Goal: Task Accomplishment & Management: Complete application form

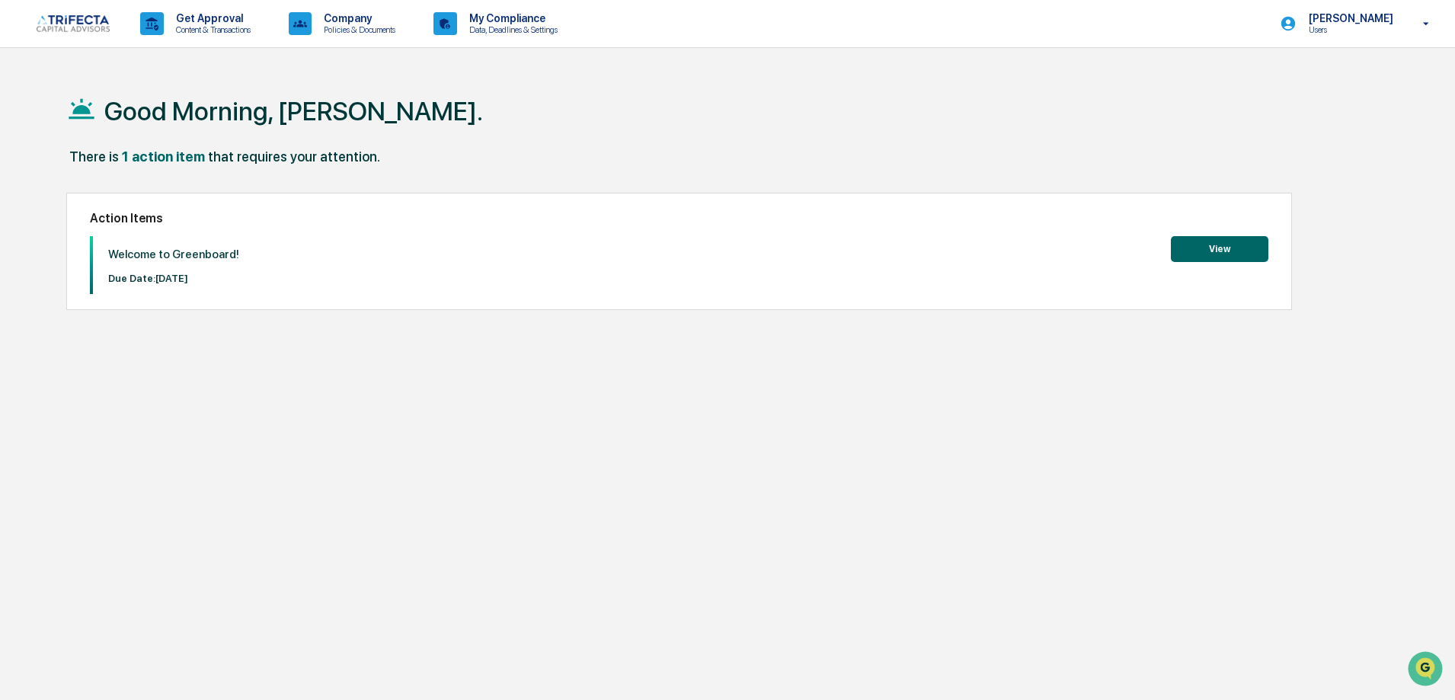
click at [163, 155] on div "1 action item" at bounding box center [163, 157] width 83 height 16
click at [1182, 249] on button "View" at bounding box center [1220, 249] width 98 height 26
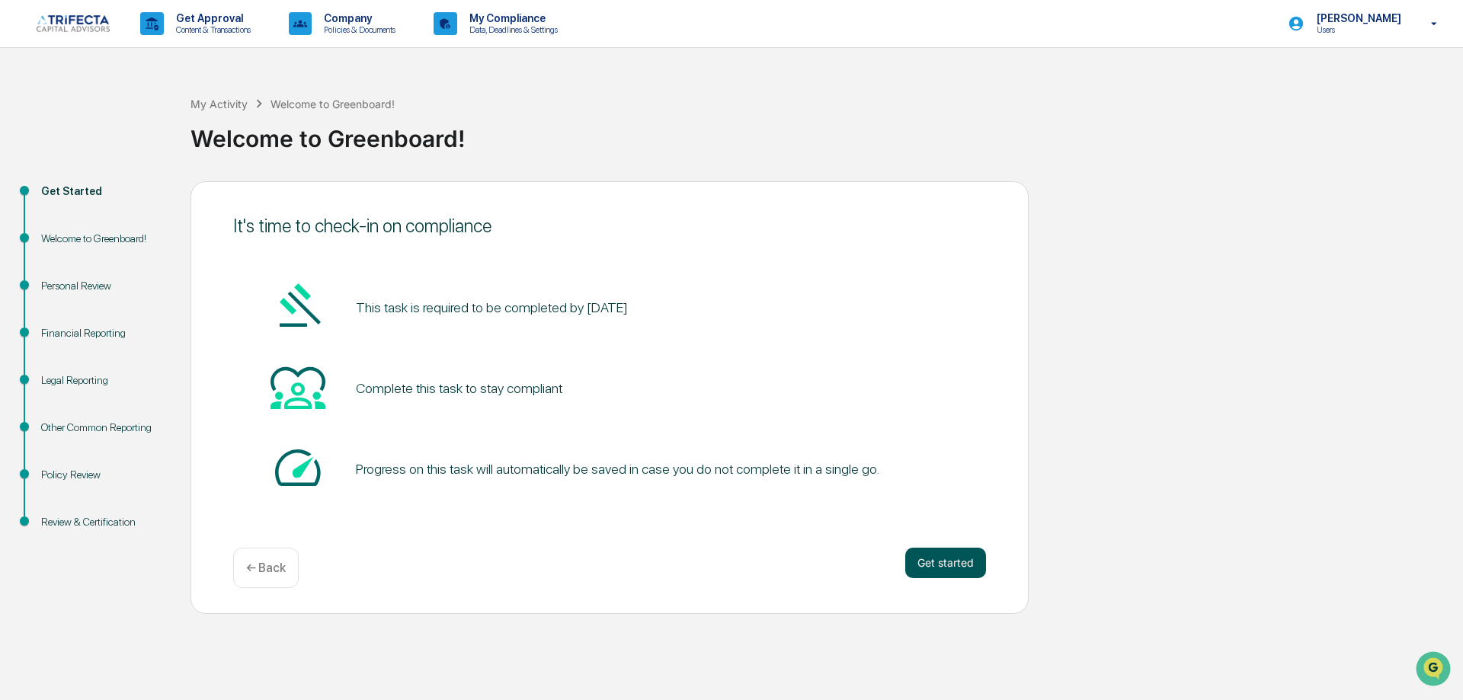
click at [923, 578] on button "Get started" at bounding box center [945, 563] width 81 height 30
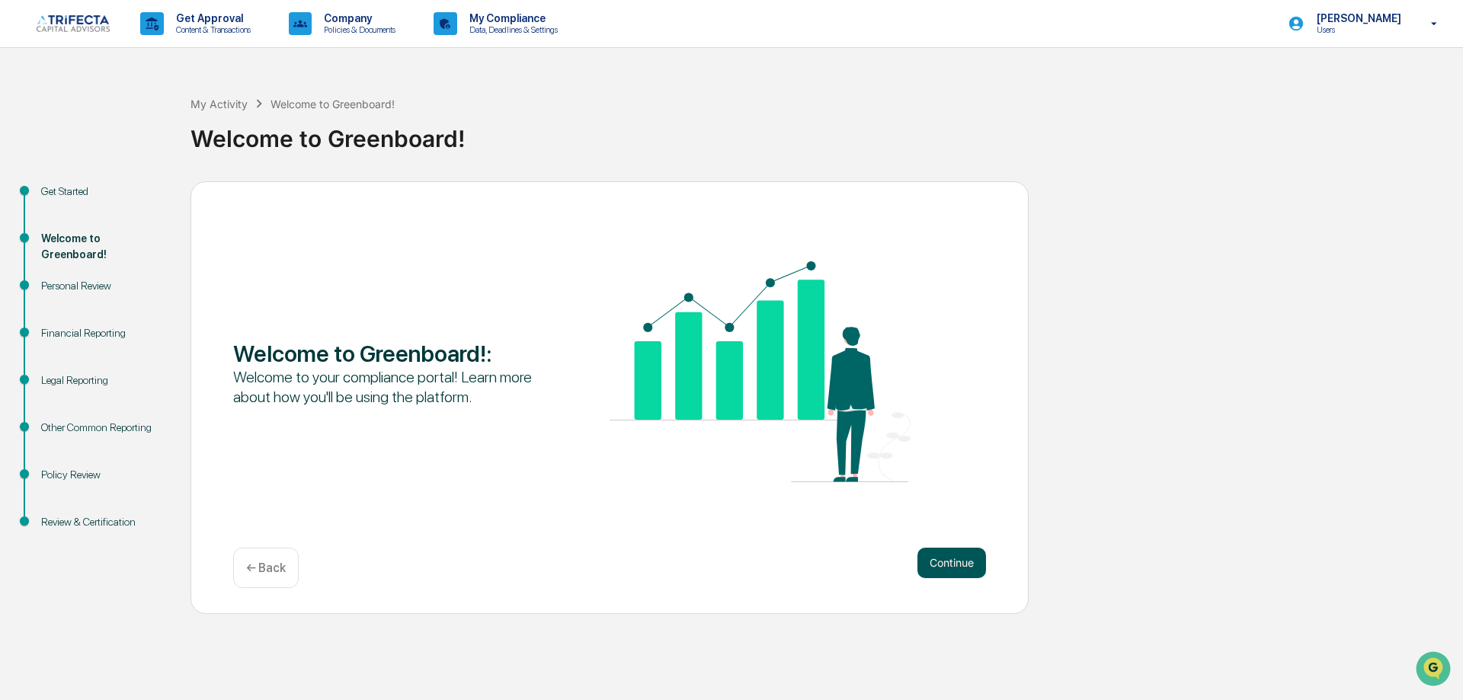
click at [935, 578] on button "Continue" at bounding box center [951, 563] width 69 height 30
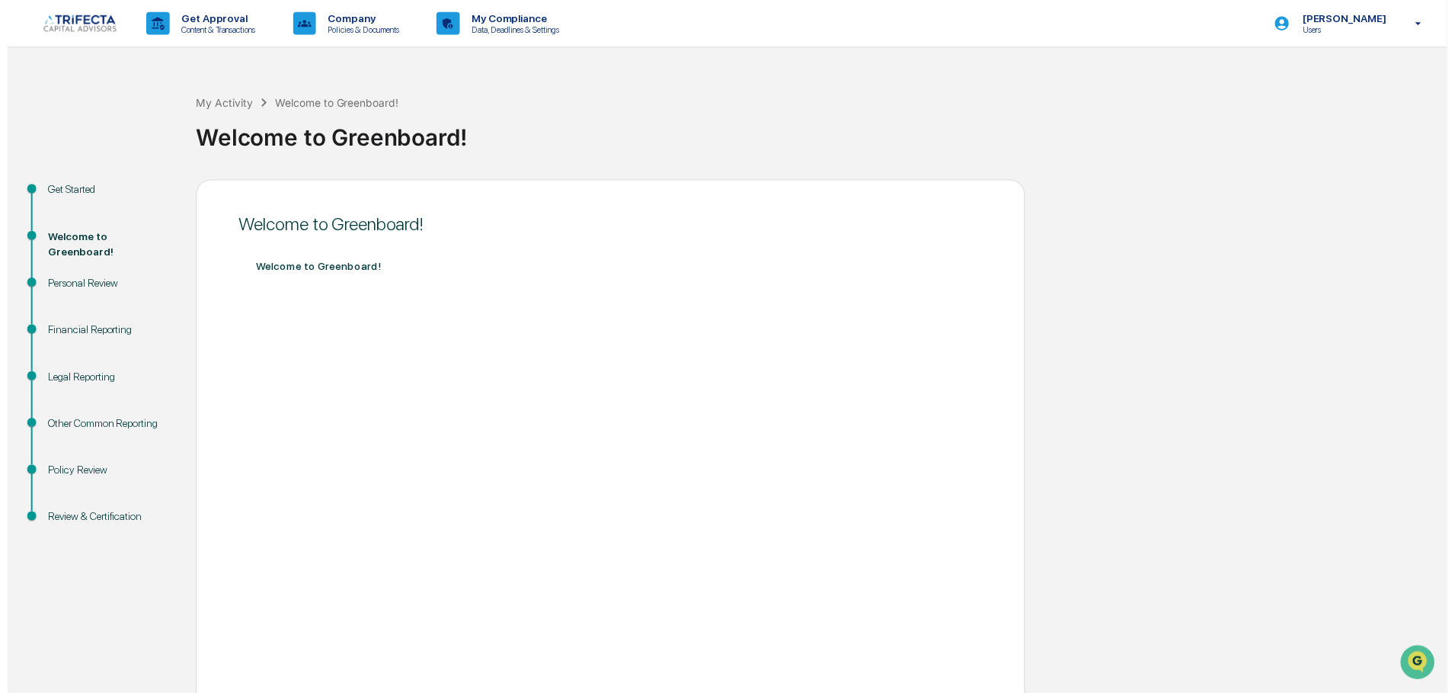
scroll to position [112, 0]
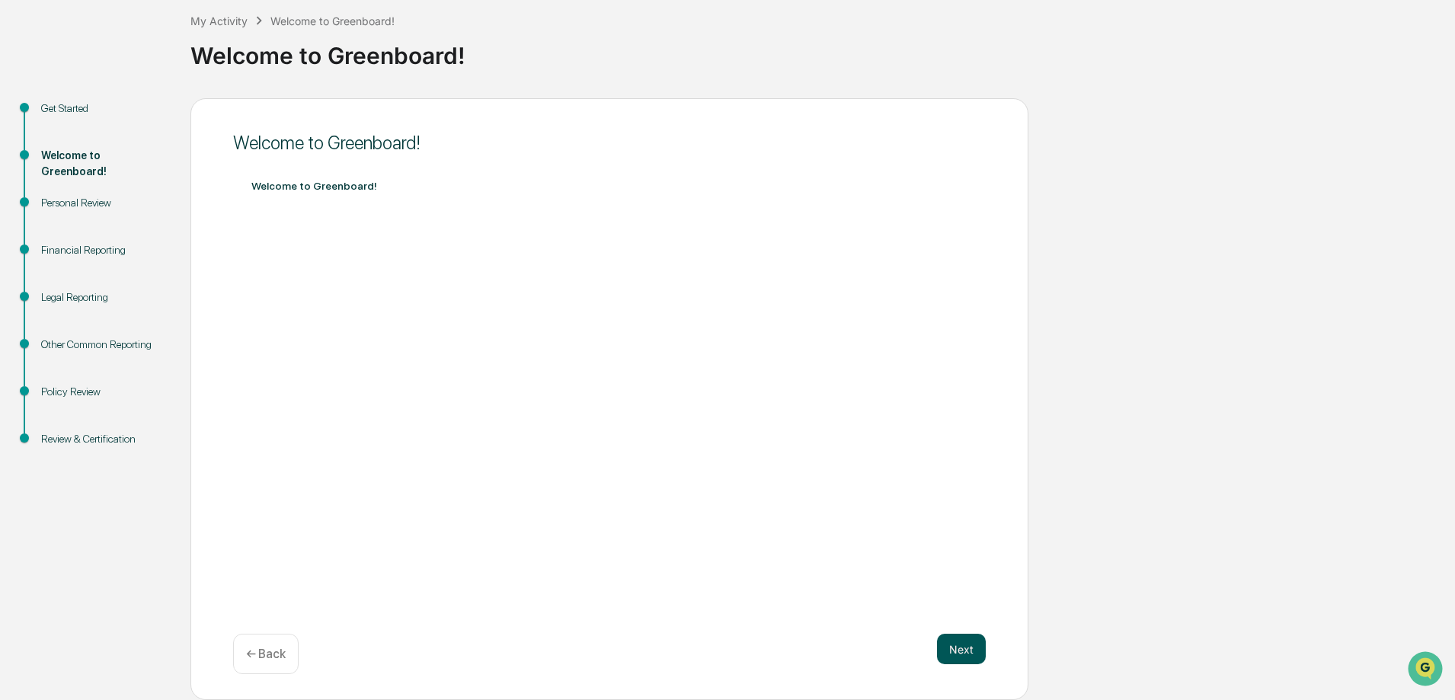
click at [950, 647] on button "Next" at bounding box center [961, 649] width 49 height 30
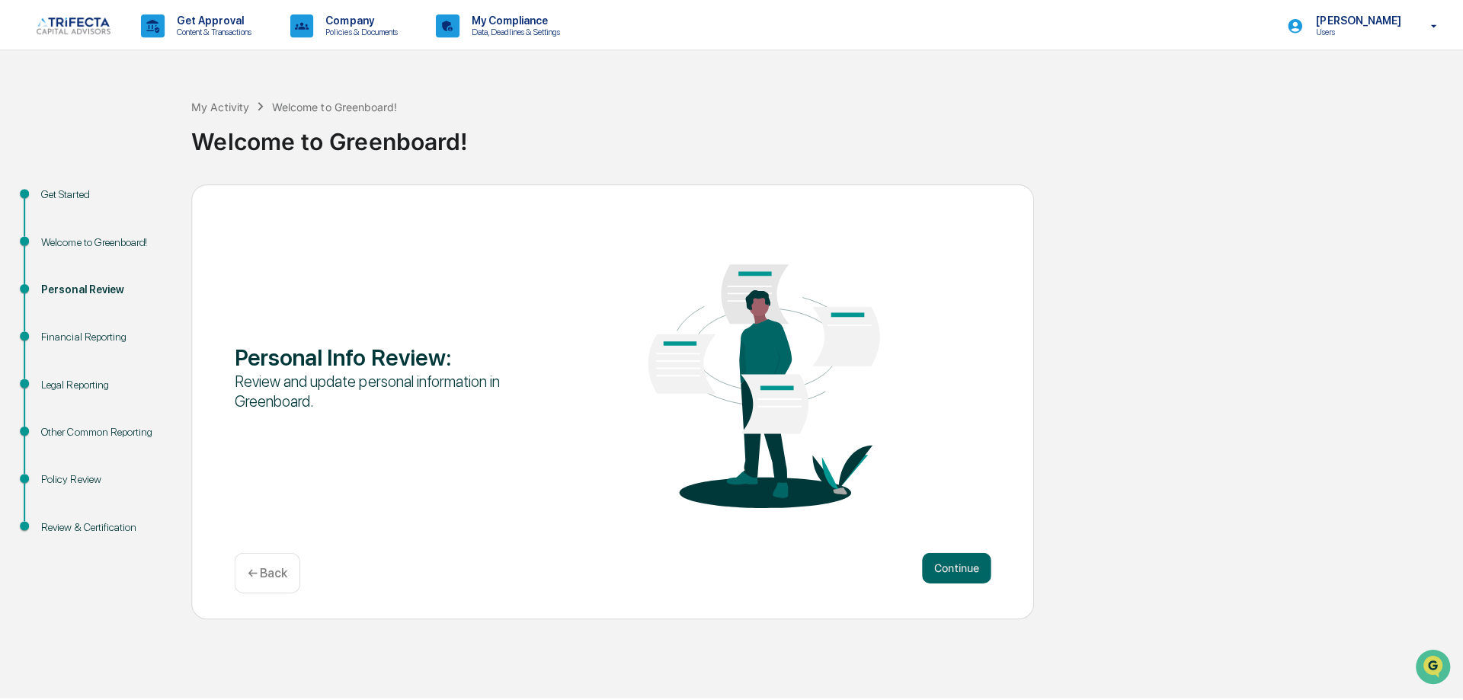
scroll to position [0, 0]
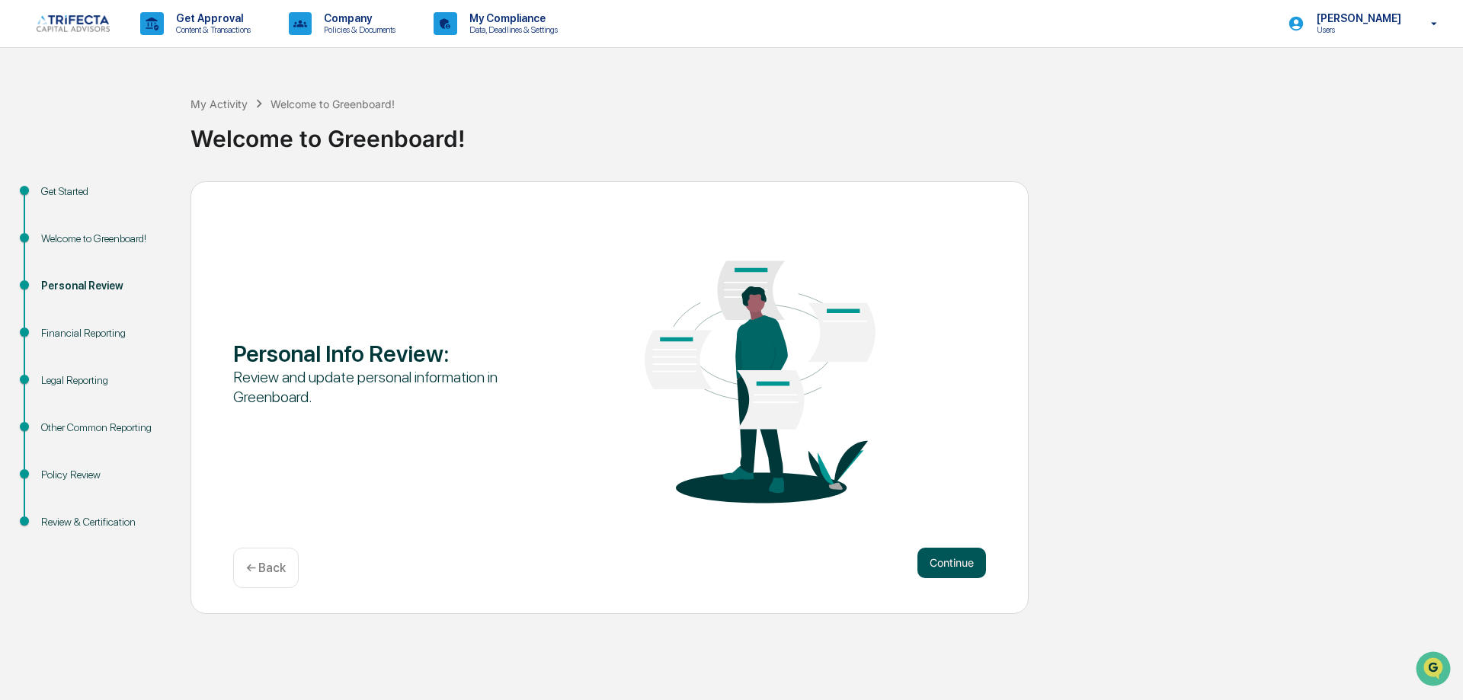
click at [968, 578] on button "Continue" at bounding box center [951, 563] width 69 height 30
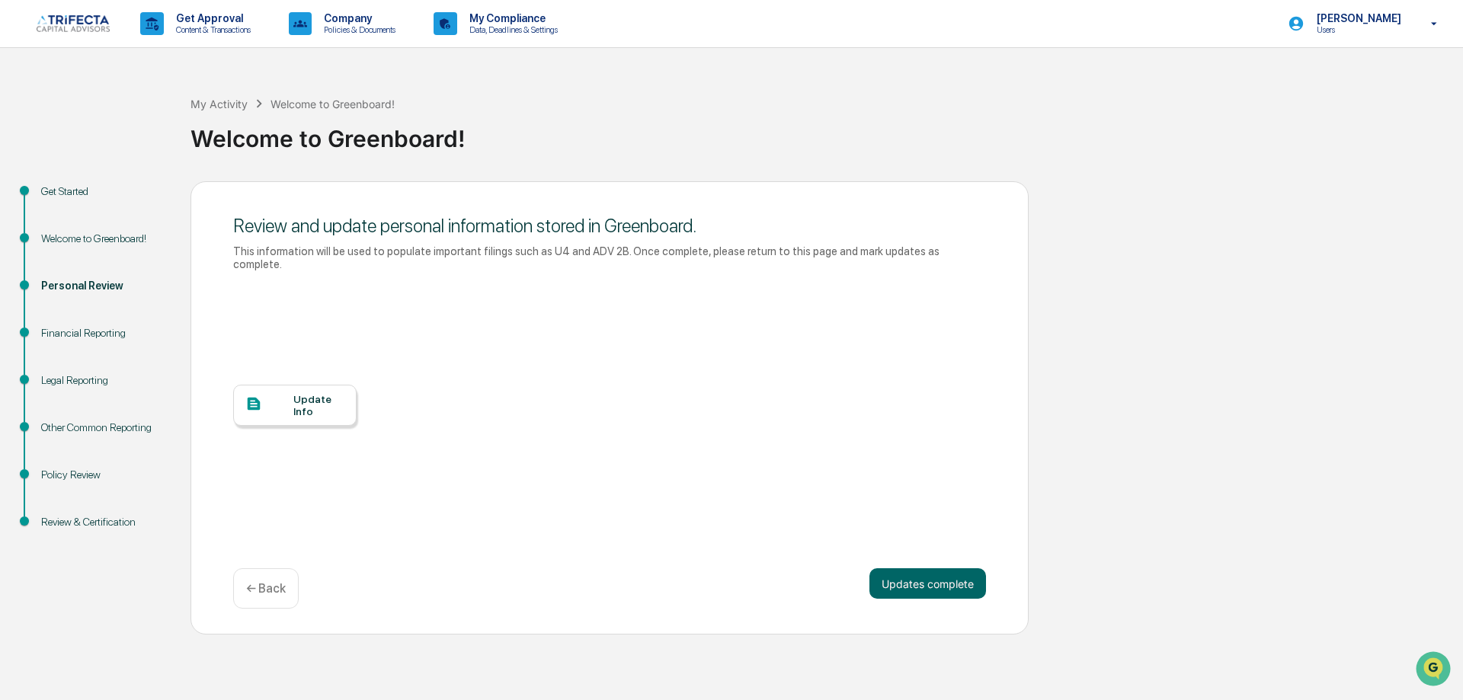
click at [333, 418] on div "Update Info" at bounding box center [318, 405] width 51 height 24
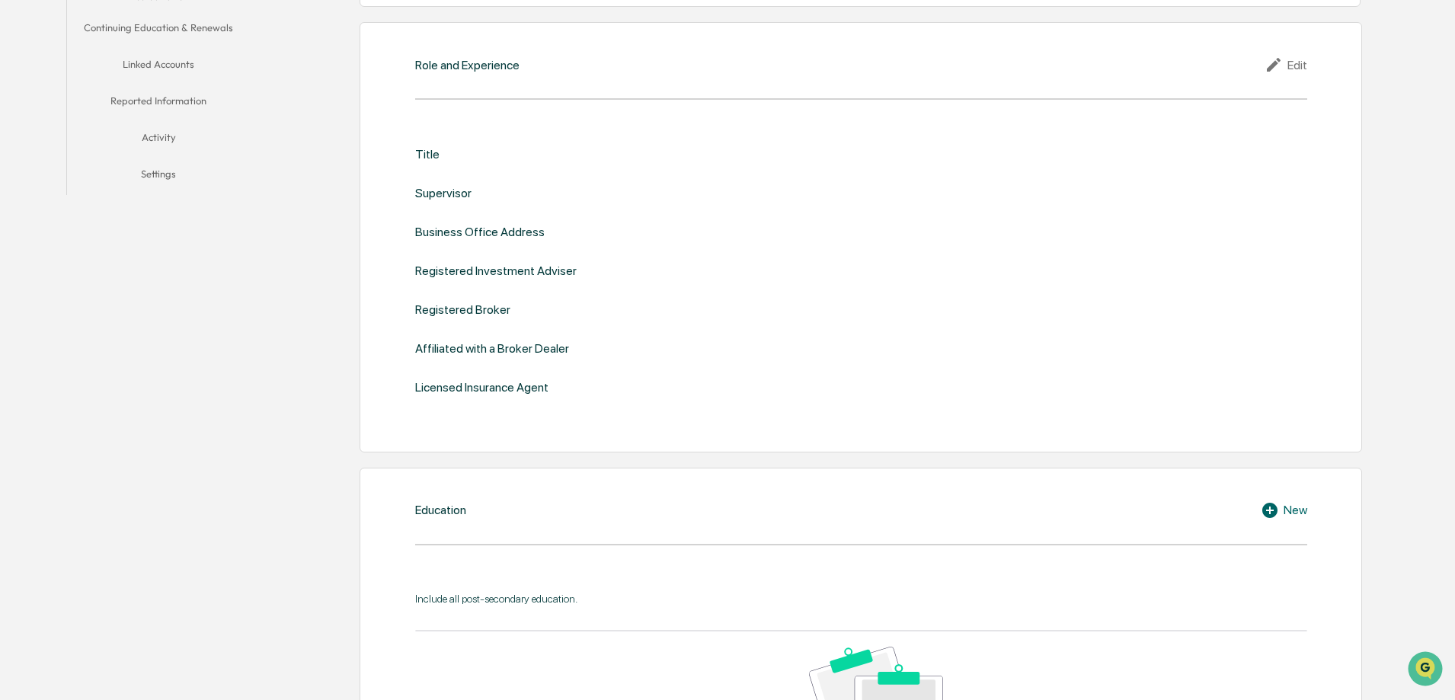
scroll to position [152, 0]
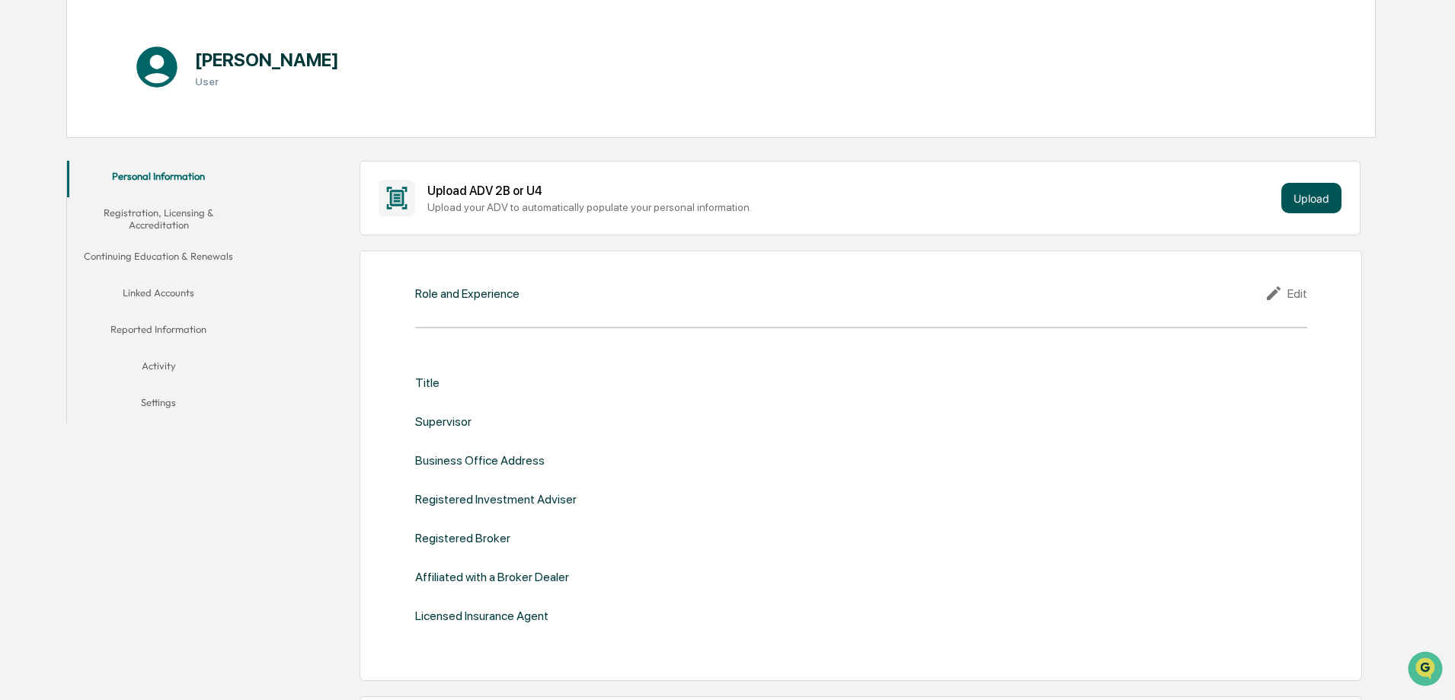
click at [1307, 205] on button "Upload" at bounding box center [1312, 198] width 60 height 30
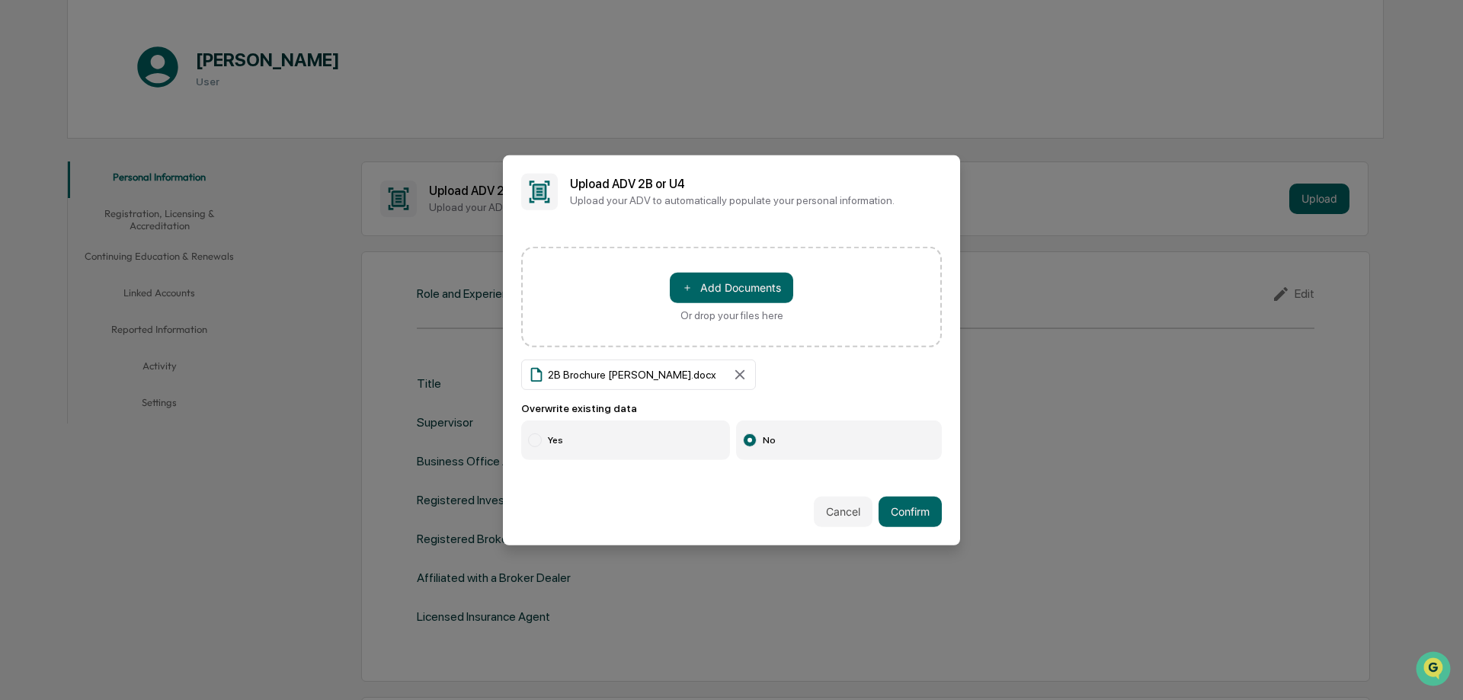
click at [534, 436] on div at bounding box center [535, 441] width 14 height 14
click at [893, 519] on button "Confirm" at bounding box center [909, 512] width 63 height 30
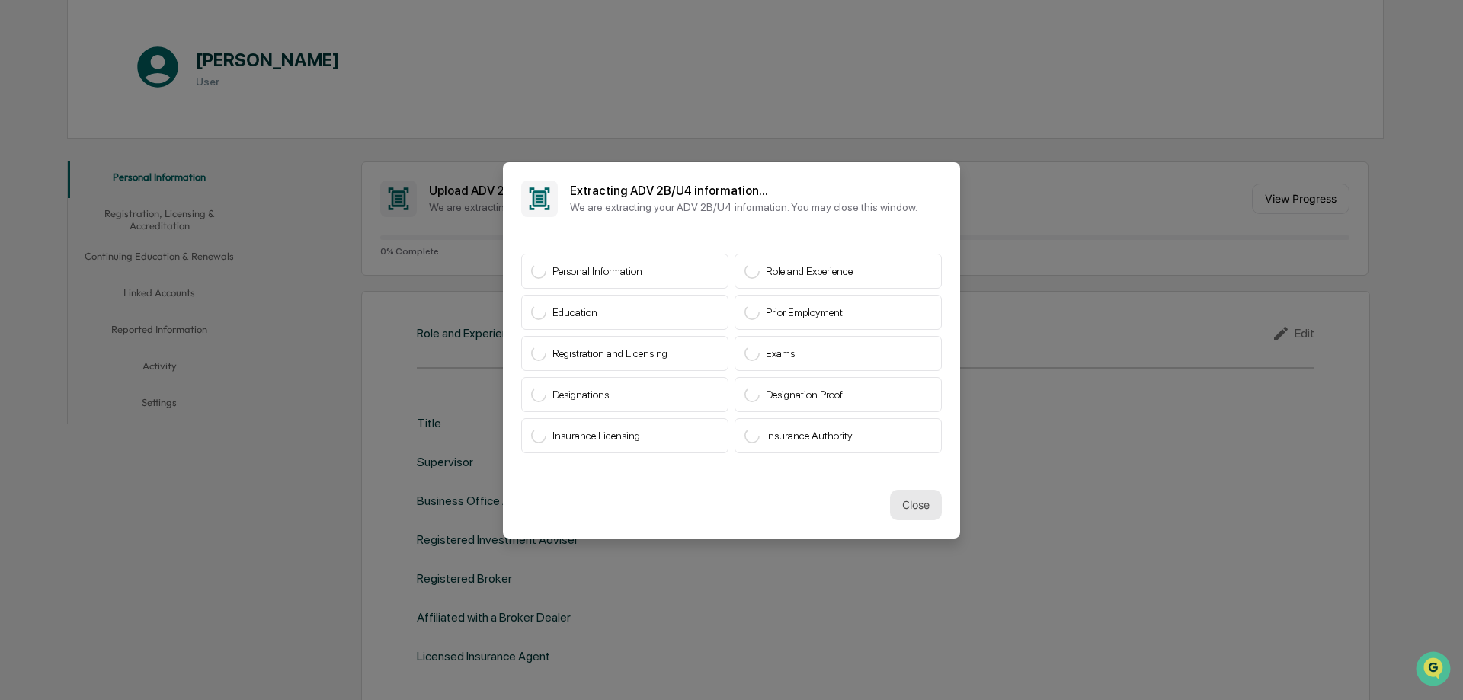
click at [913, 505] on button "Close" at bounding box center [916, 505] width 52 height 30
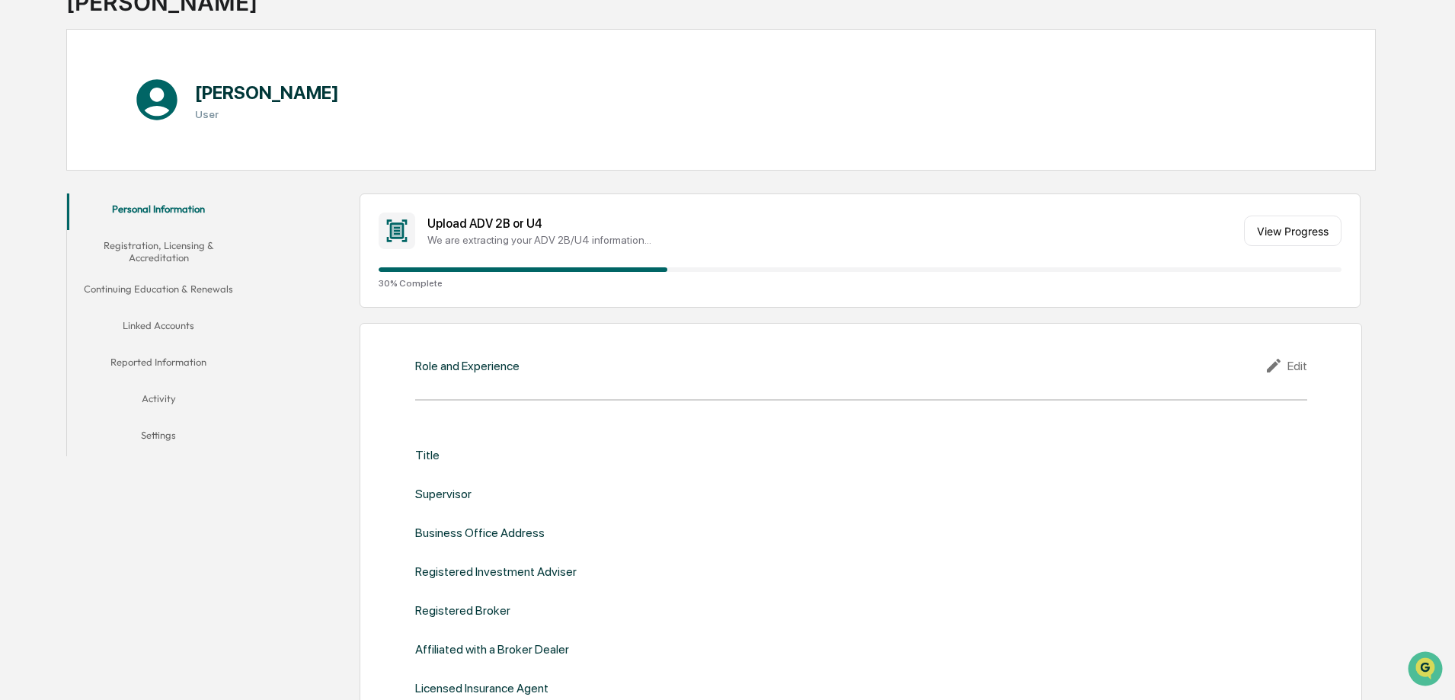
scroll to position [0, 0]
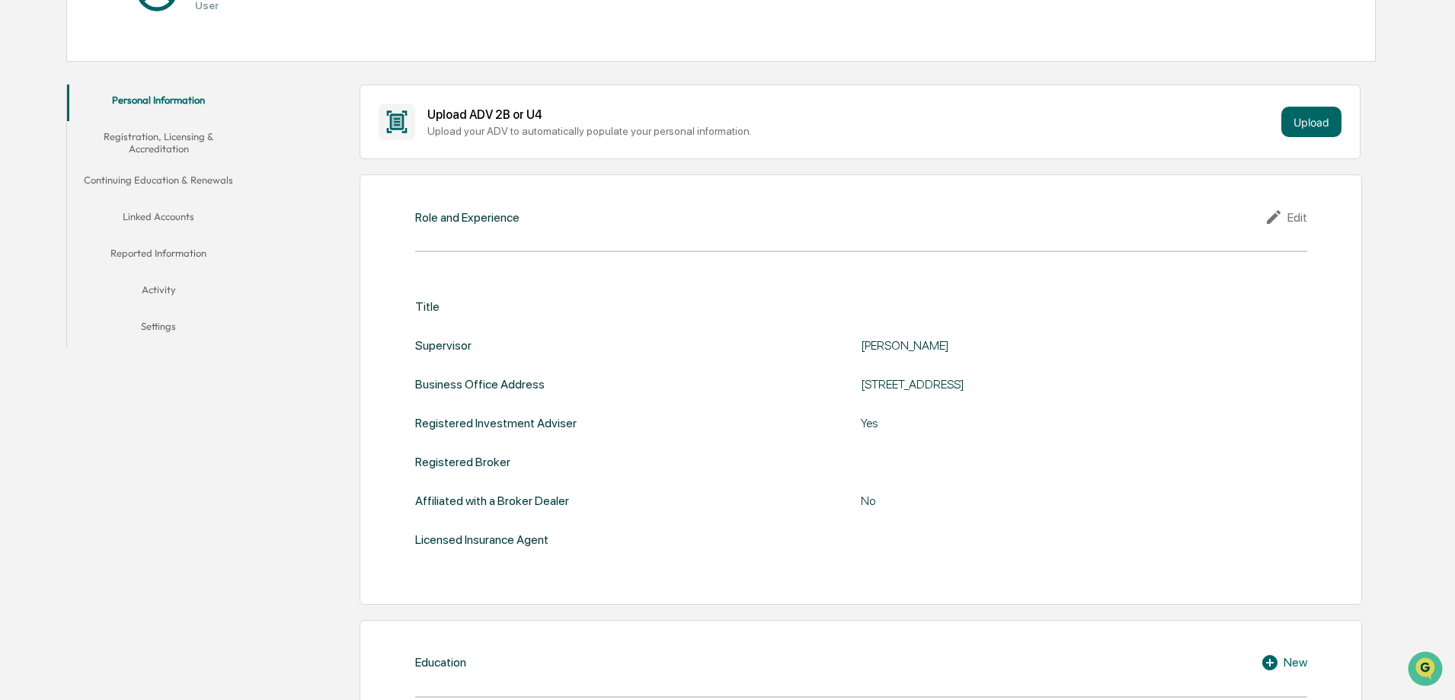
scroll to position [305, 0]
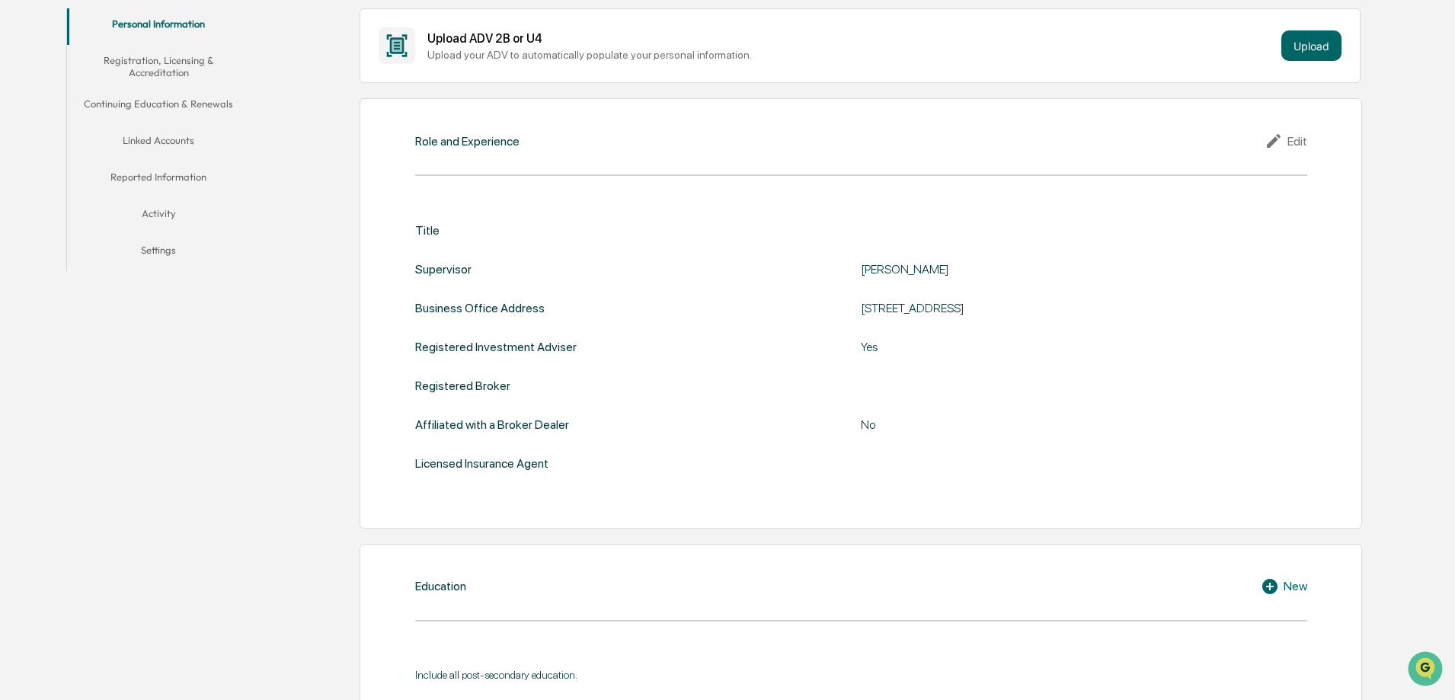
click at [1299, 145] on div "Edit" at bounding box center [1286, 141] width 43 height 18
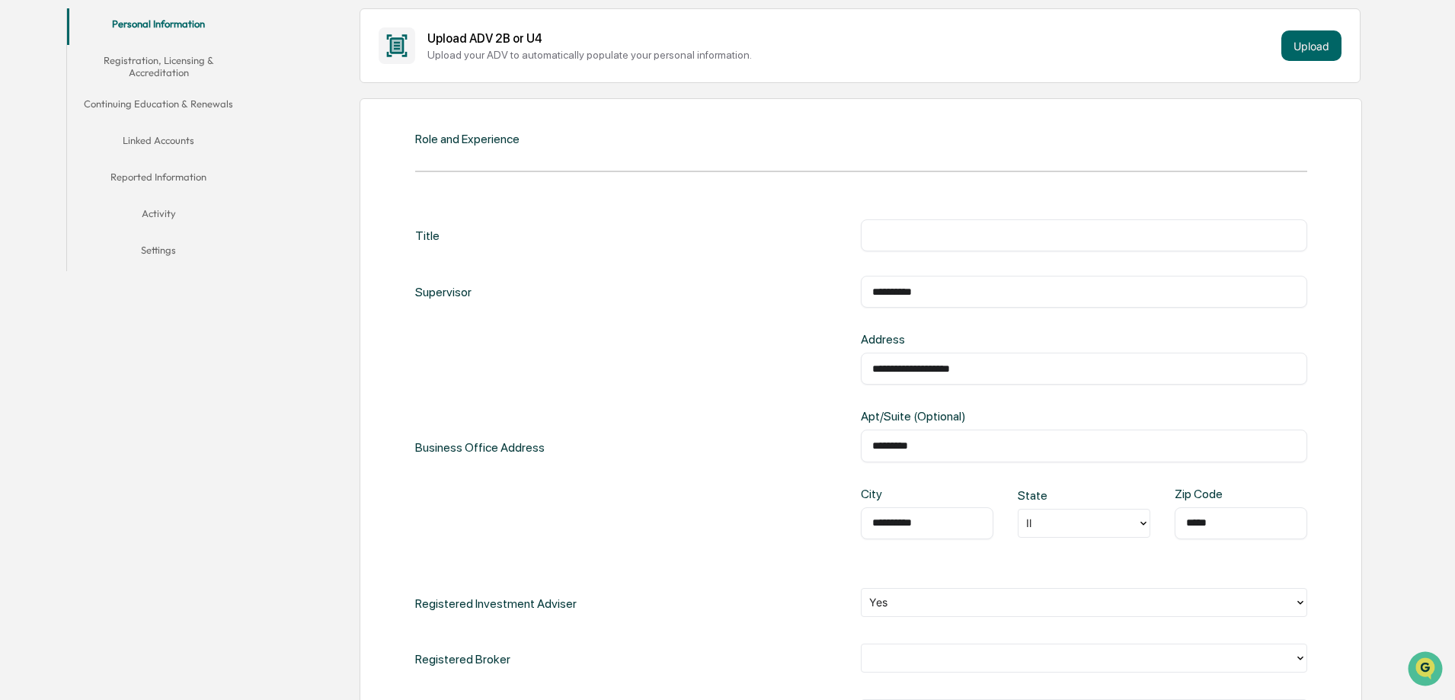
click at [923, 238] on input "text" at bounding box center [1084, 235] width 424 height 15
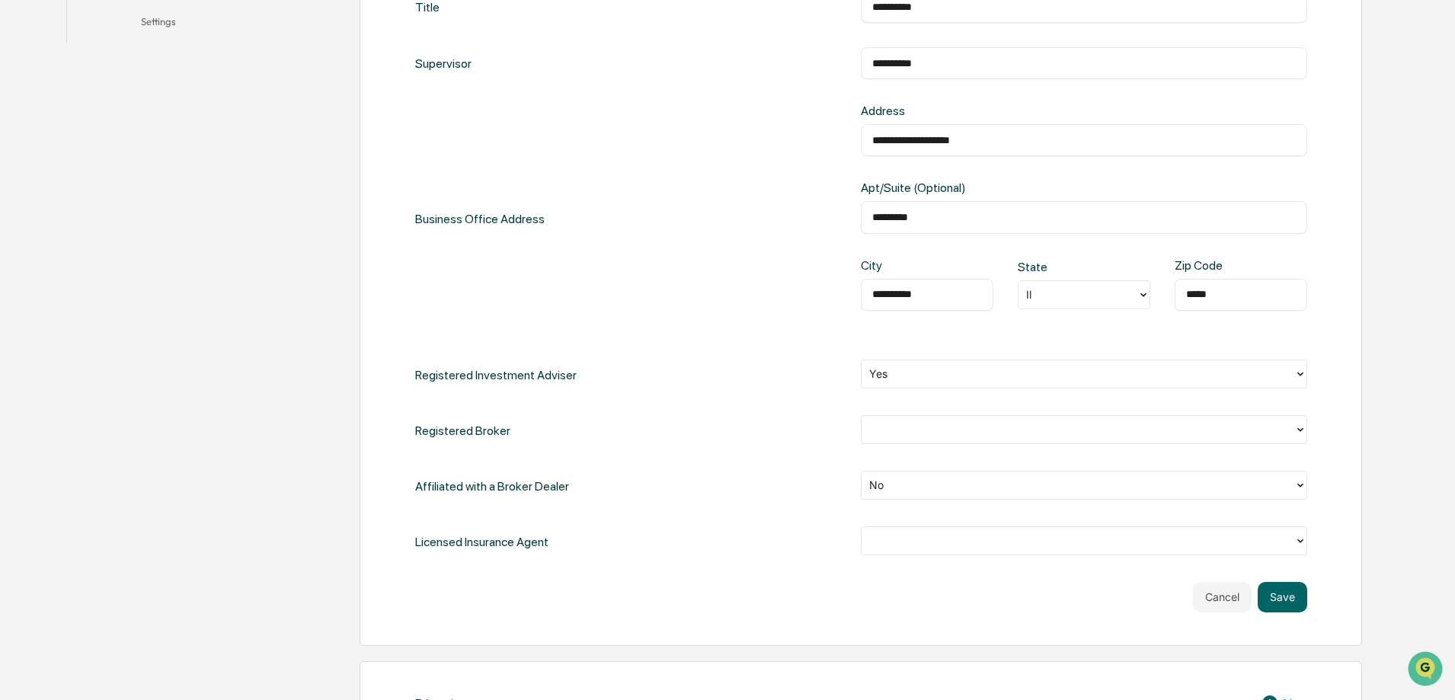
scroll to position [610, 0]
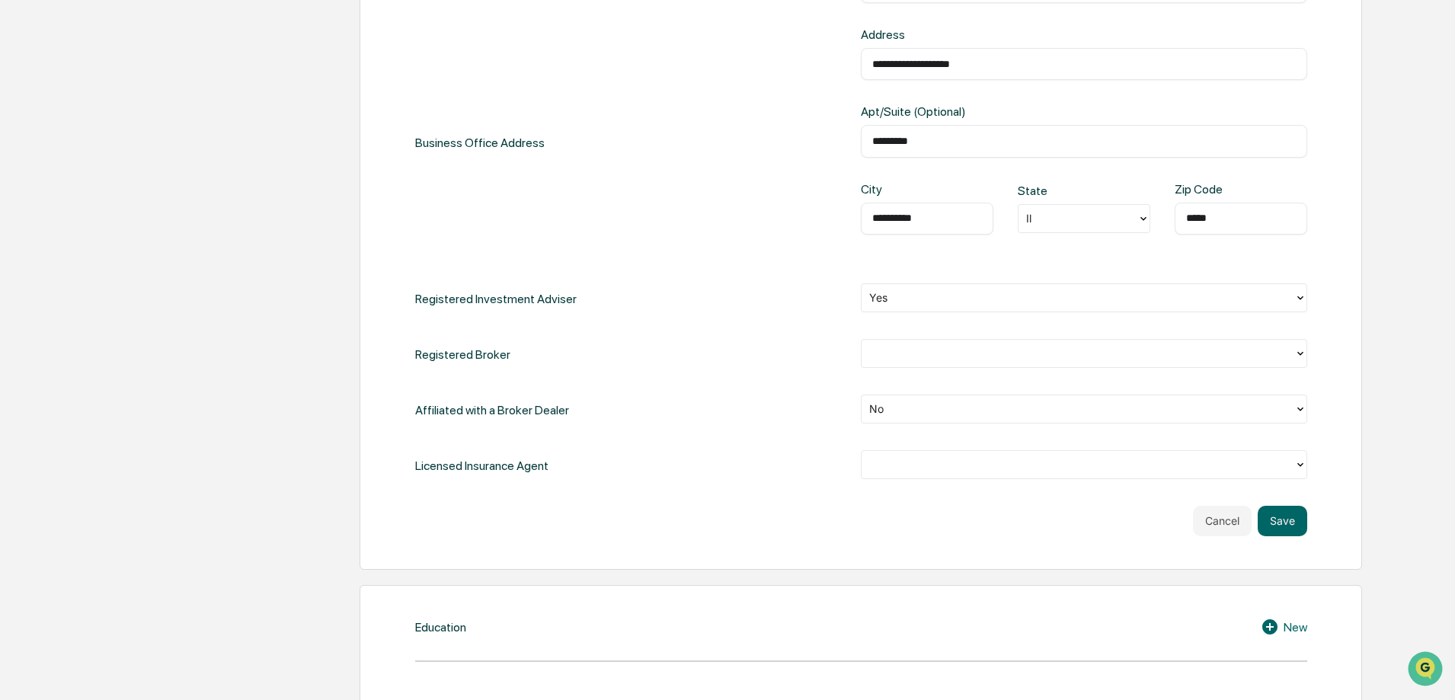
type input "**********"
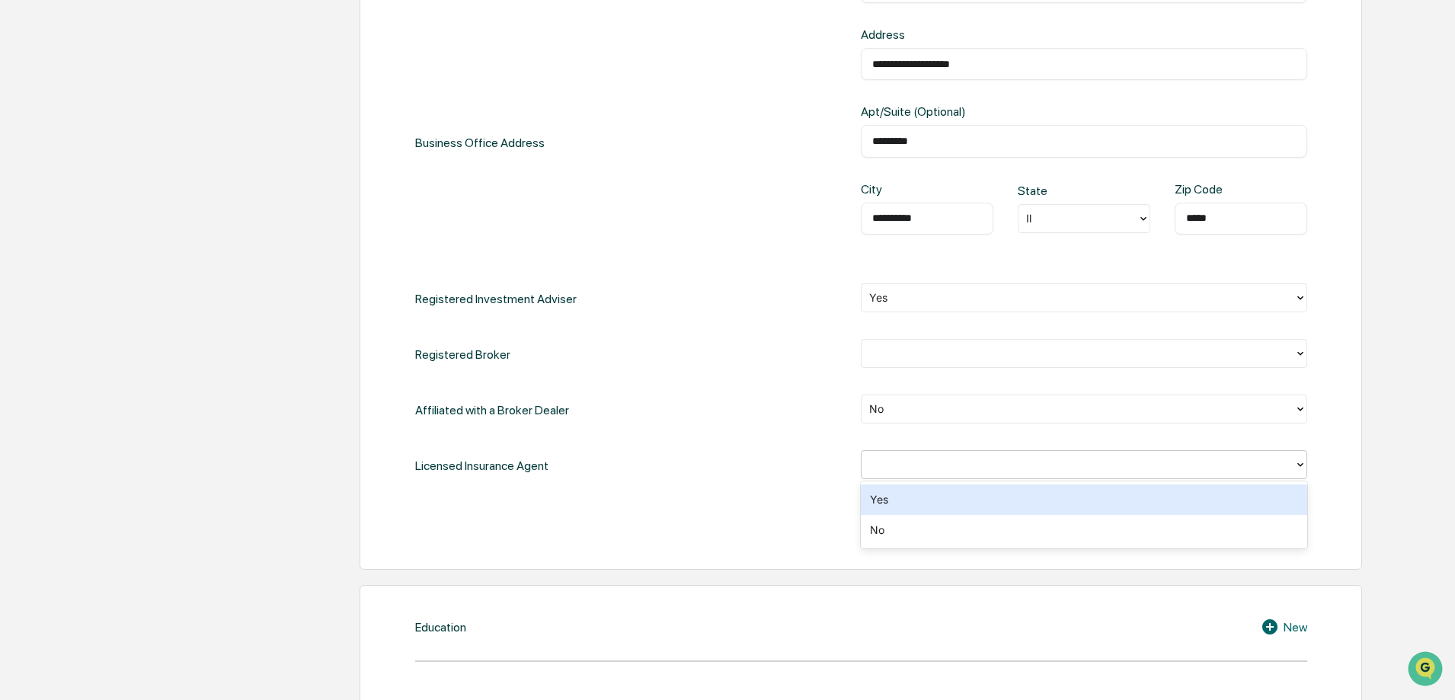
click at [902, 470] on div at bounding box center [1078, 465] width 418 height 18
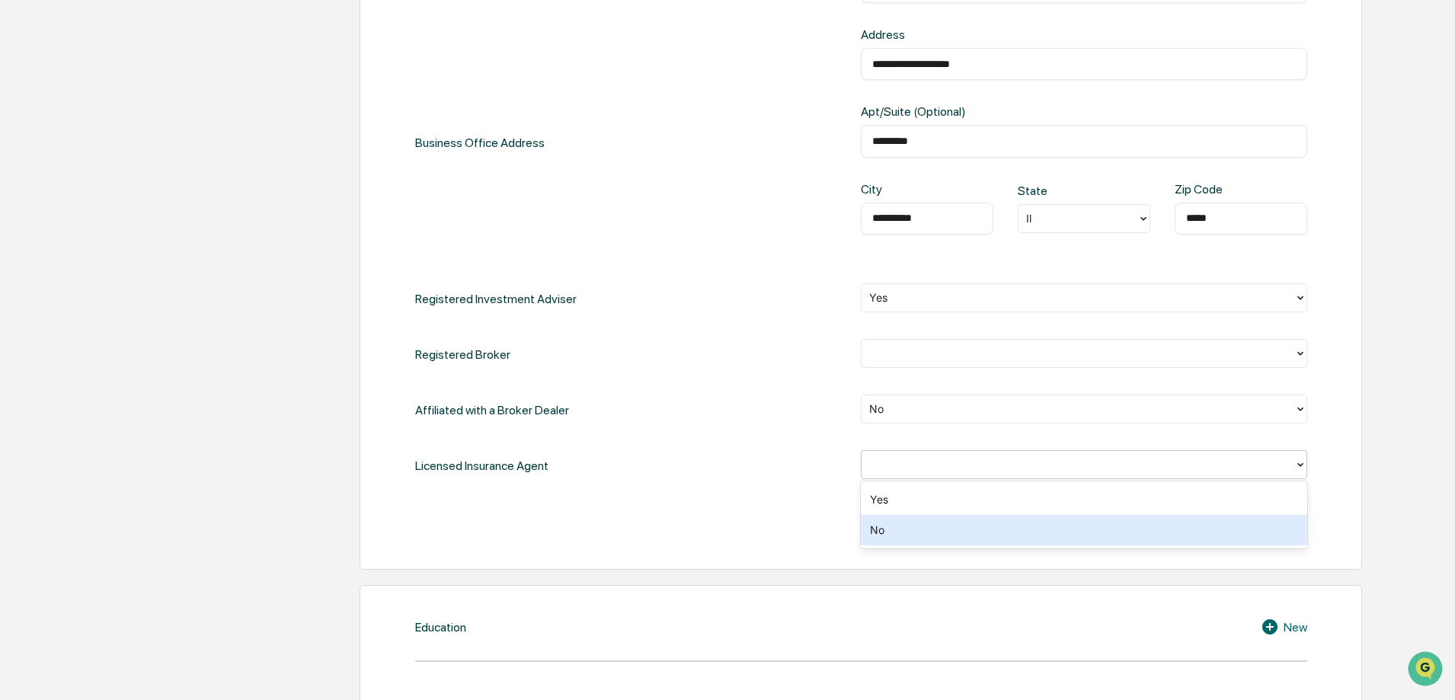
click at [875, 532] on div "No" at bounding box center [1084, 530] width 446 height 30
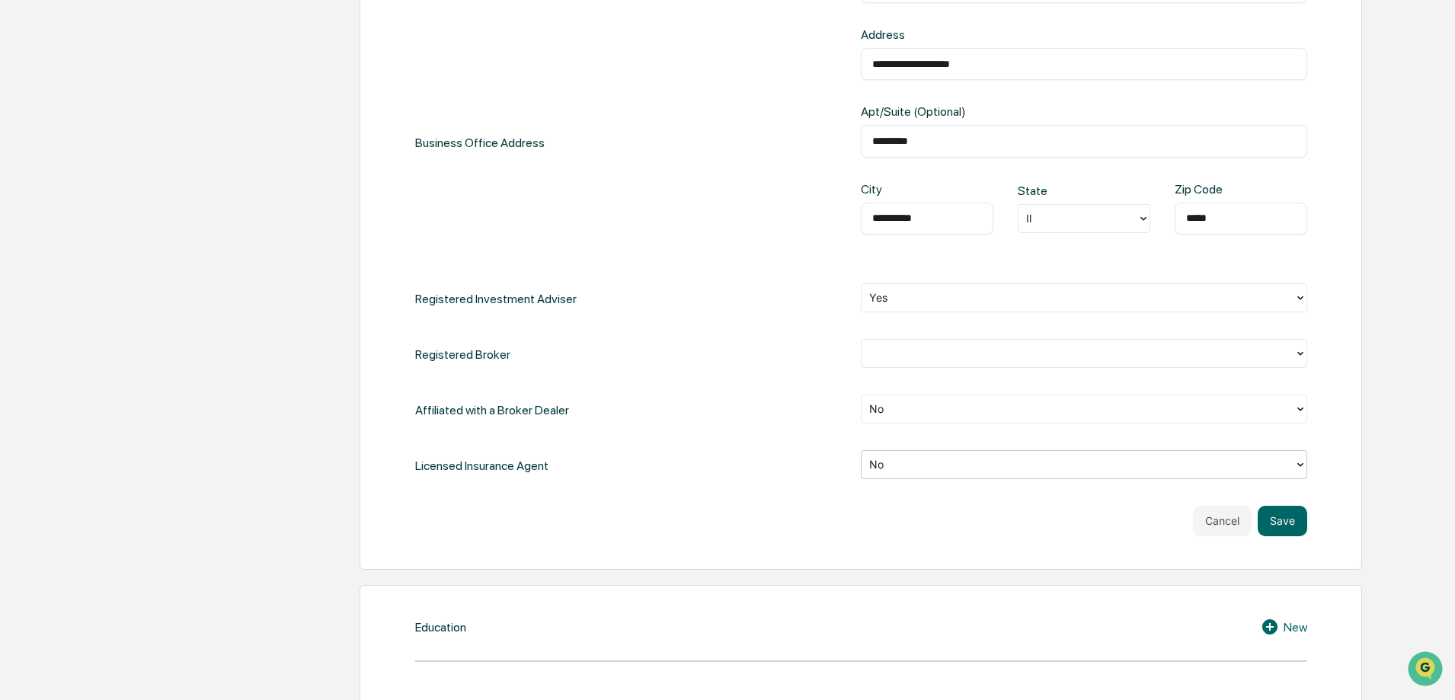
click at [895, 359] on div at bounding box center [1078, 353] width 418 height 18
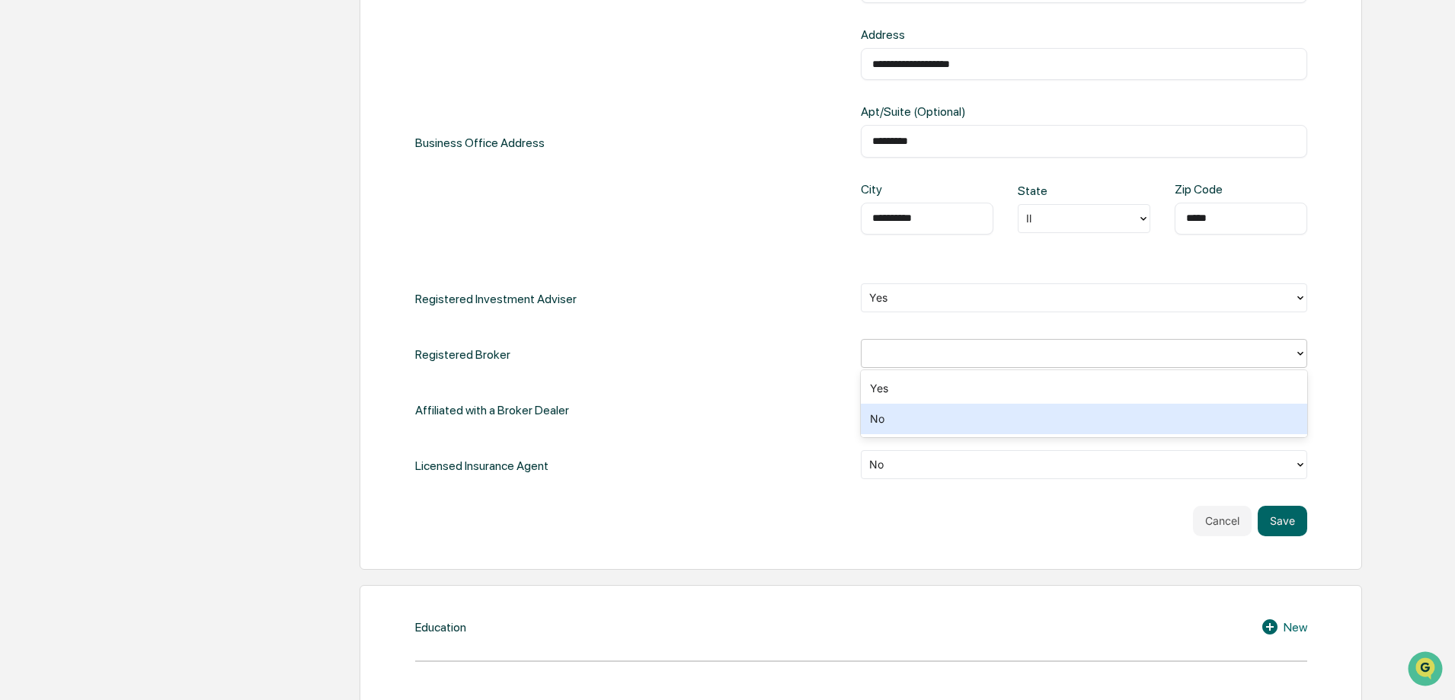
click at [876, 422] on div "No" at bounding box center [1084, 419] width 446 height 30
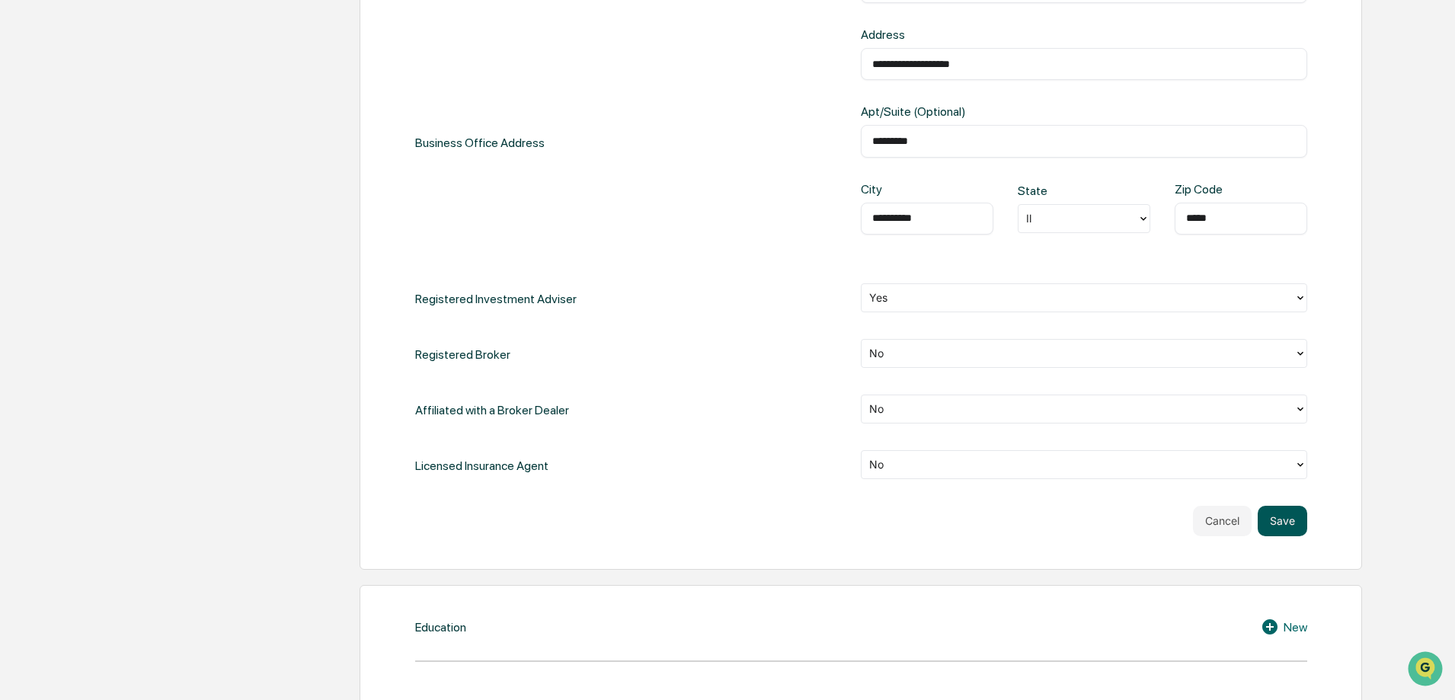
click at [1272, 520] on button "Save" at bounding box center [1283, 521] width 50 height 30
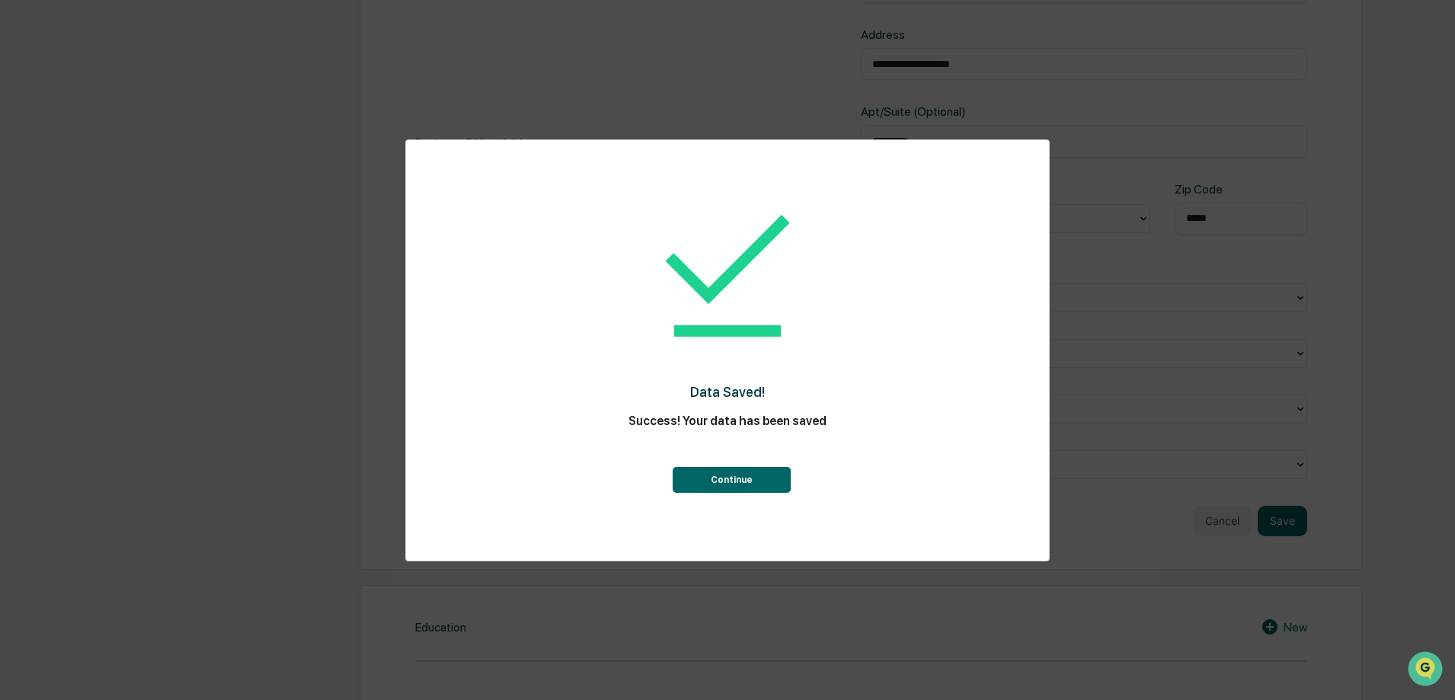
click at [740, 482] on button "Continue" at bounding box center [732, 480] width 118 height 26
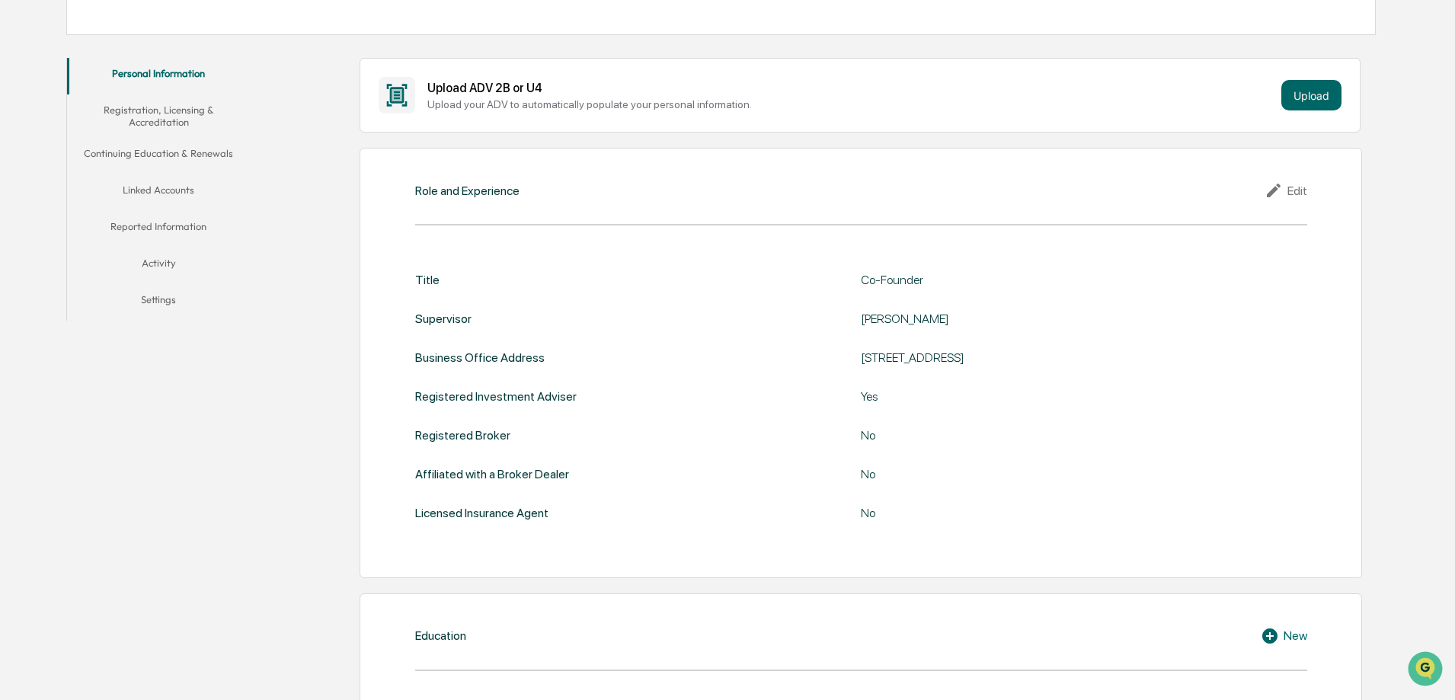
scroll to position [103, 0]
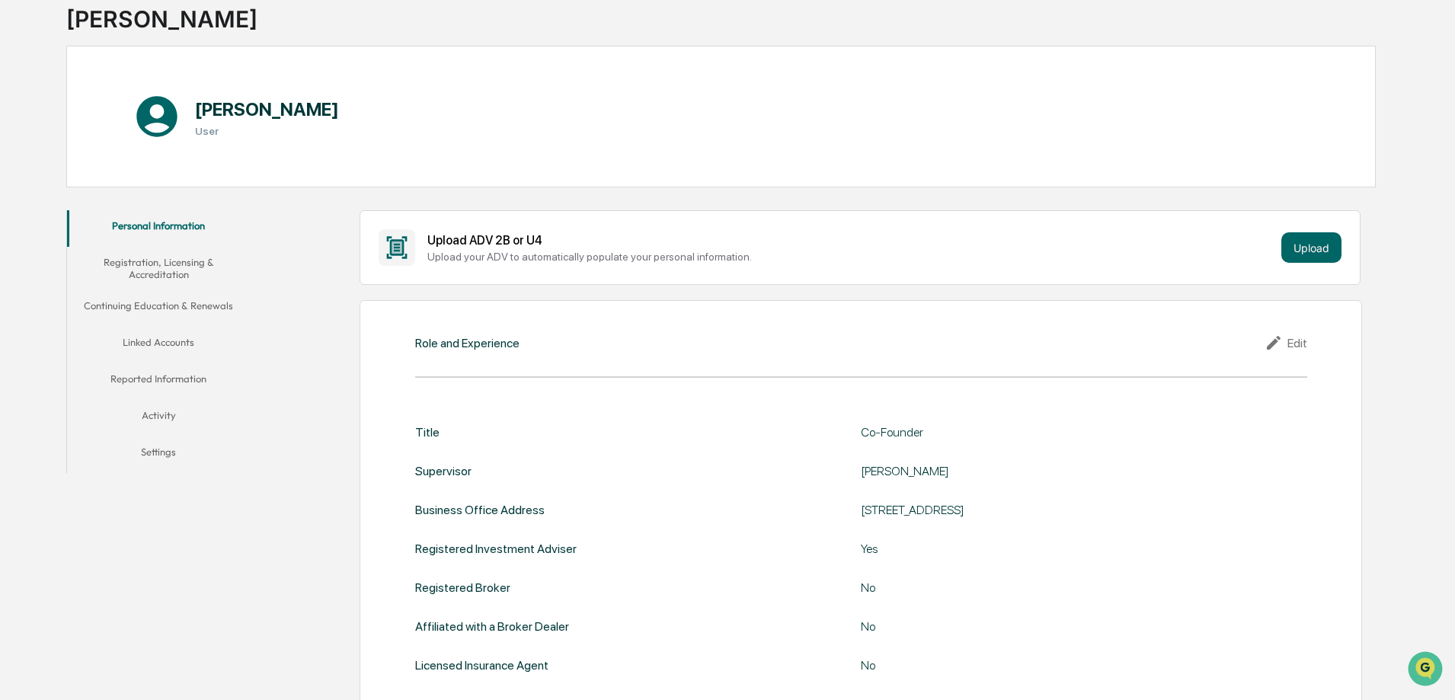
click at [160, 270] on button "Registration, Licensing & Accreditation" at bounding box center [158, 268] width 183 height 43
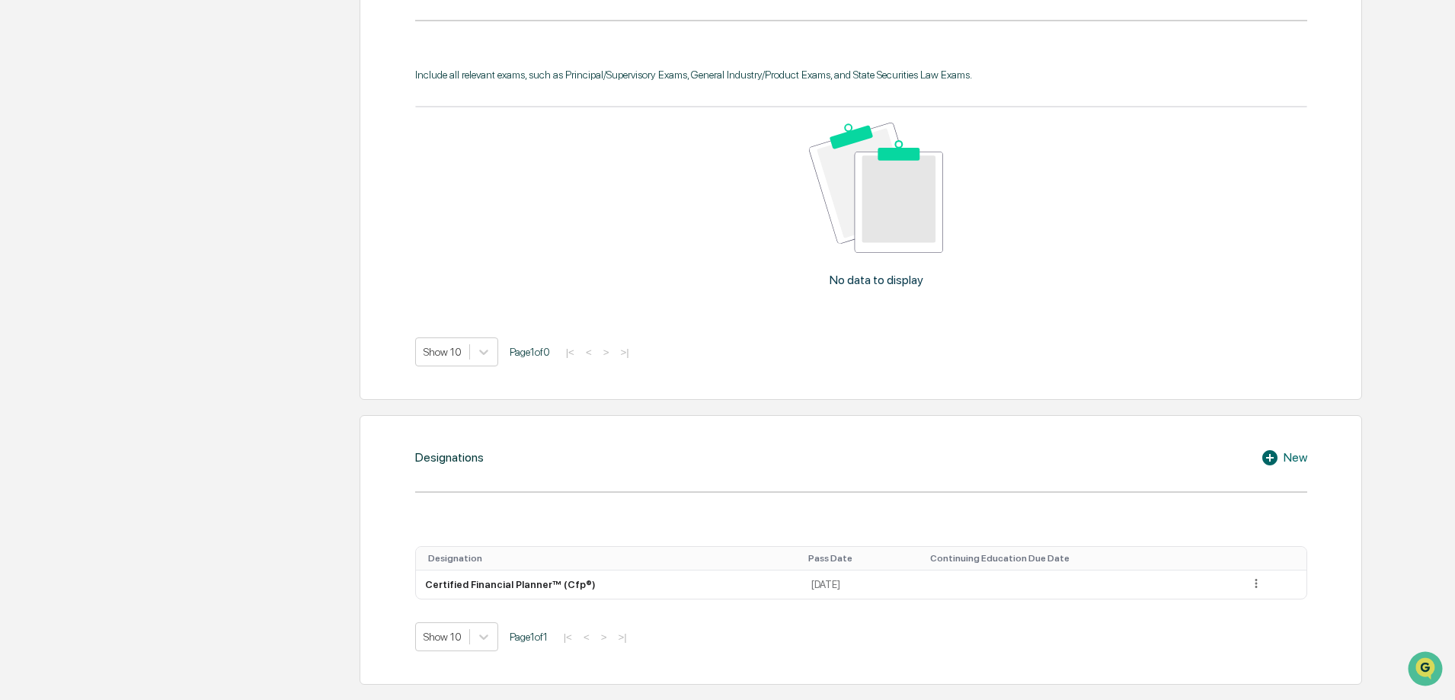
scroll to position [865, 0]
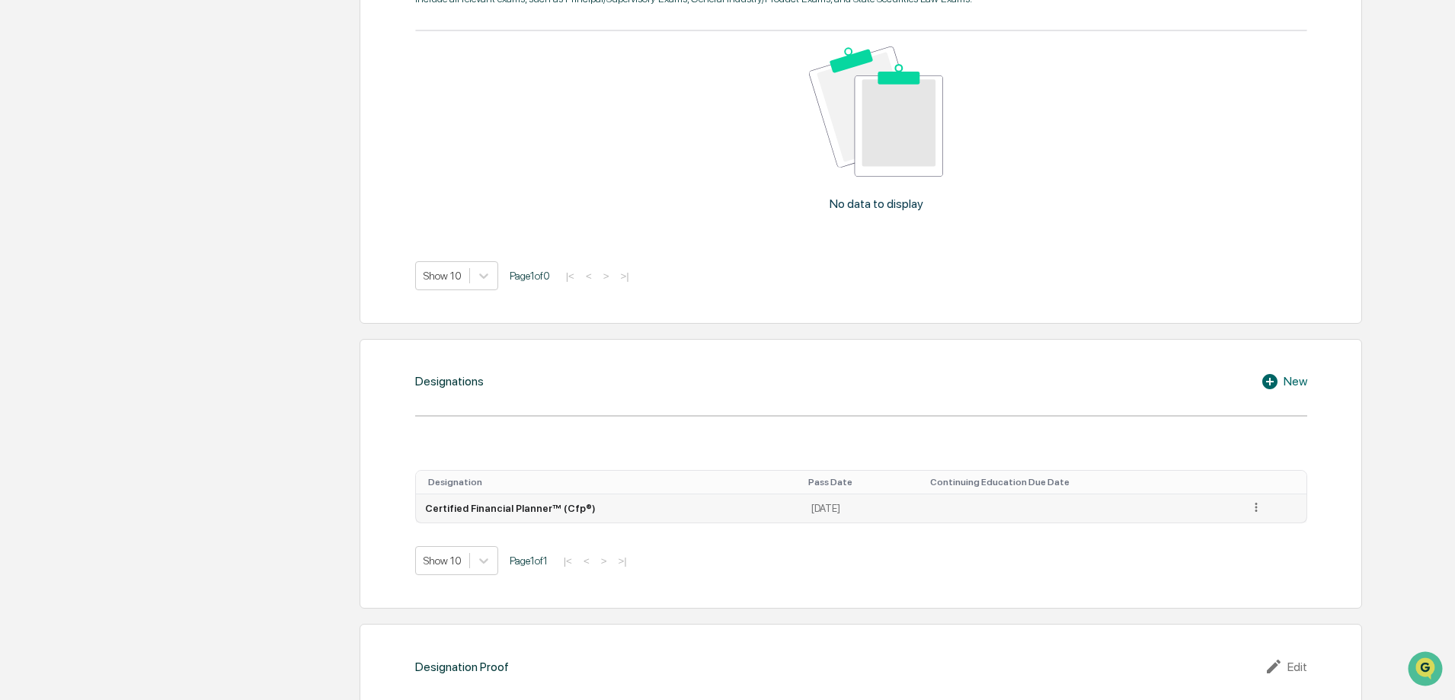
click at [1253, 511] on icon at bounding box center [1257, 508] width 14 height 14
click at [1234, 529] on div "Edit" at bounding box center [1238, 529] width 49 height 24
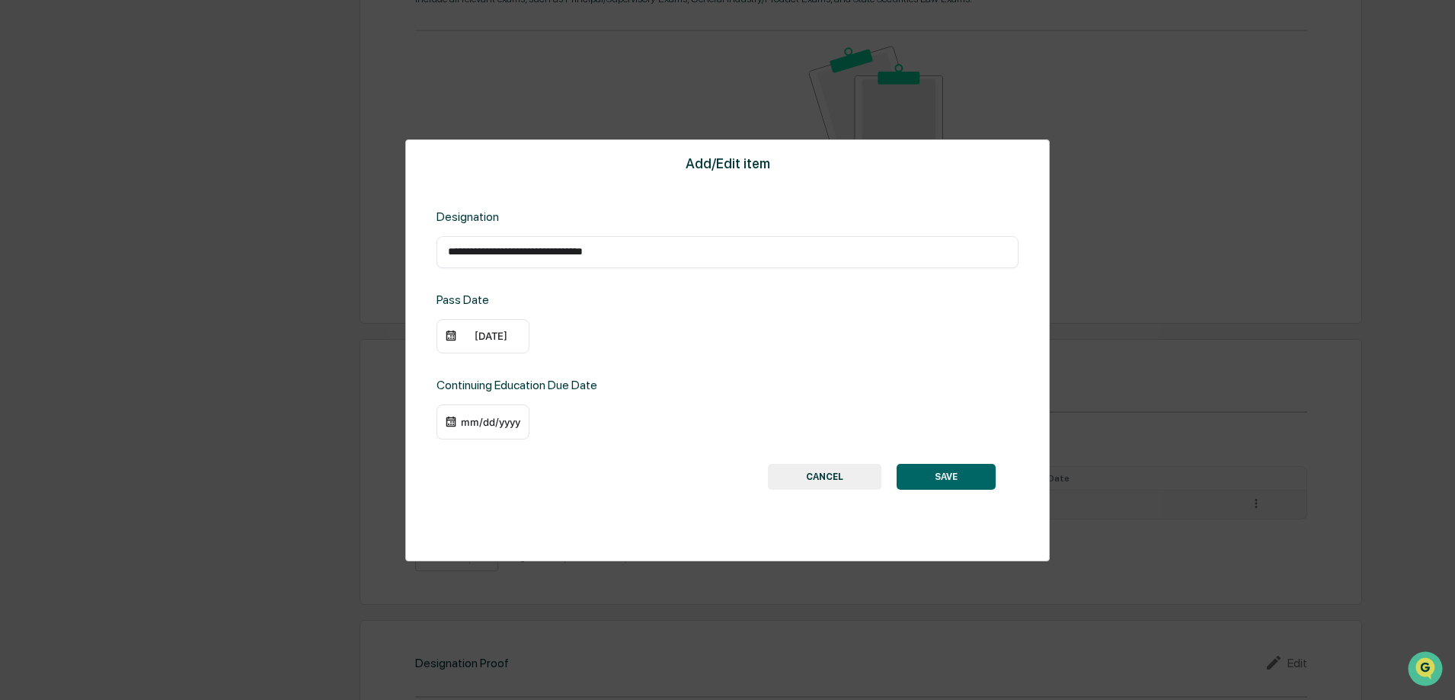
click at [485, 420] on div "mm/dd/yyyy" at bounding box center [490, 422] width 61 height 12
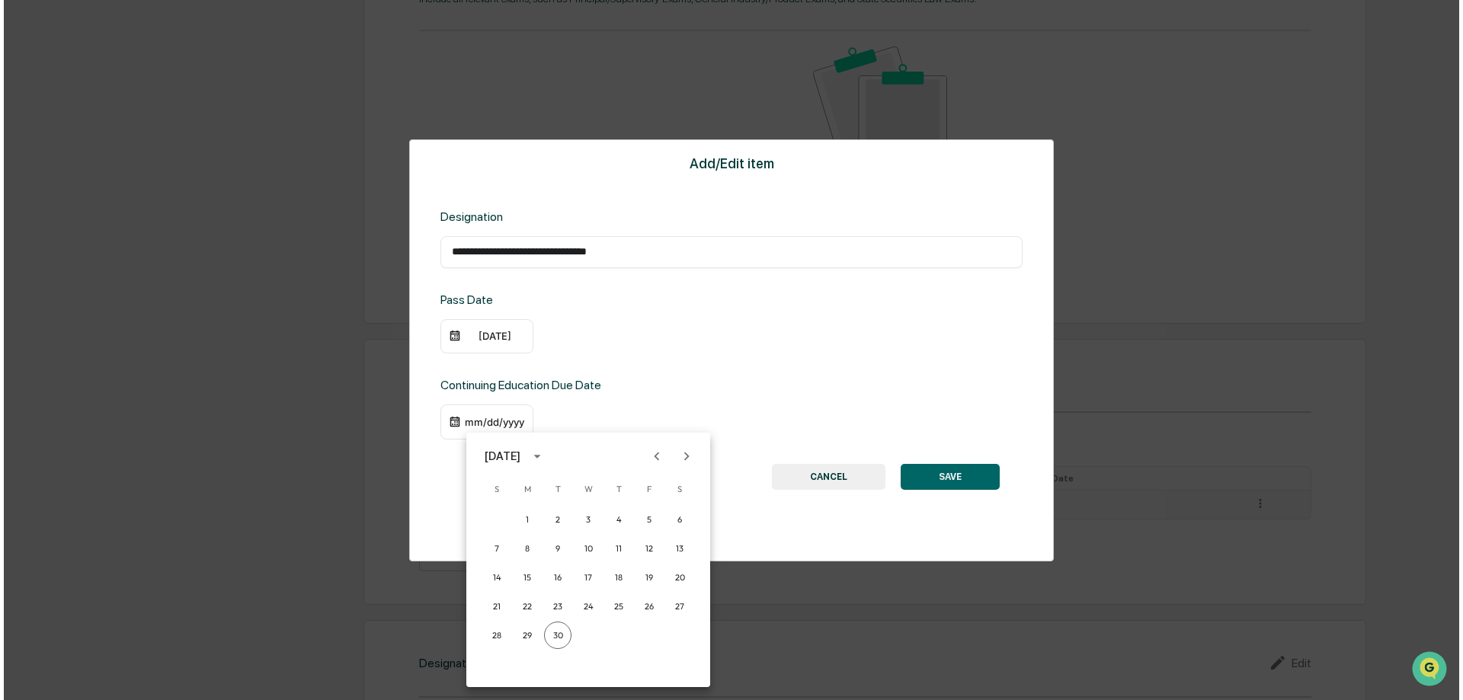
scroll to position [866, 0]
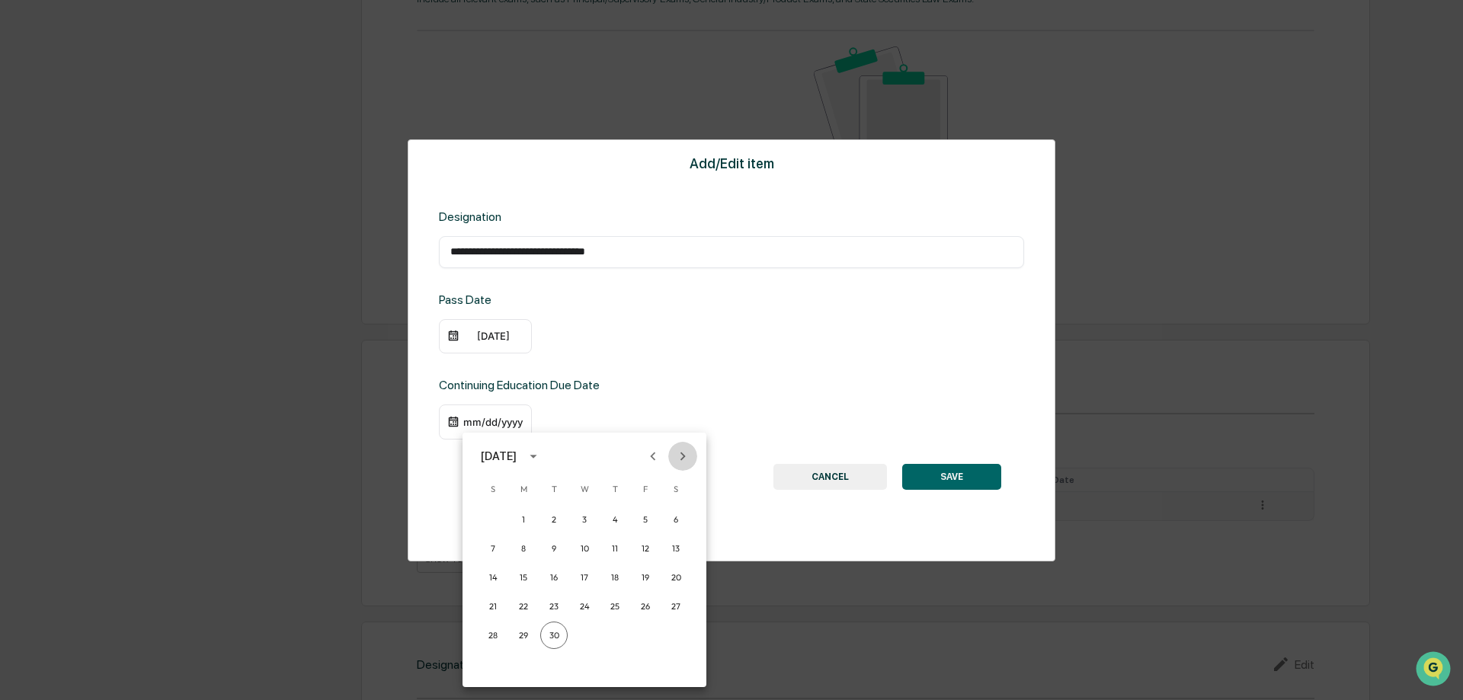
click at [680, 456] on icon "Next month" at bounding box center [682, 456] width 17 height 17
click at [683, 456] on icon "Next month" at bounding box center [682, 456] width 17 height 17
click at [684, 457] on icon "Next month" at bounding box center [682, 456] width 5 height 8
click at [686, 457] on icon "Next month" at bounding box center [682, 456] width 17 height 17
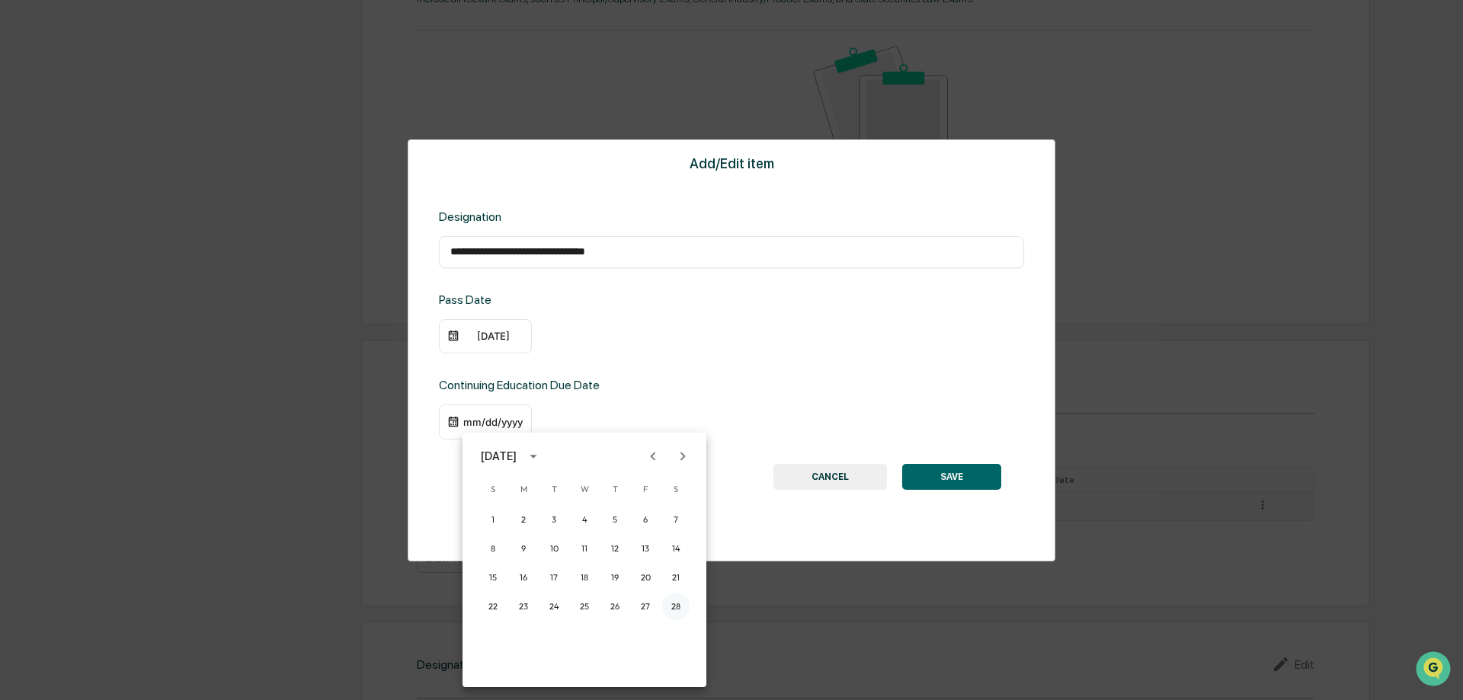
click at [673, 603] on button "28" at bounding box center [675, 606] width 27 height 27
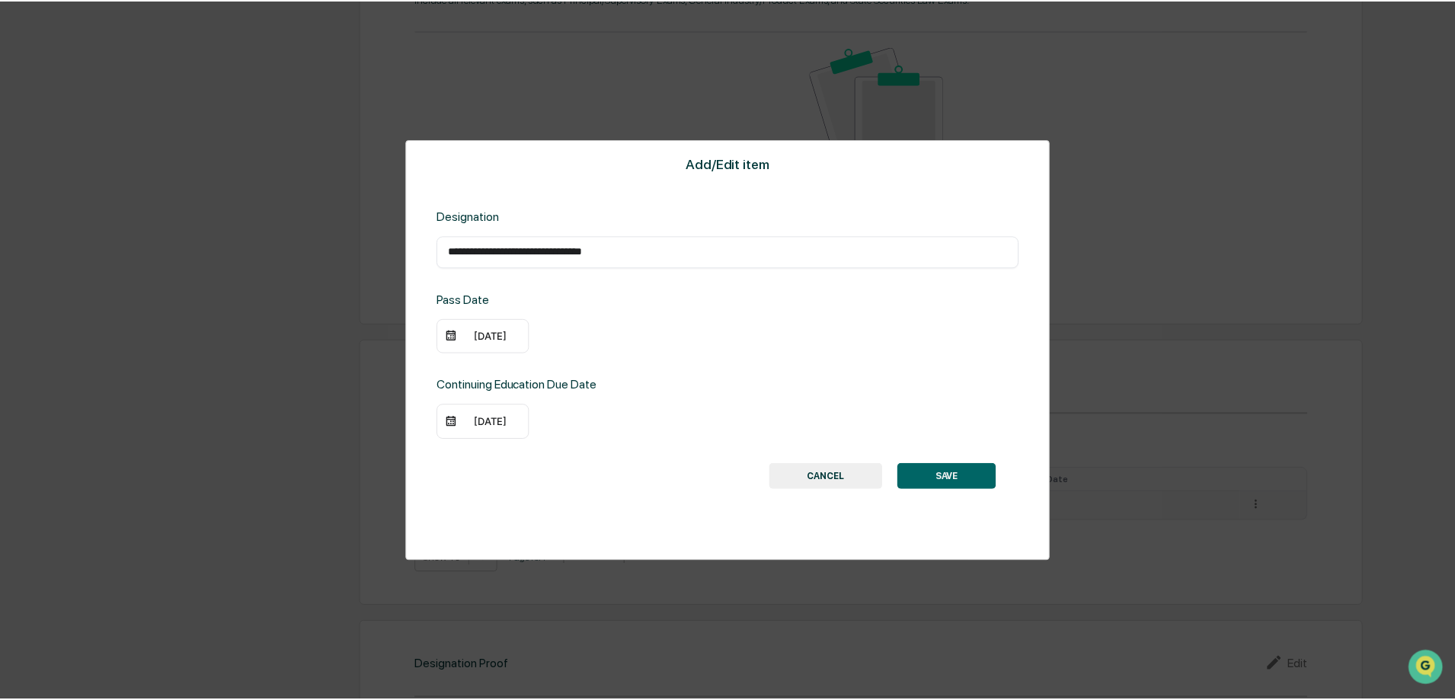
scroll to position [865, 0]
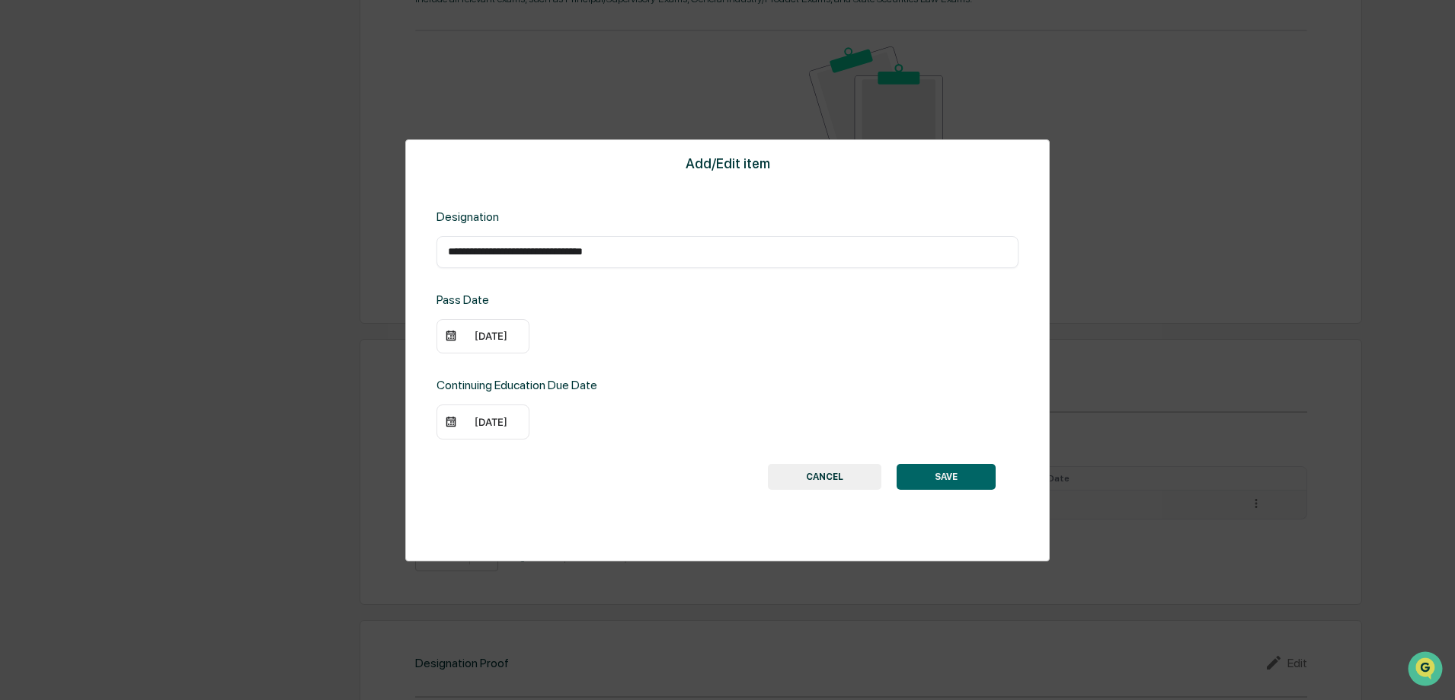
click at [933, 483] on button "SAVE" at bounding box center [946, 477] width 99 height 26
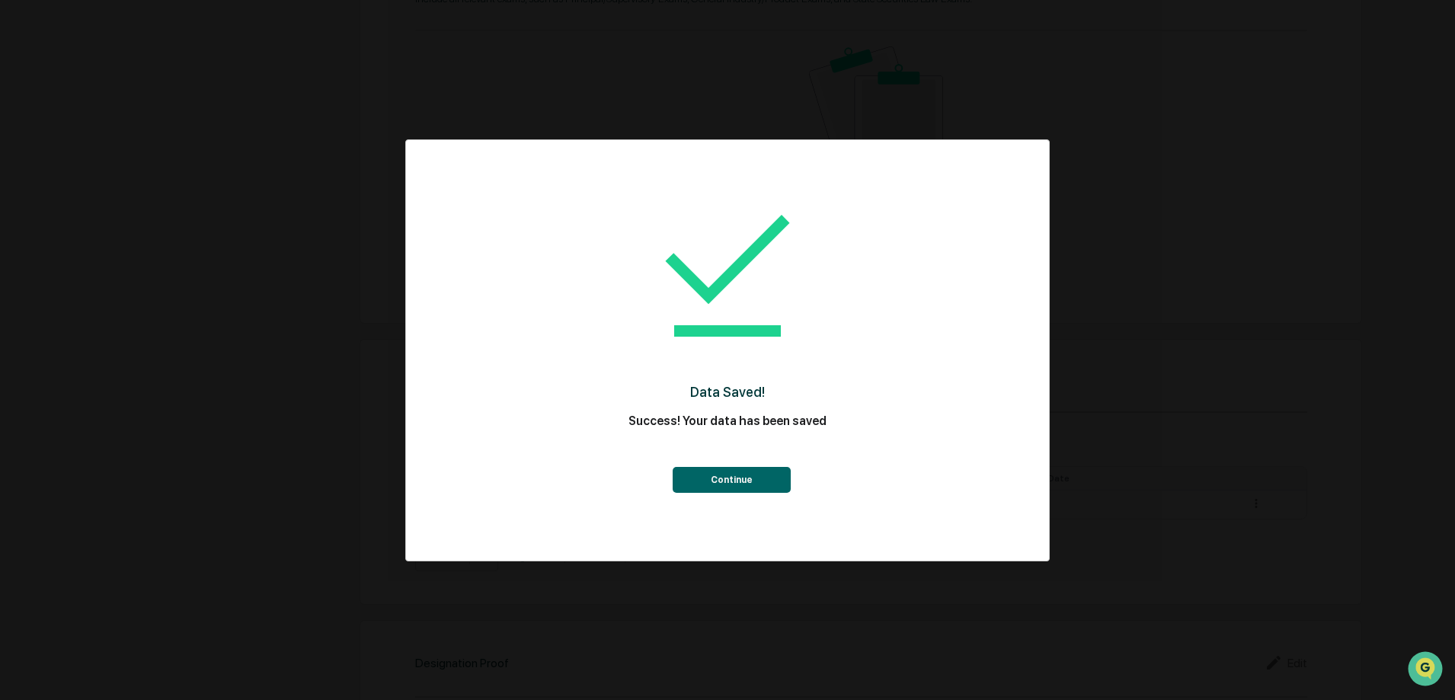
click at [727, 477] on button "Continue" at bounding box center [732, 480] width 118 height 26
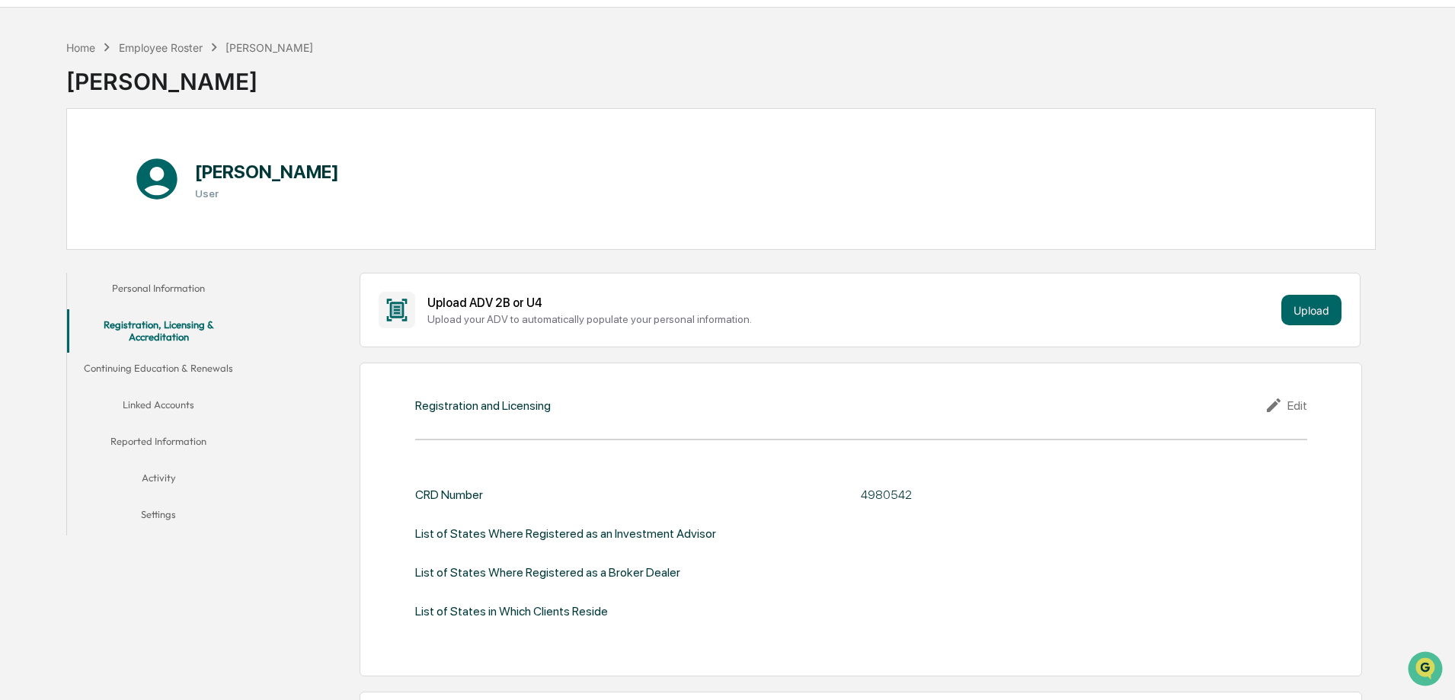
scroll to position [0, 0]
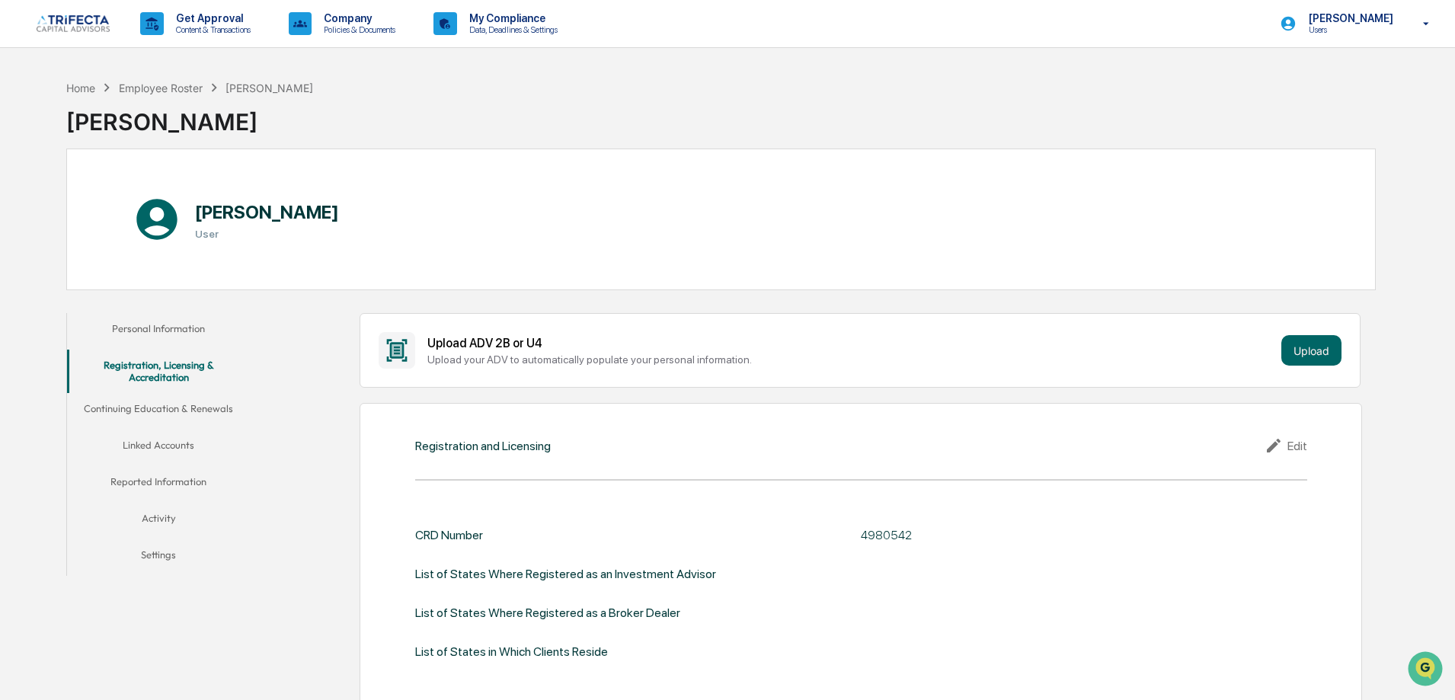
click at [221, 409] on button "Continuing Education & Renewals" at bounding box center [158, 411] width 183 height 37
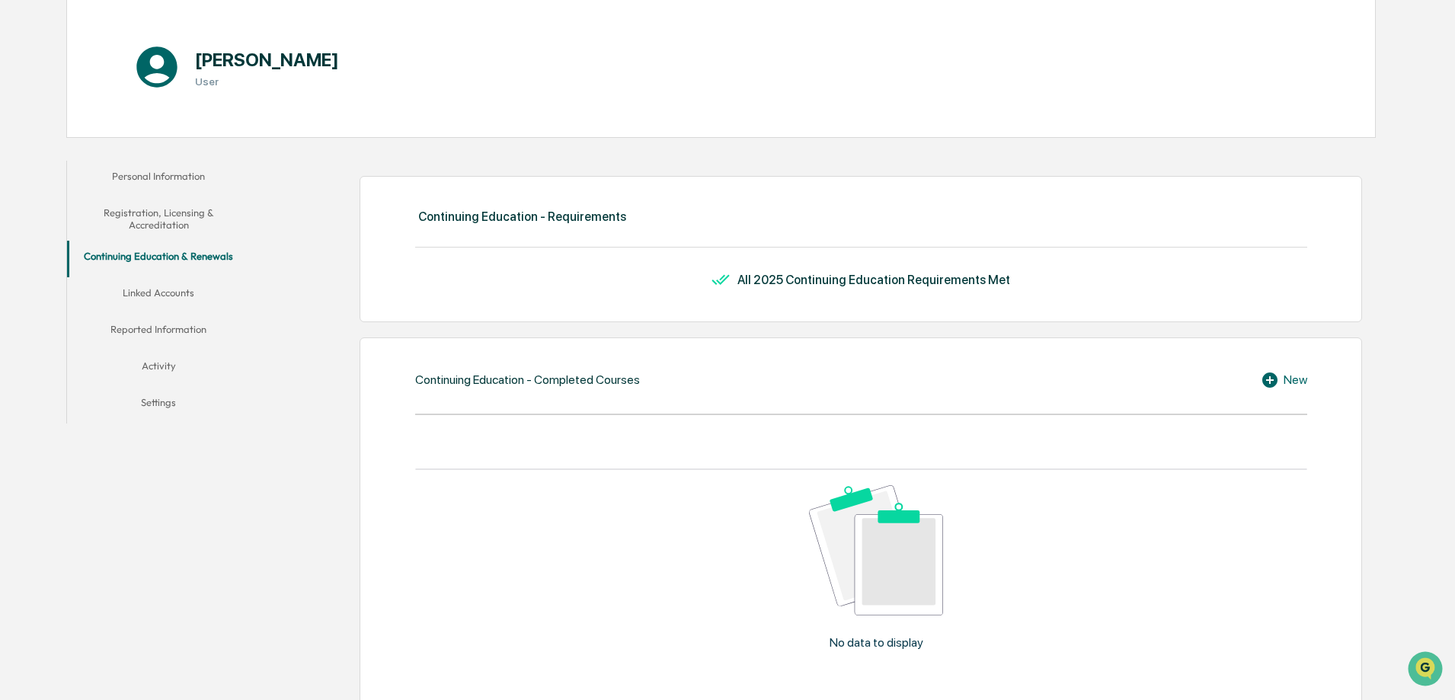
scroll to position [76, 0]
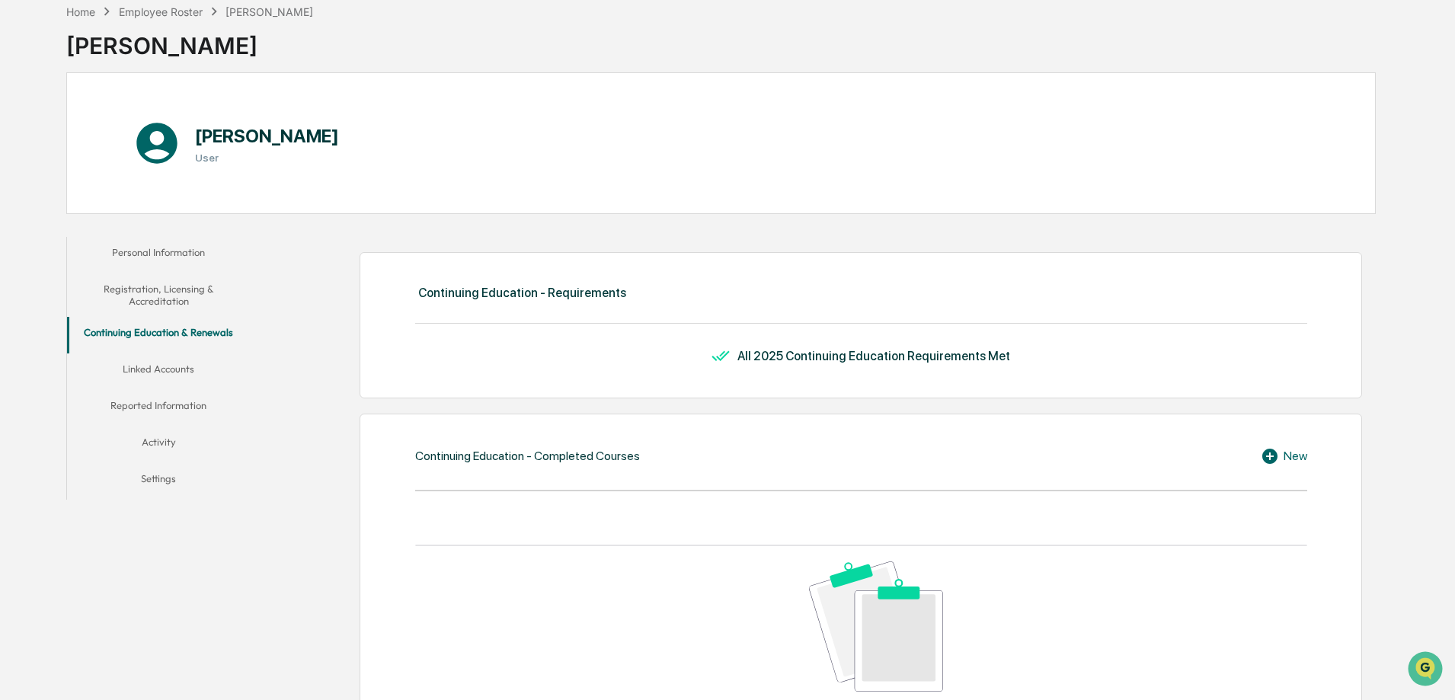
click at [178, 365] on button "Linked Accounts" at bounding box center [158, 372] width 183 height 37
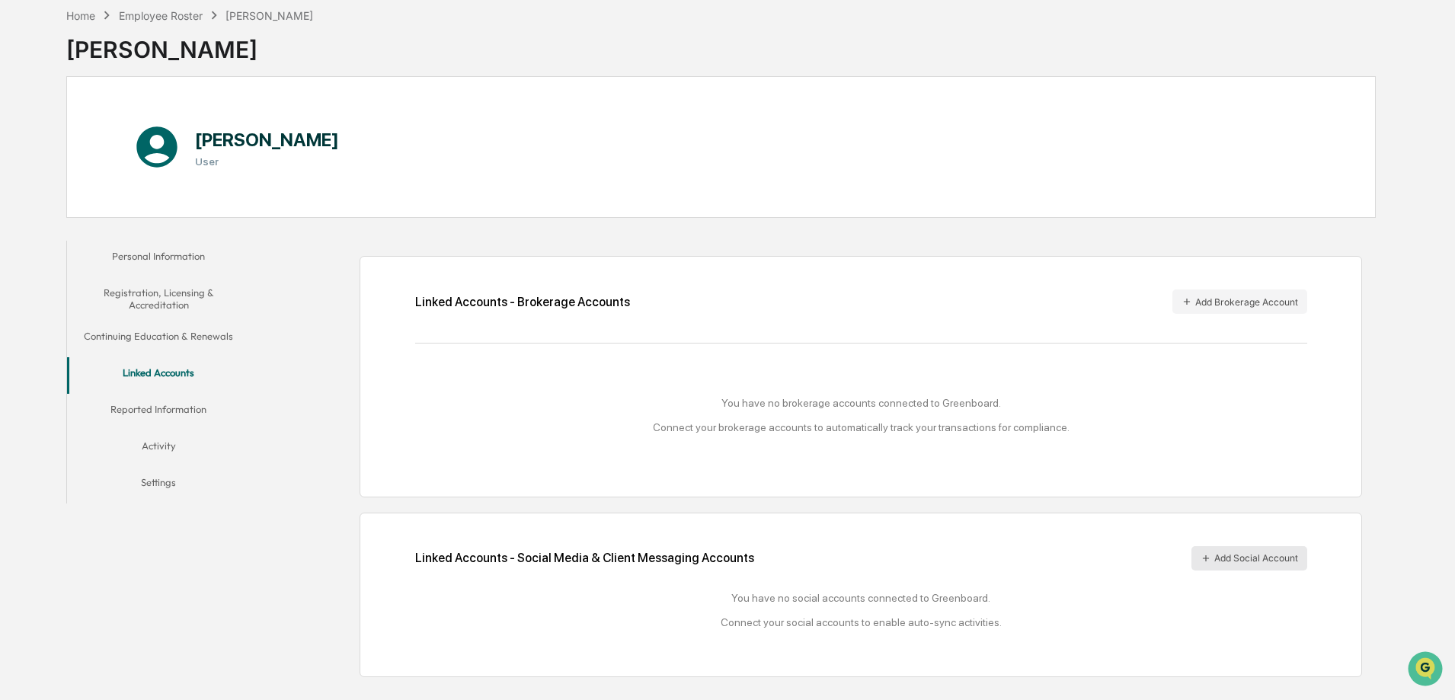
click at [1241, 564] on button "Add Social Account" at bounding box center [1250, 558] width 116 height 24
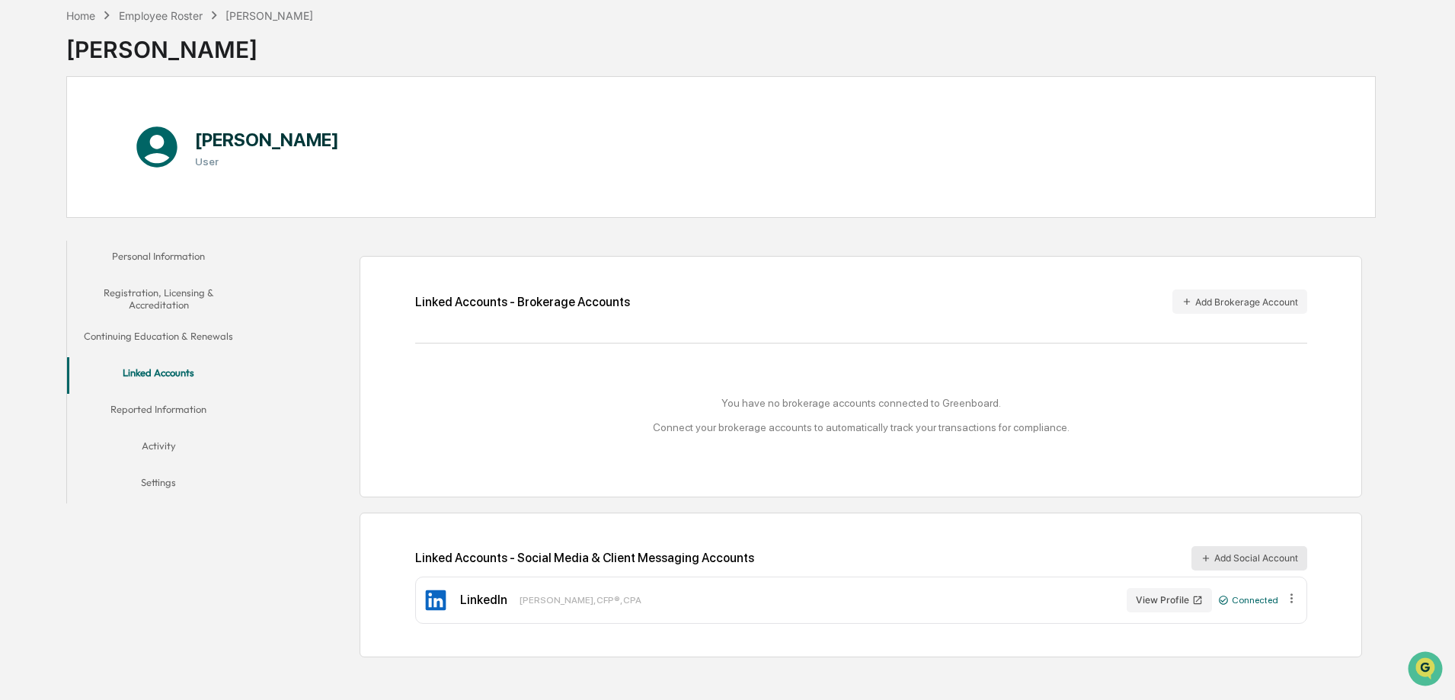
click at [1218, 555] on button "Add Social Account" at bounding box center [1250, 558] width 116 height 24
click at [1231, 299] on button "Add Brokerage Account" at bounding box center [1240, 302] width 135 height 24
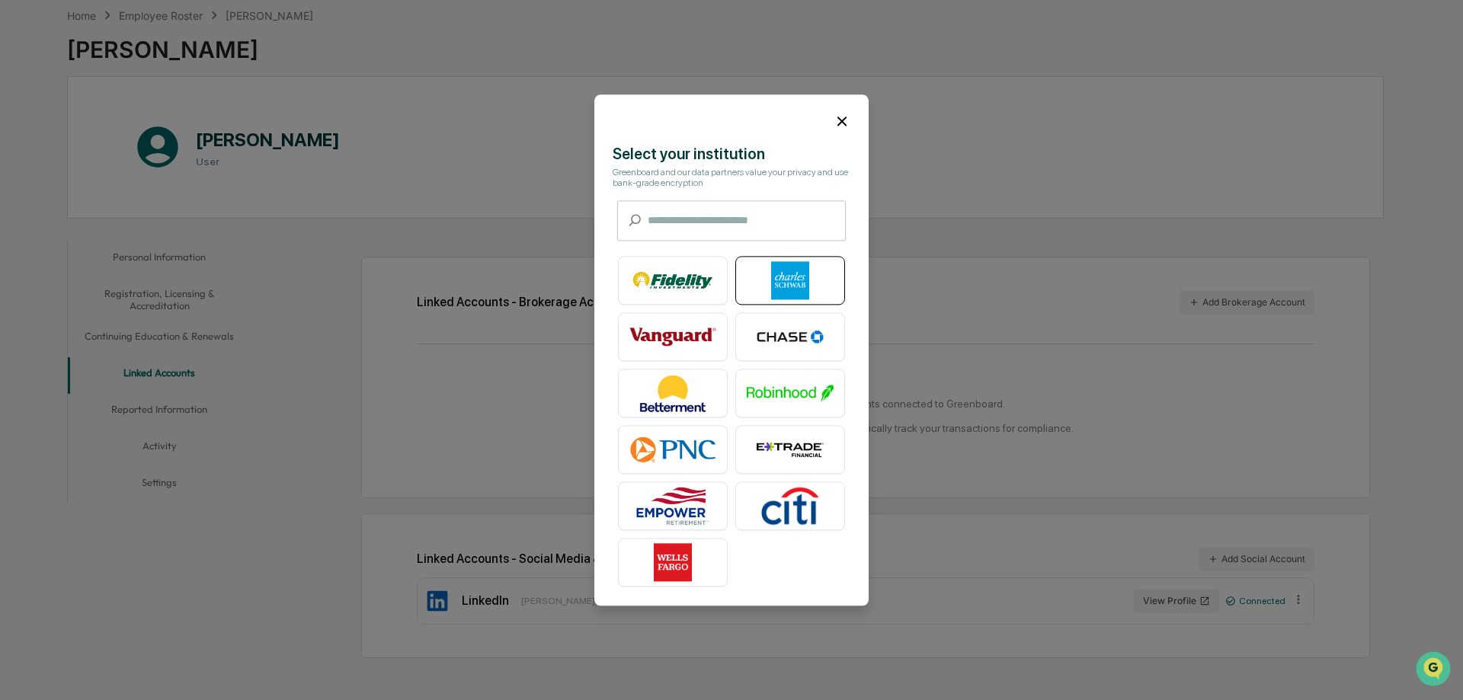
click at [791, 277] on img at bounding box center [790, 280] width 87 height 38
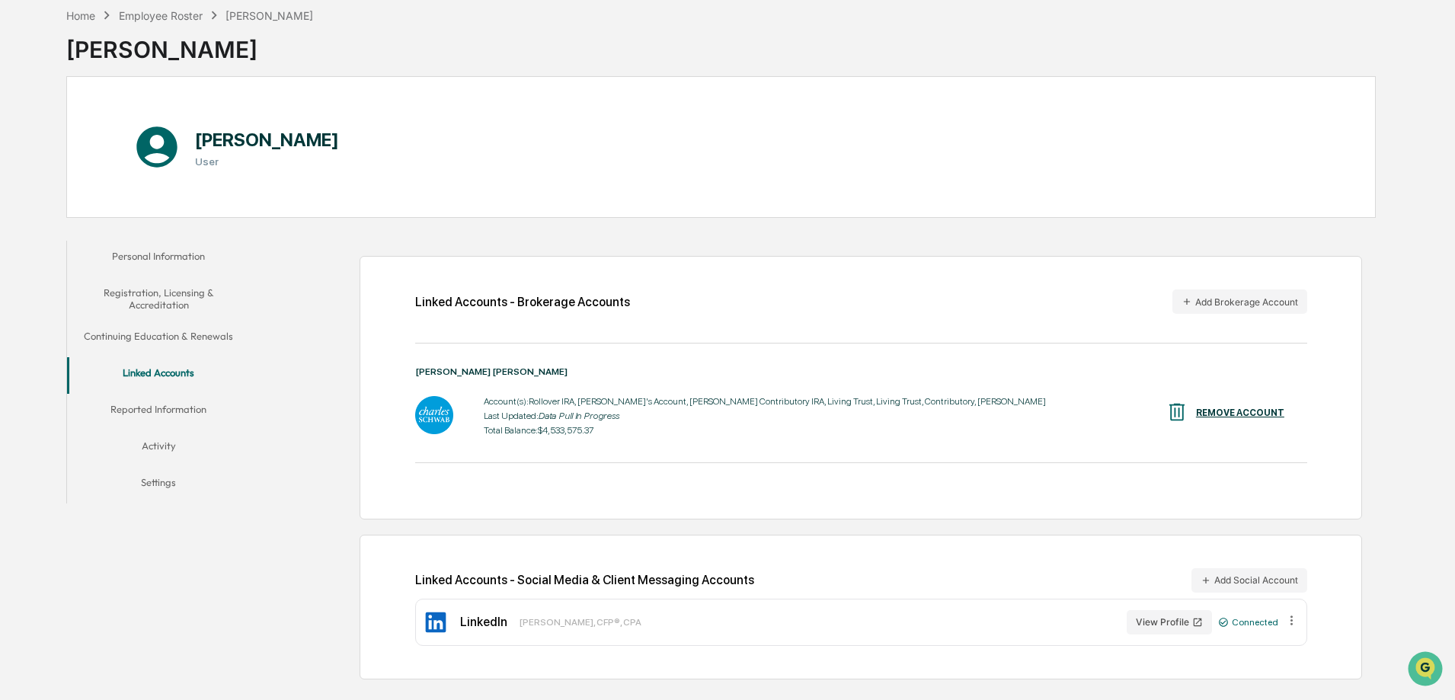
click at [184, 409] on button "Reported Information" at bounding box center [158, 412] width 183 height 37
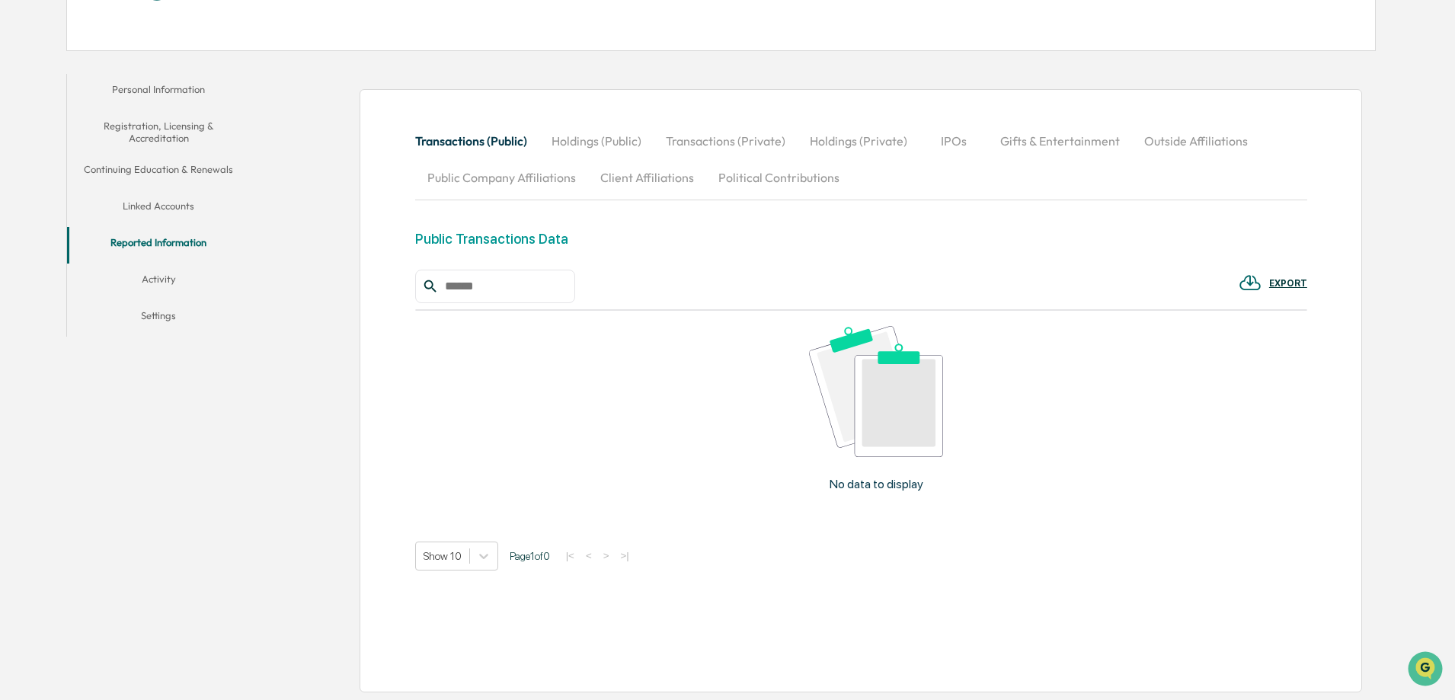
scroll to position [11, 0]
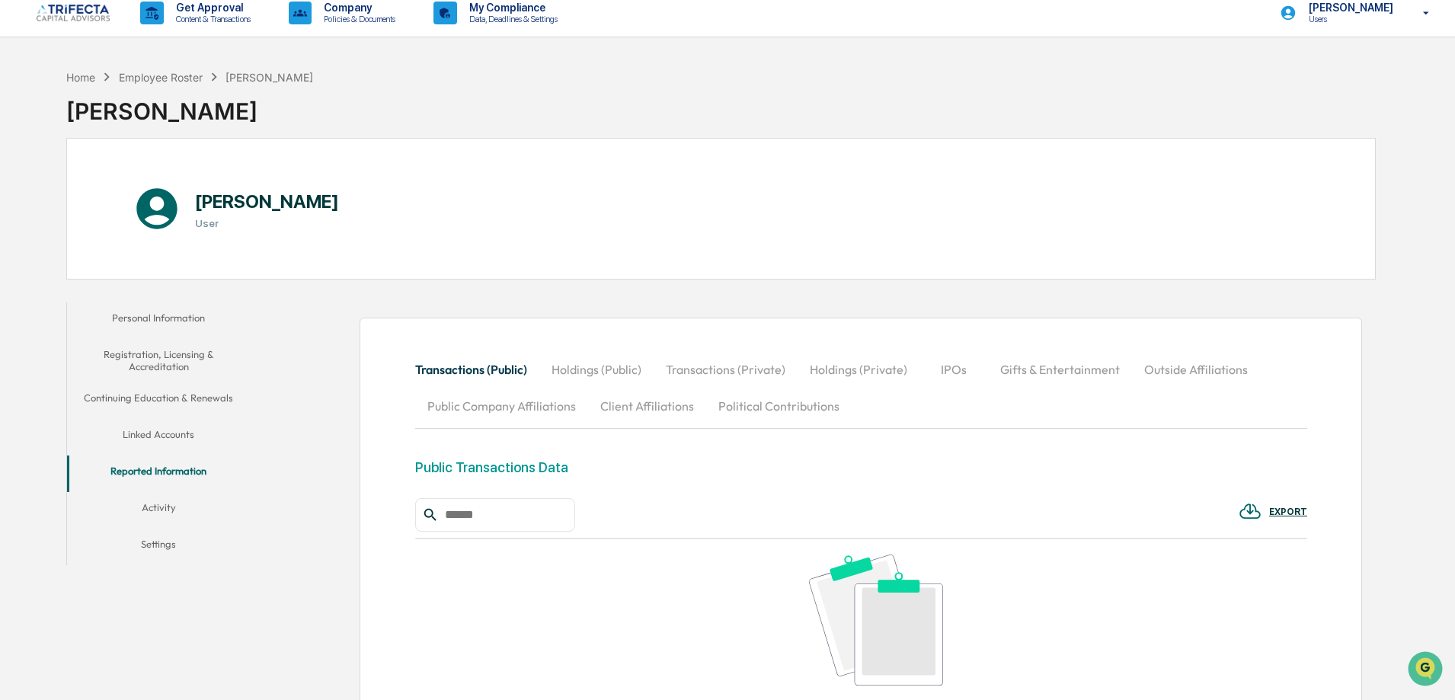
click at [159, 501] on button "Activity" at bounding box center [158, 510] width 183 height 37
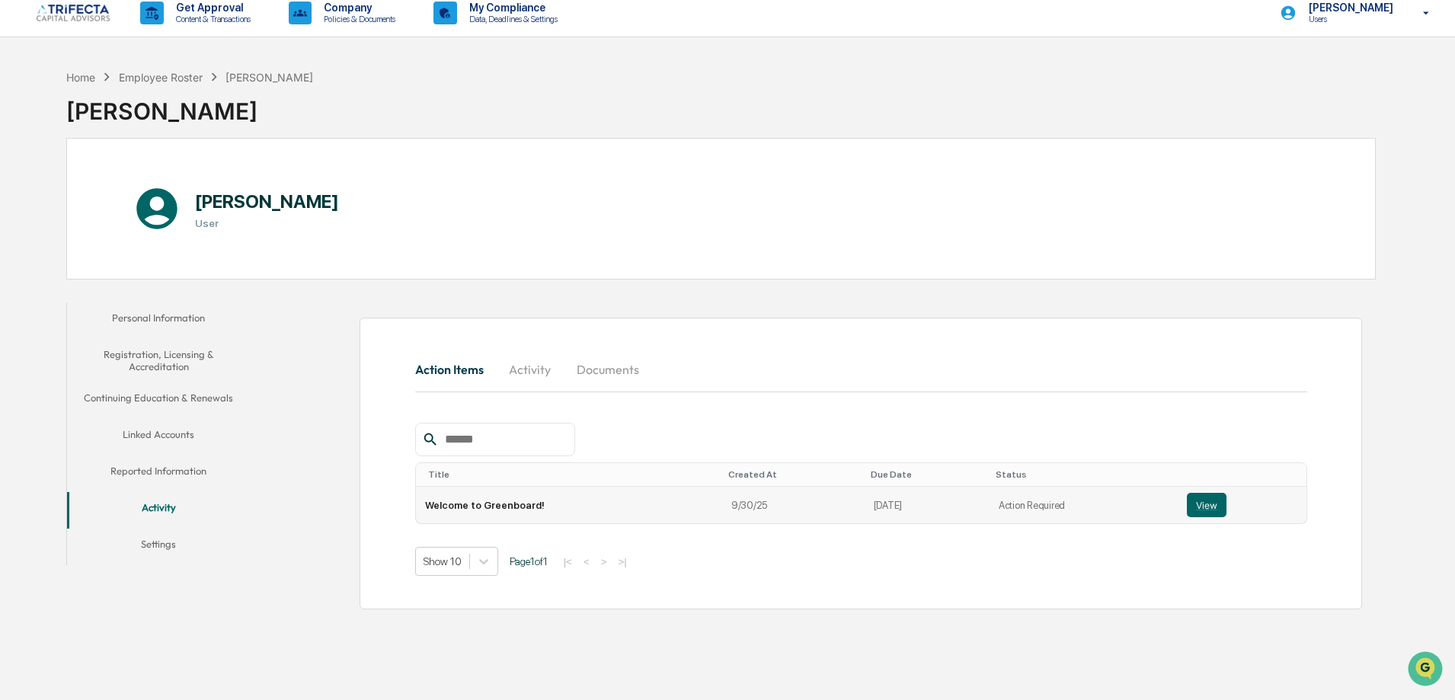
drag, startPoint x: 1013, startPoint y: 505, endPoint x: 1112, endPoint y: 495, distance: 98.8
click at [1045, 504] on td "Action Required" at bounding box center [1084, 505] width 188 height 37
click at [1199, 502] on button "View" at bounding box center [1207, 505] width 40 height 24
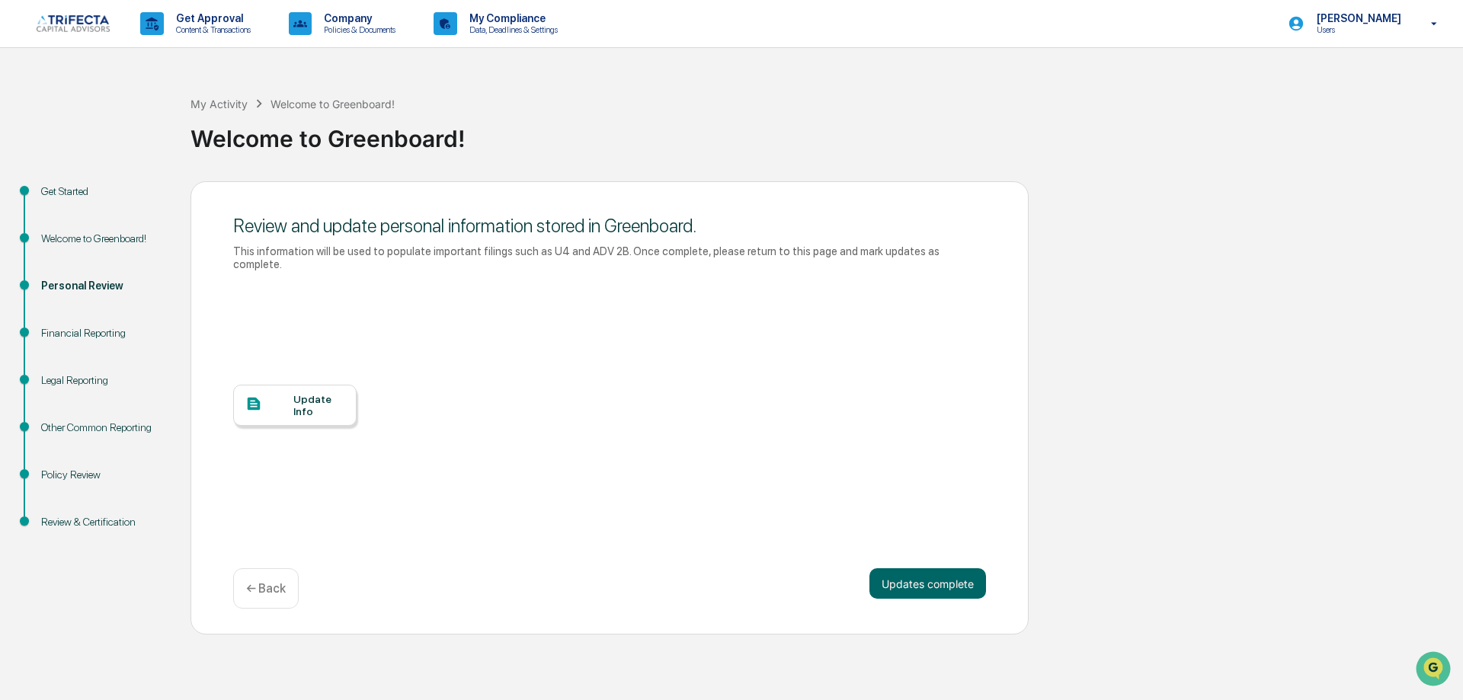
click at [78, 514] on div "Policy Review" at bounding box center [103, 492] width 149 height 47
click at [81, 483] on div "Policy Review" at bounding box center [103, 475] width 125 height 16
click at [102, 341] on div "Financial Reporting" at bounding box center [103, 333] width 125 height 16
drag, startPoint x: 914, startPoint y: 576, endPoint x: 912, endPoint y: 587, distance: 10.9
click at [914, 578] on div "Review and update personal information stored in Greenboard. This information w…" at bounding box center [609, 408] width 838 height 454
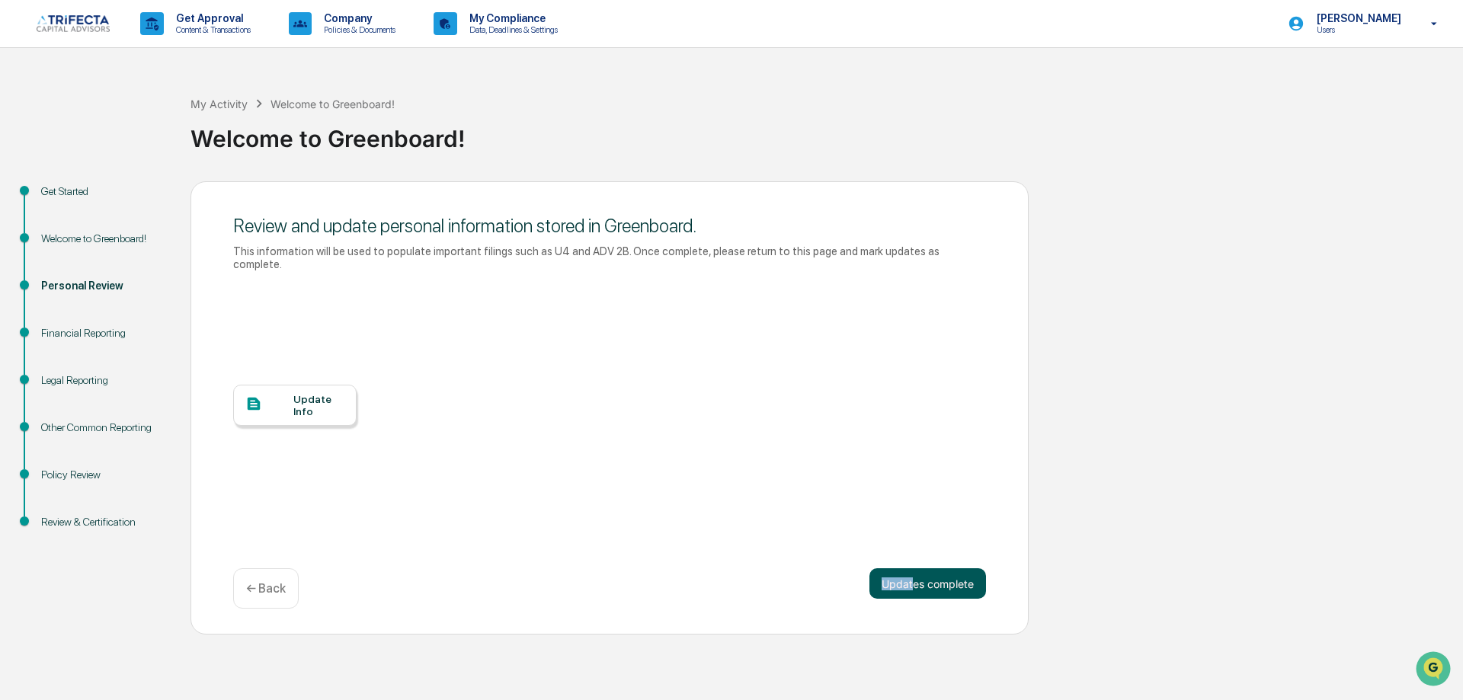
click at [914, 599] on button "Updates complete" at bounding box center [927, 583] width 117 height 30
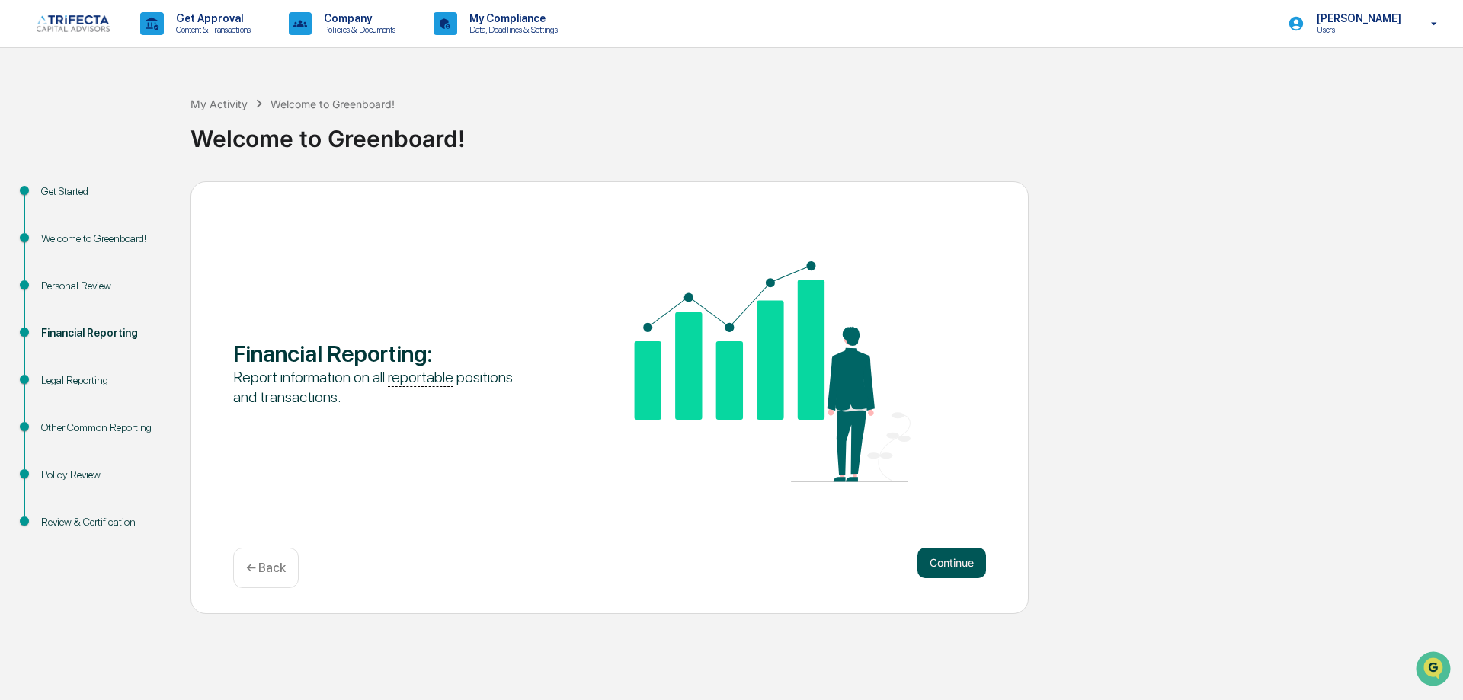
click at [937, 578] on button "Continue" at bounding box center [951, 563] width 69 height 30
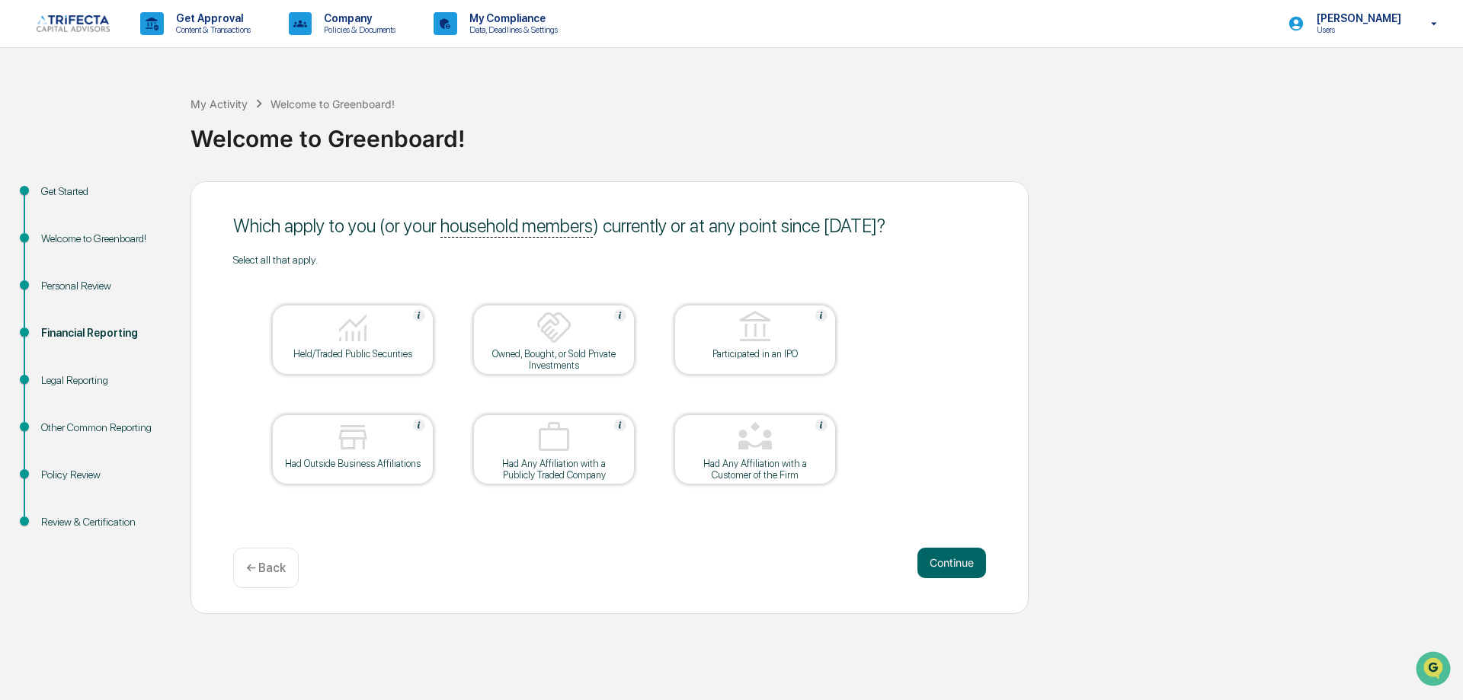
click at [366, 346] on img at bounding box center [352, 327] width 37 height 37
click at [960, 578] on button "Continue" at bounding box center [951, 563] width 69 height 30
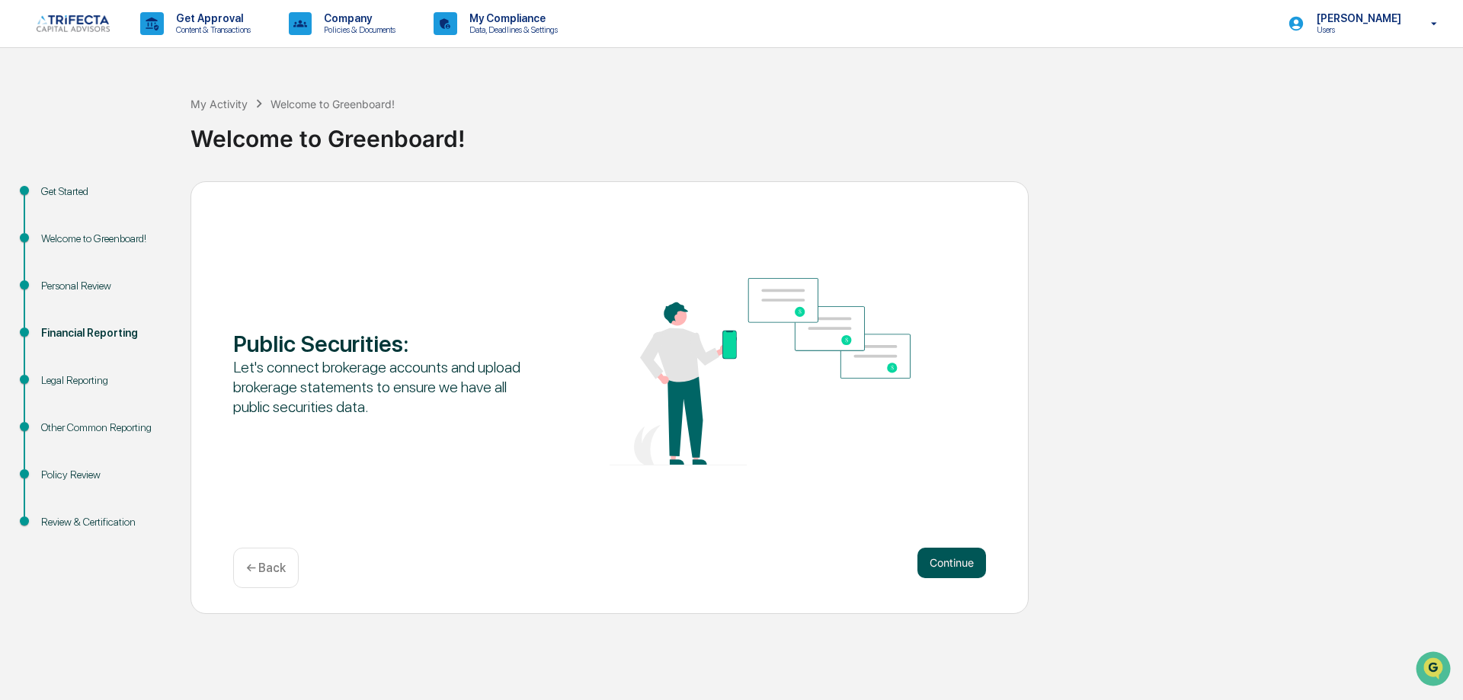
click at [961, 578] on button "Continue" at bounding box center [951, 563] width 69 height 30
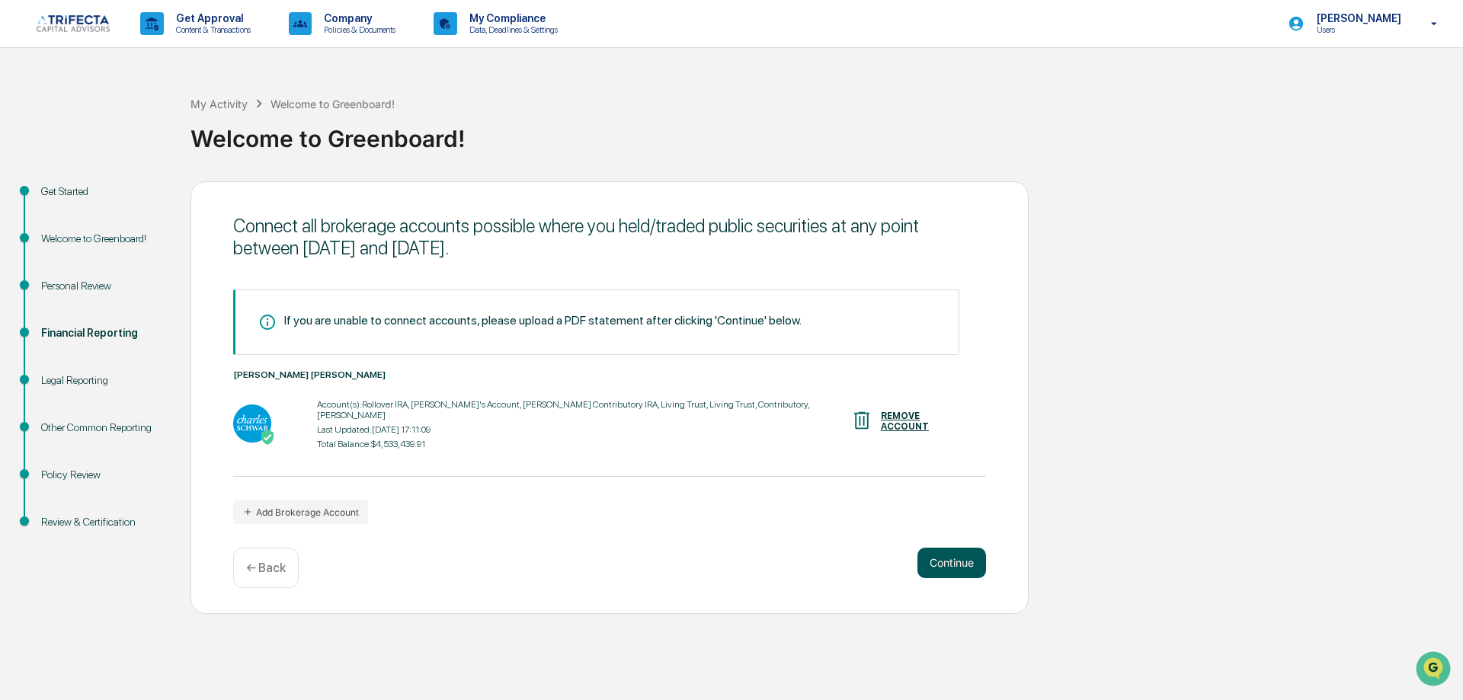
click at [961, 578] on button "Continue" at bounding box center [951, 563] width 69 height 30
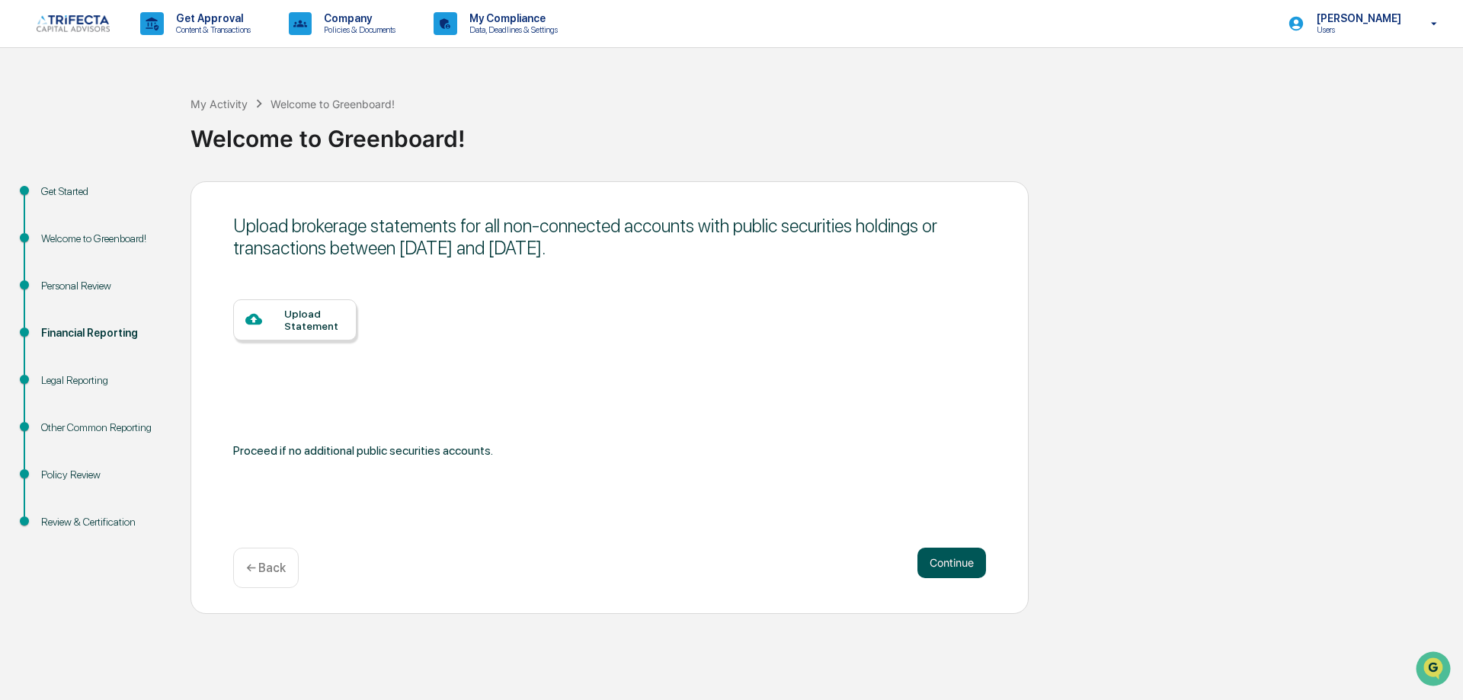
click at [961, 578] on button "Continue" at bounding box center [951, 563] width 69 height 30
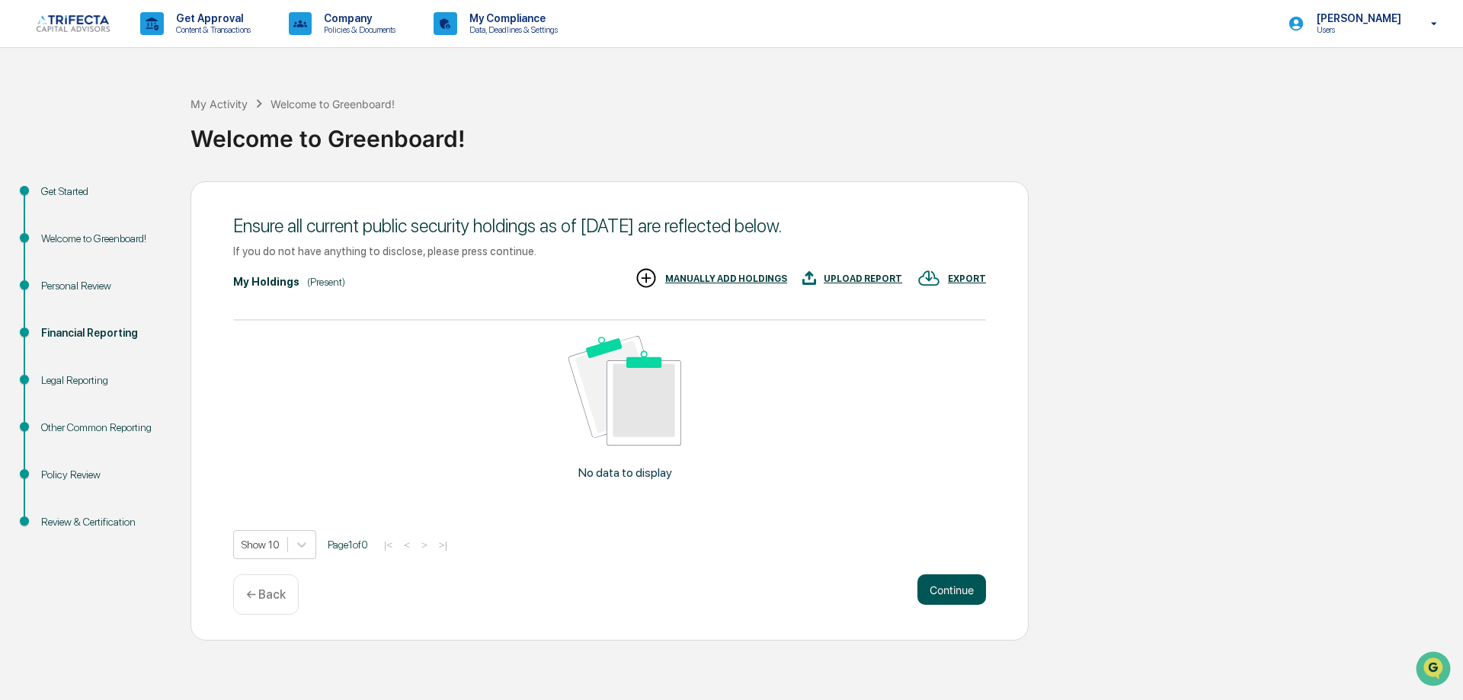
click at [962, 605] on button "Continue" at bounding box center [951, 589] width 69 height 30
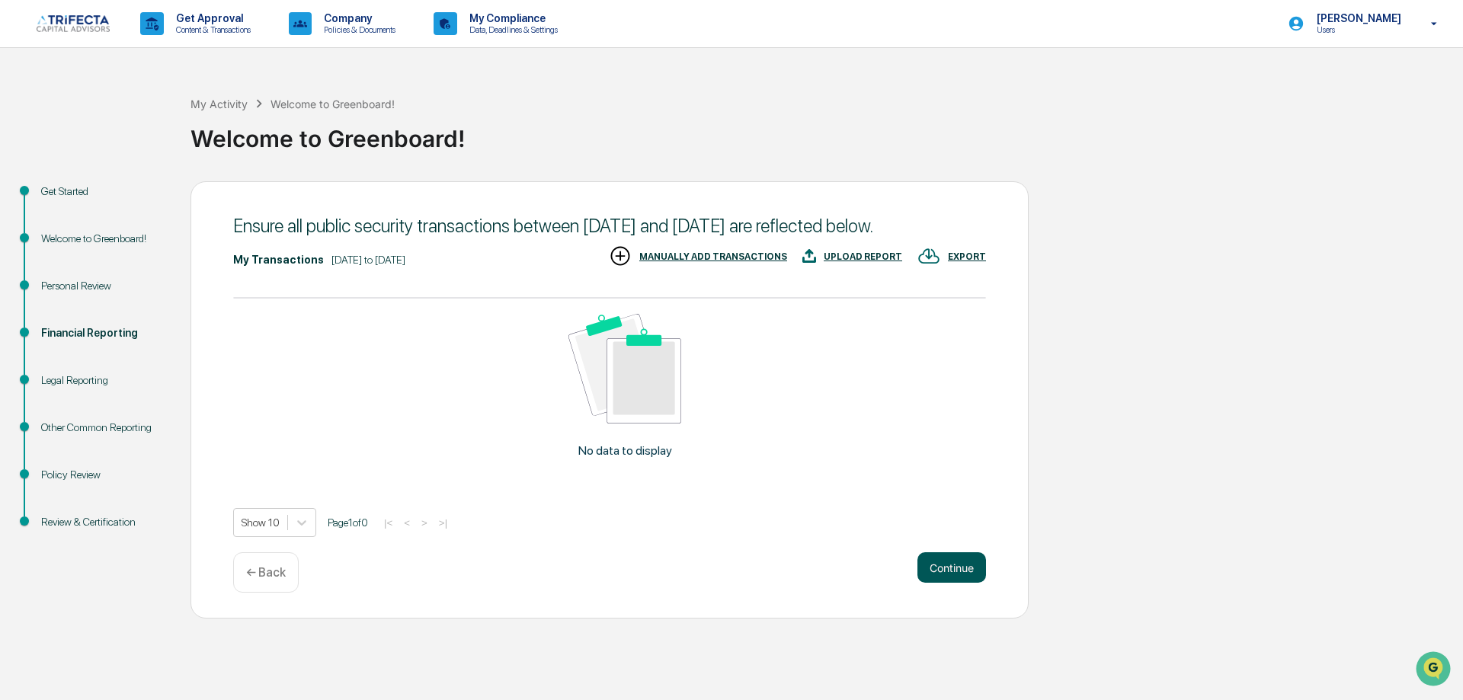
click at [962, 583] on button "Continue" at bounding box center [951, 567] width 69 height 30
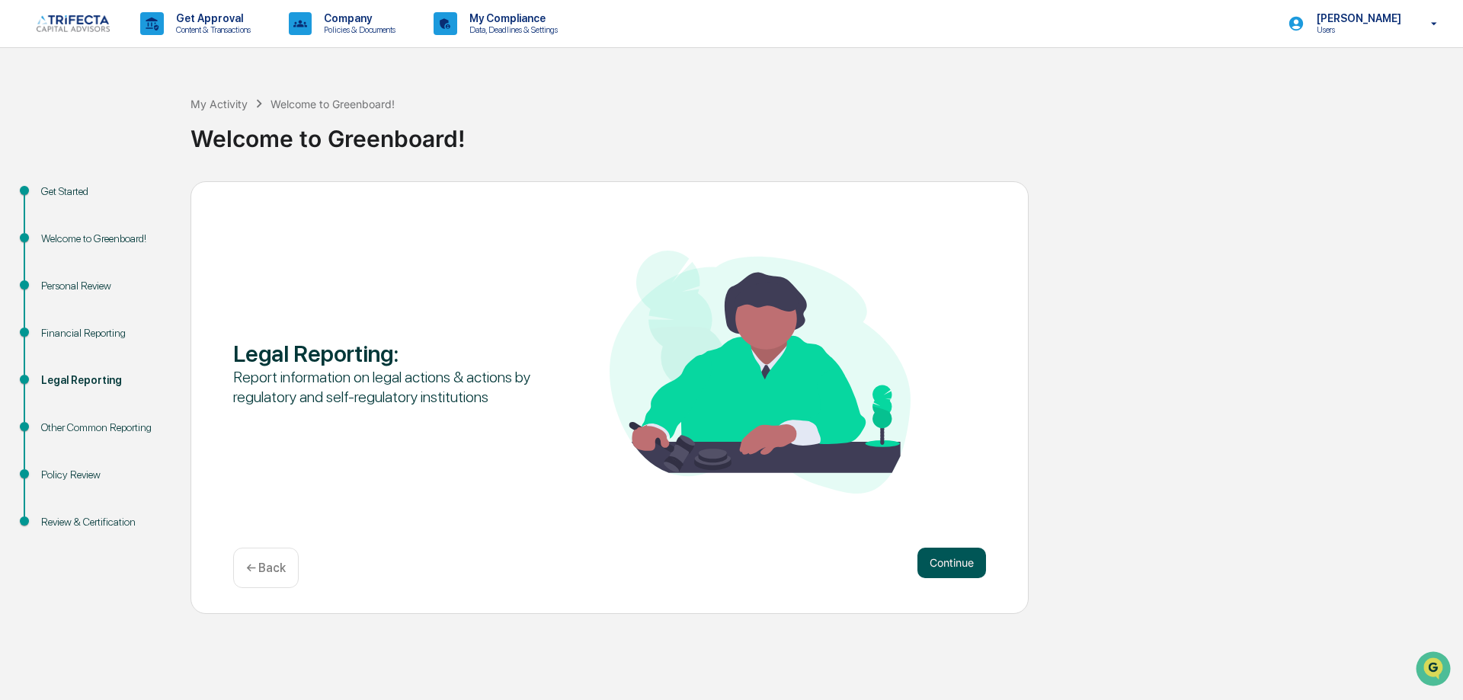
click at [965, 578] on button "Continue" at bounding box center [951, 563] width 69 height 30
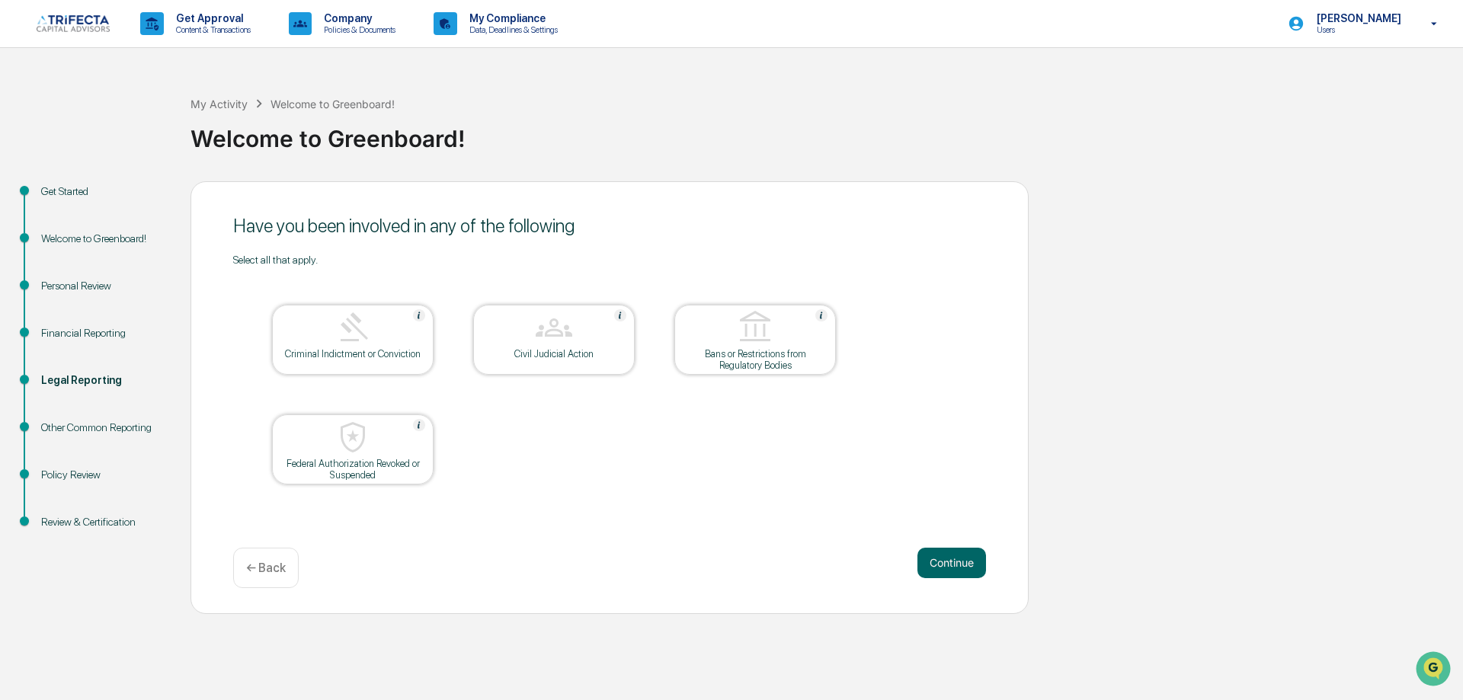
click at [965, 578] on button "Continue" at bounding box center [951, 563] width 69 height 30
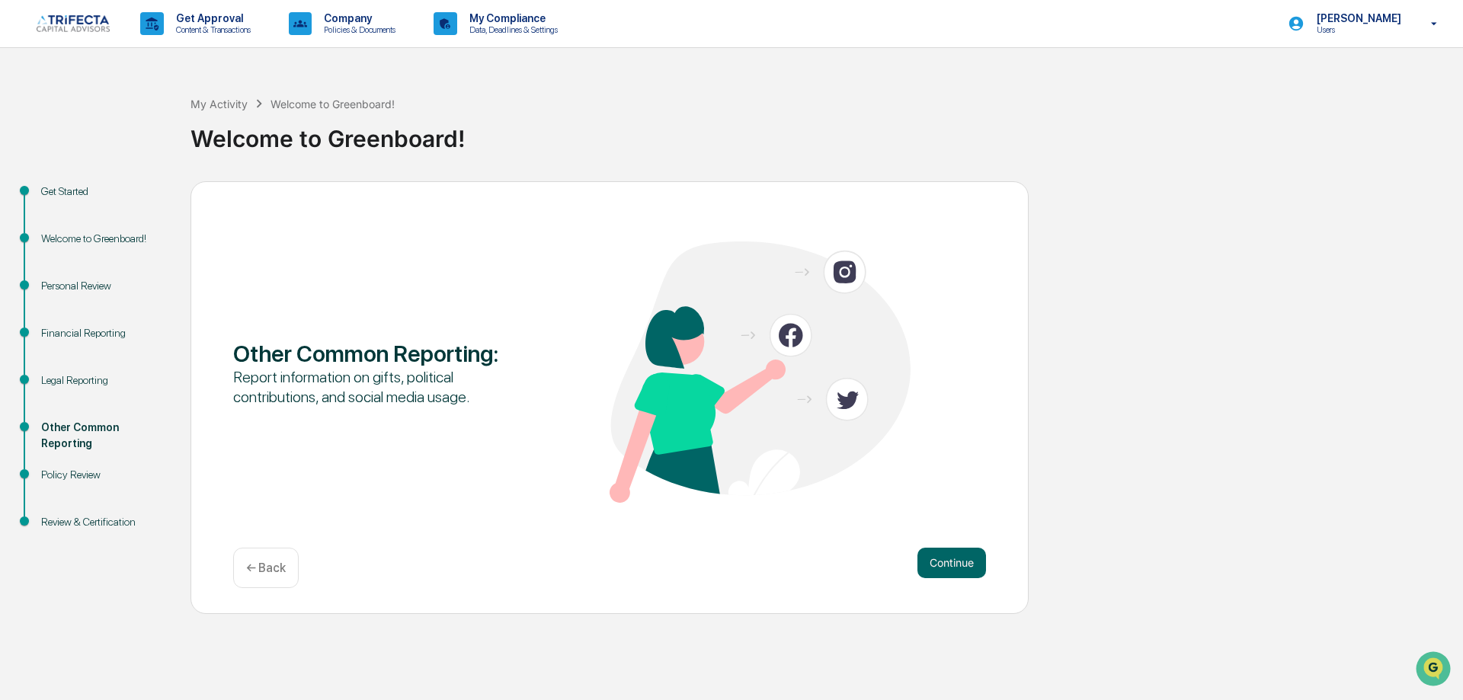
click at [965, 578] on button "Continue" at bounding box center [951, 563] width 69 height 30
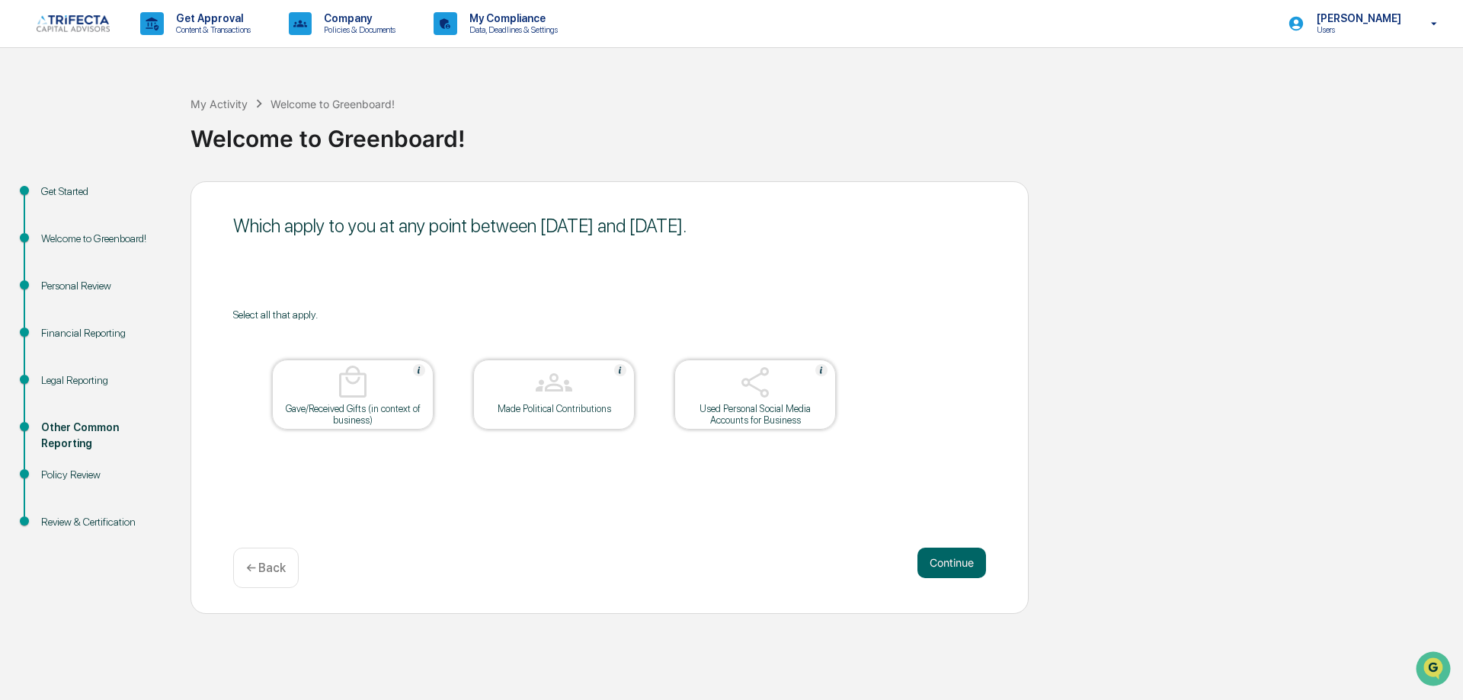
click at [965, 578] on button "Continue" at bounding box center [951, 563] width 69 height 30
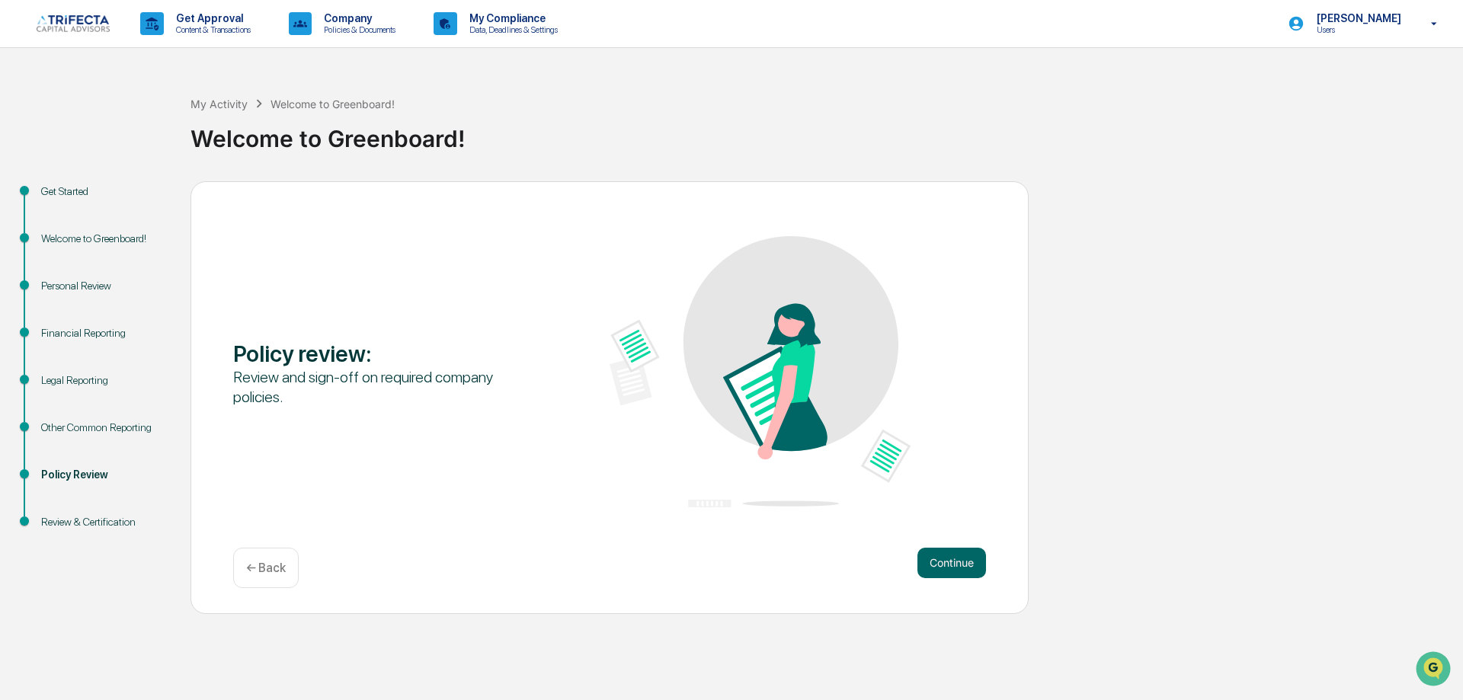
click at [965, 578] on button "Continue" at bounding box center [951, 563] width 69 height 30
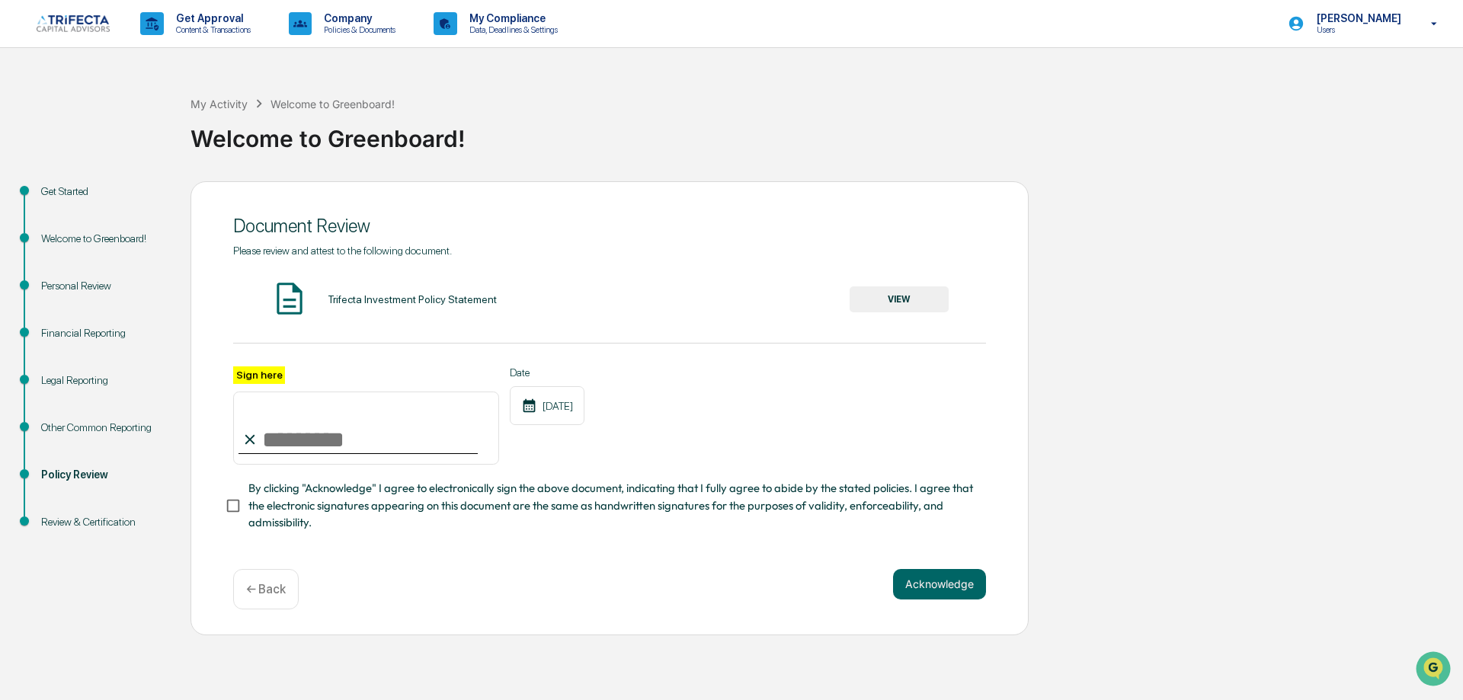
click at [274, 465] on input "Sign here" at bounding box center [366, 428] width 266 height 73
type input "**********"
click at [930, 600] on button "Acknowledge" at bounding box center [939, 584] width 93 height 30
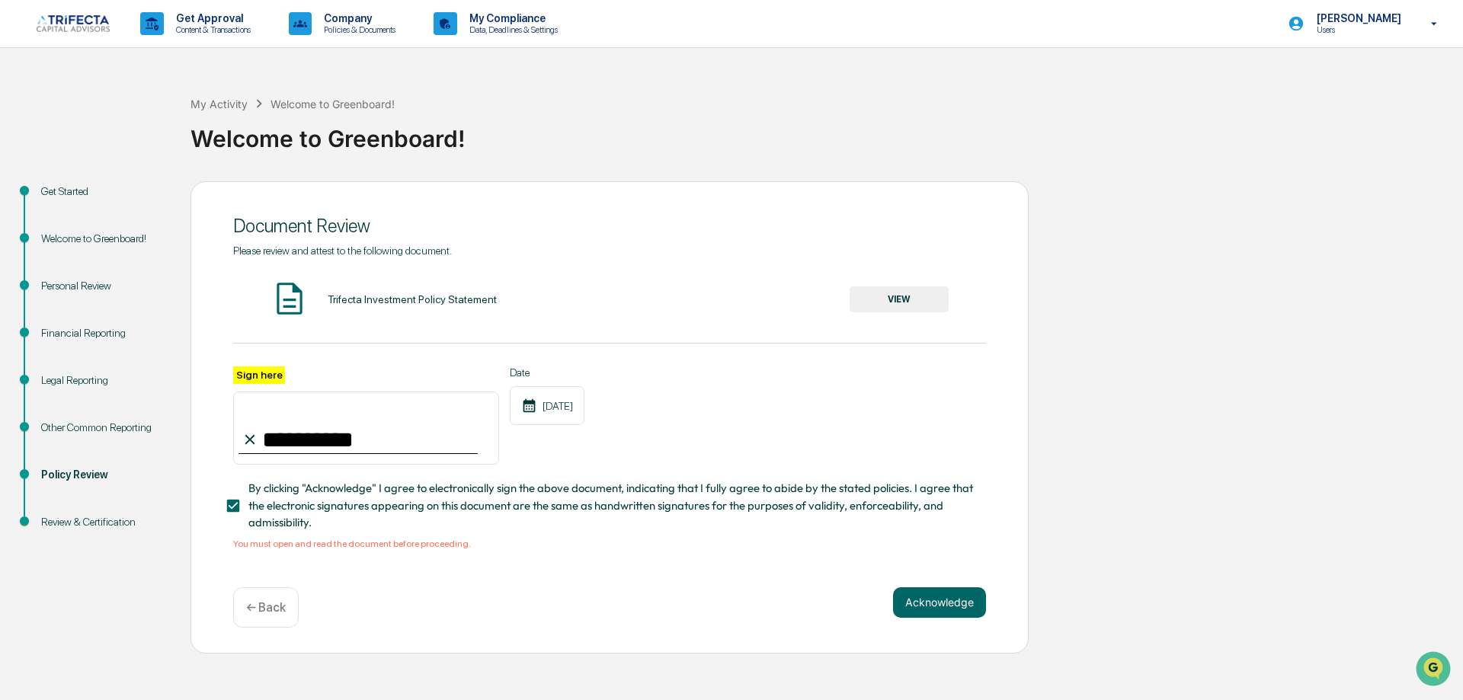
click at [891, 312] on button "VIEW" at bounding box center [899, 299] width 99 height 26
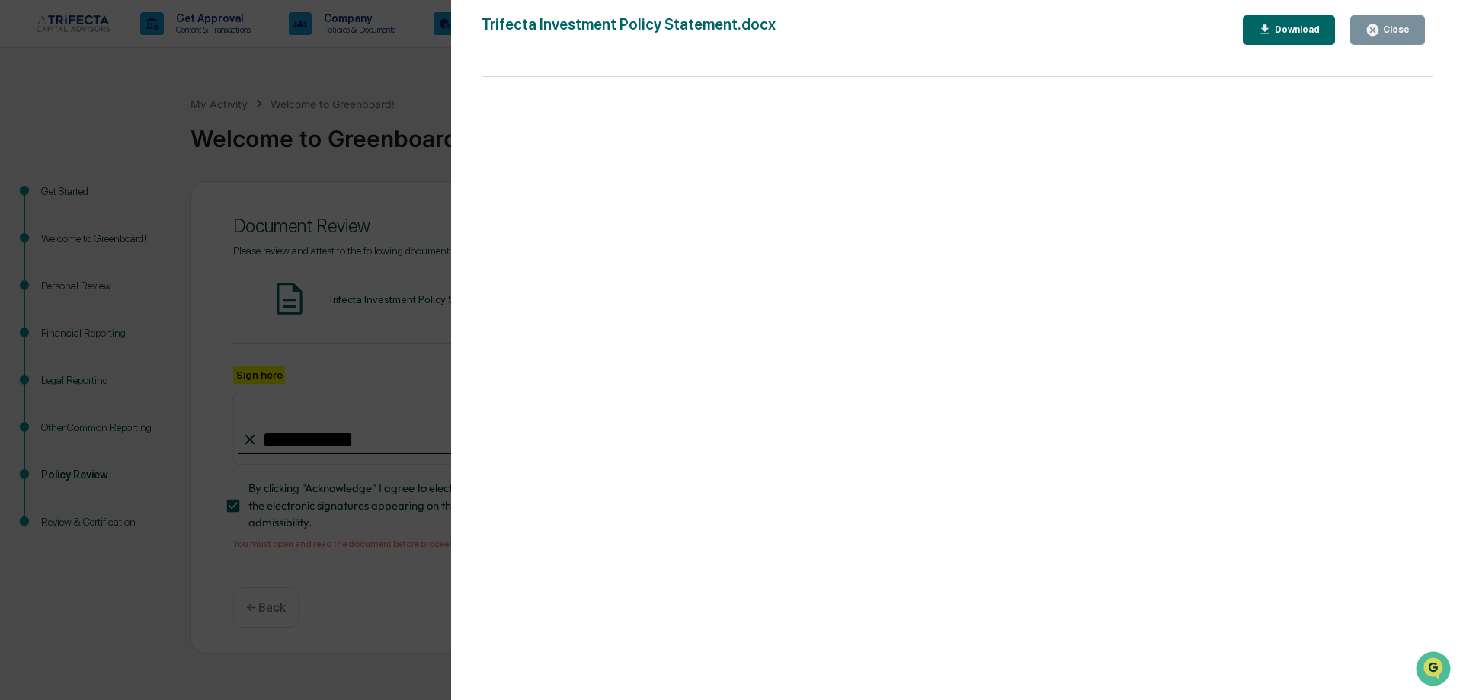
click at [1397, 36] on div "Close" at bounding box center [1387, 30] width 44 height 14
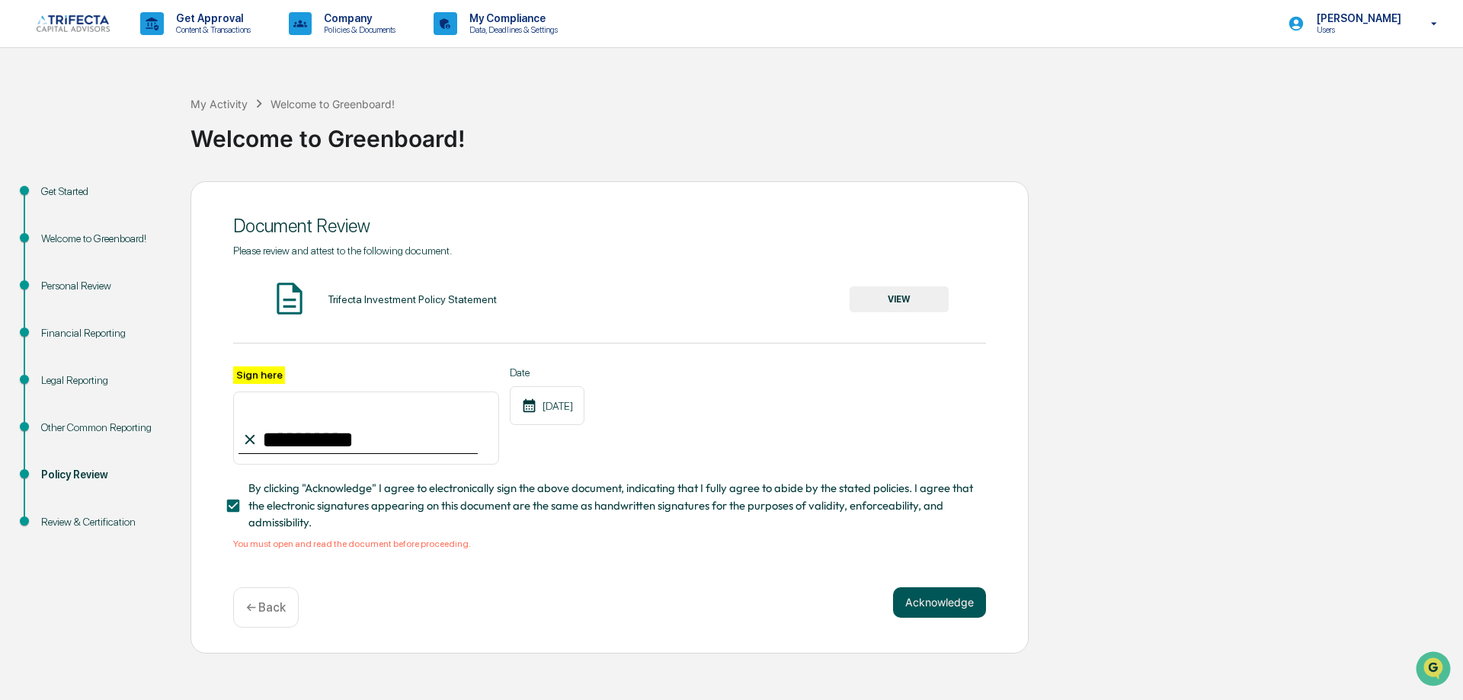
click at [915, 618] on button "Acknowledge" at bounding box center [939, 602] width 93 height 30
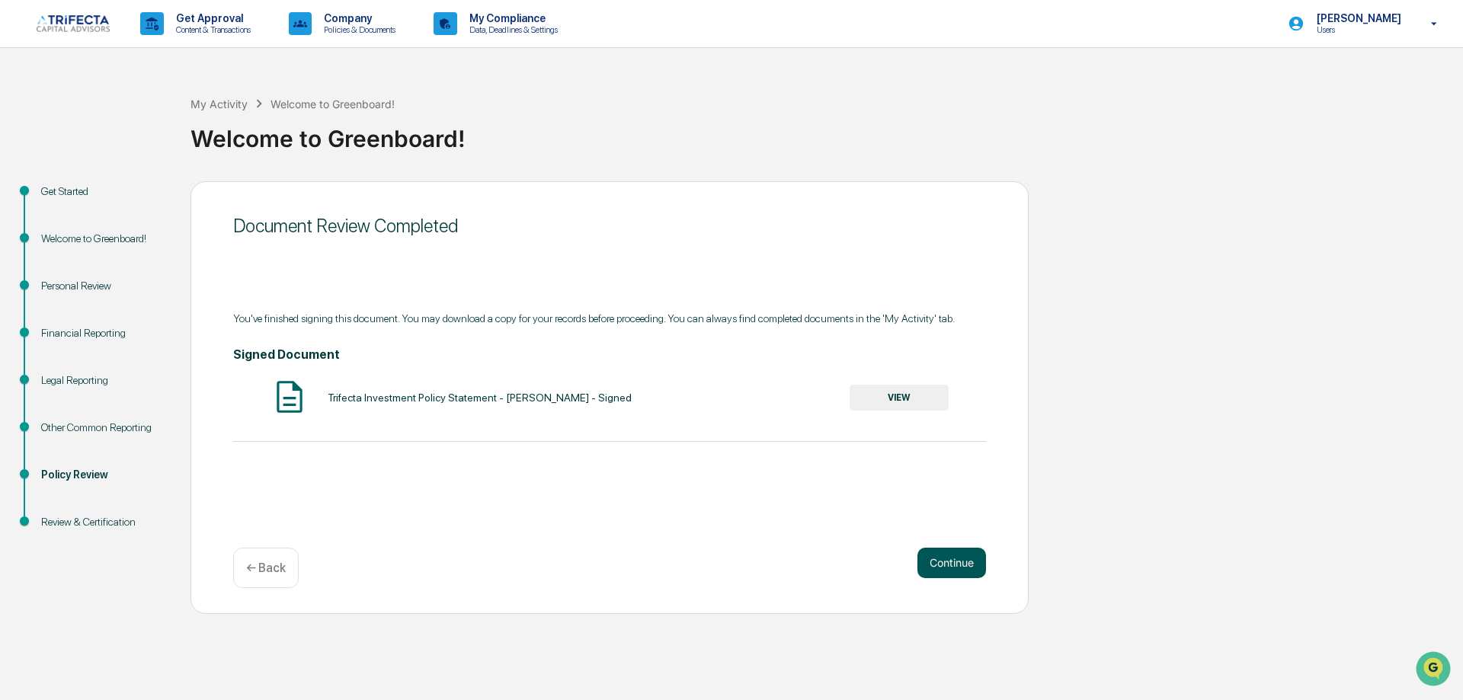
click at [939, 578] on button "Continue" at bounding box center [951, 563] width 69 height 30
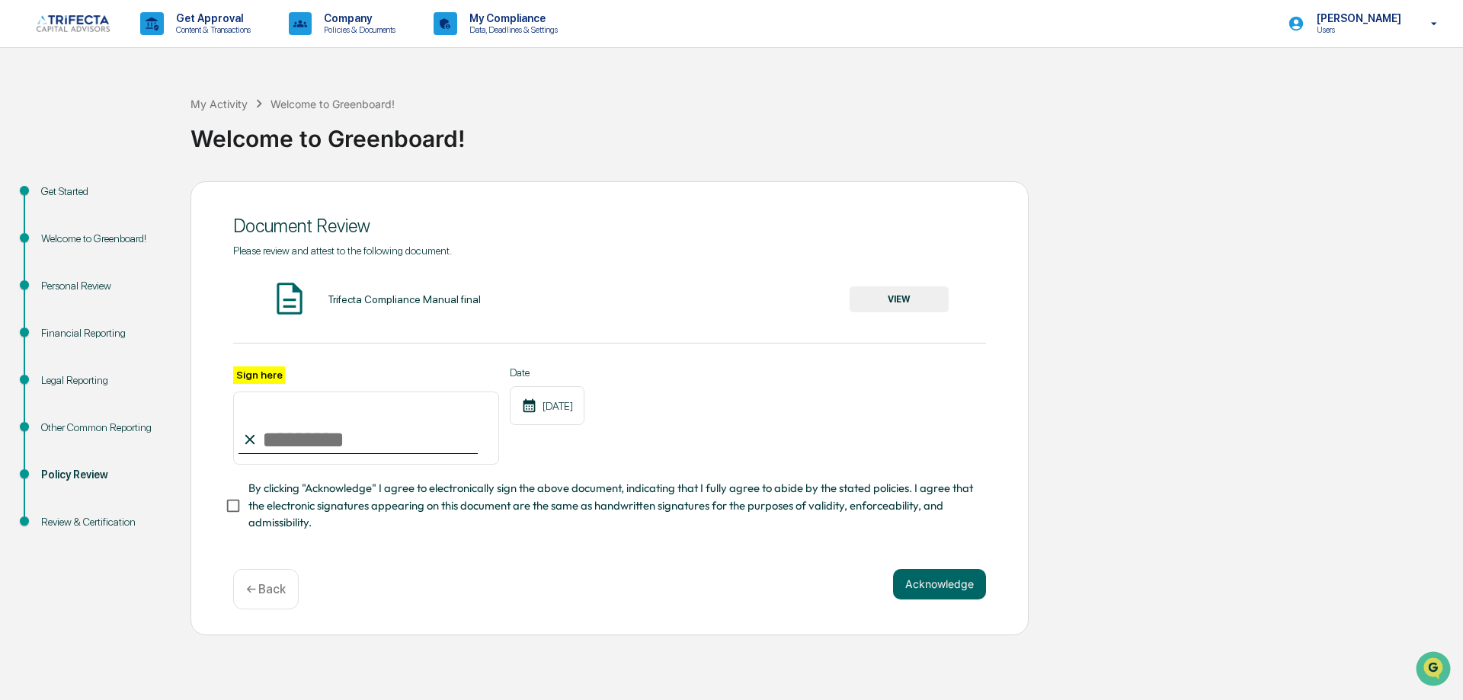
click at [878, 312] on button "VIEW" at bounding box center [899, 299] width 99 height 26
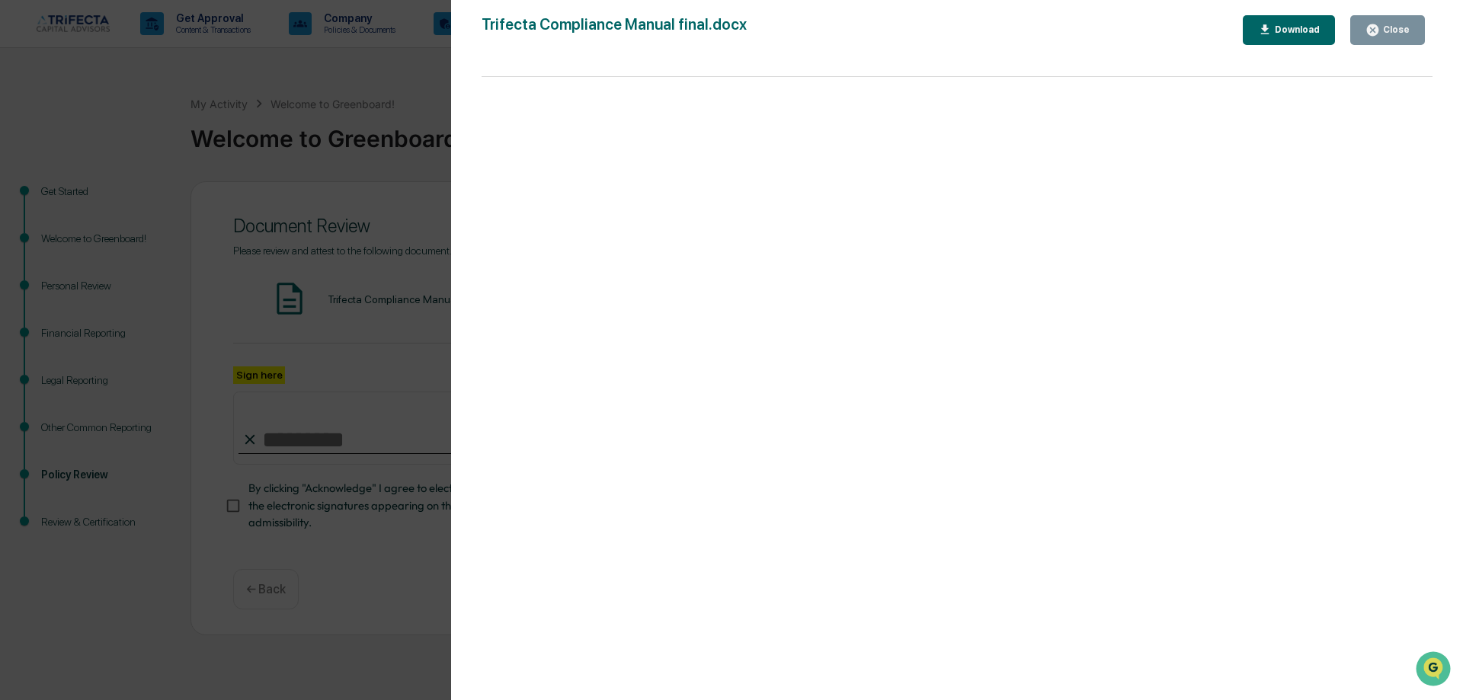
drag, startPoint x: 1393, startPoint y: 29, endPoint x: 1369, endPoint y: 52, distance: 32.9
click at [1394, 30] on div "Close" at bounding box center [1395, 29] width 30 height 11
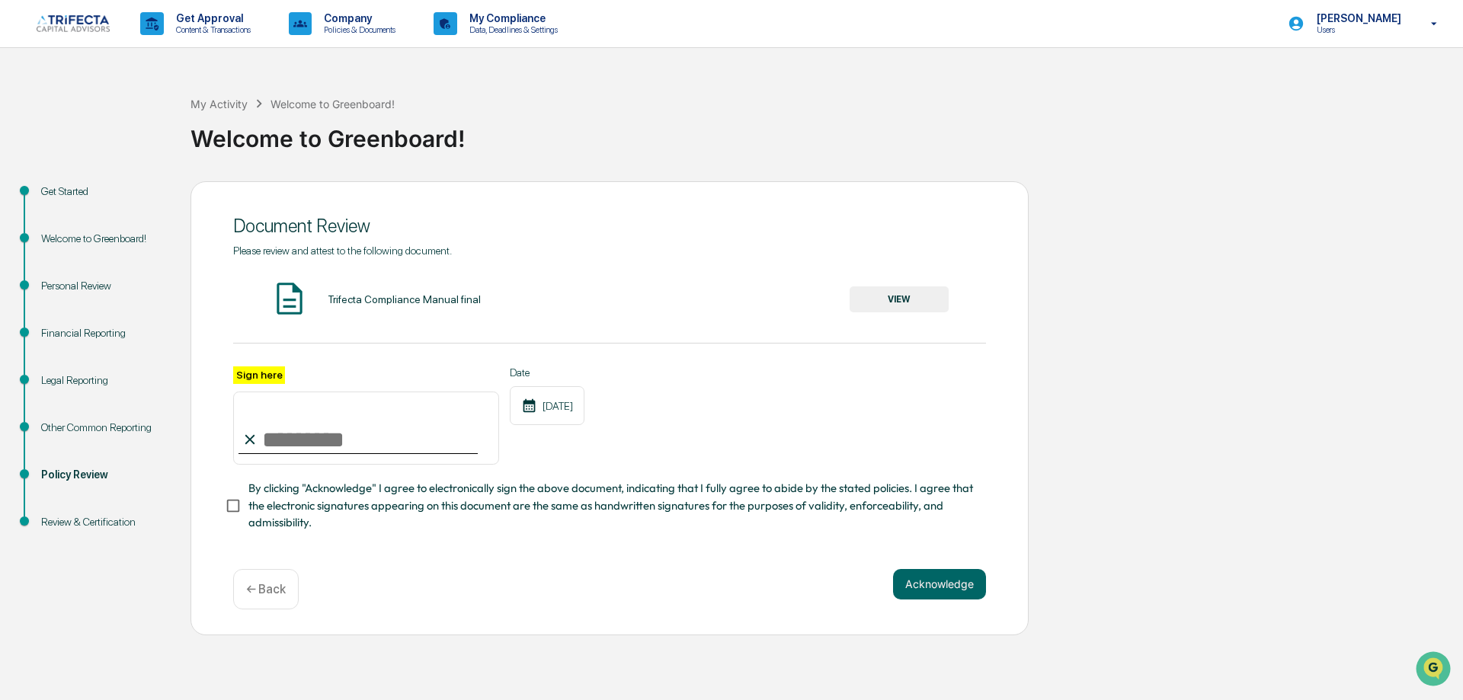
click at [318, 465] on input "Sign here" at bounding box center [366, 428] width 266 height 73
type input "**********"
drag, startPoint x: 270, startPoint y: 534, endPoint x: 303, endPoint y: 529, distance: 33.9
click at [275, 531] on span "By clicking "Acknowledge" I agree to electronically sign the above document, in…" at bounding box center [610, 505] width 725 height 51
click at [923, 600] on button "Acknowledge" at bounding box center [939, 584] width 93 height 30
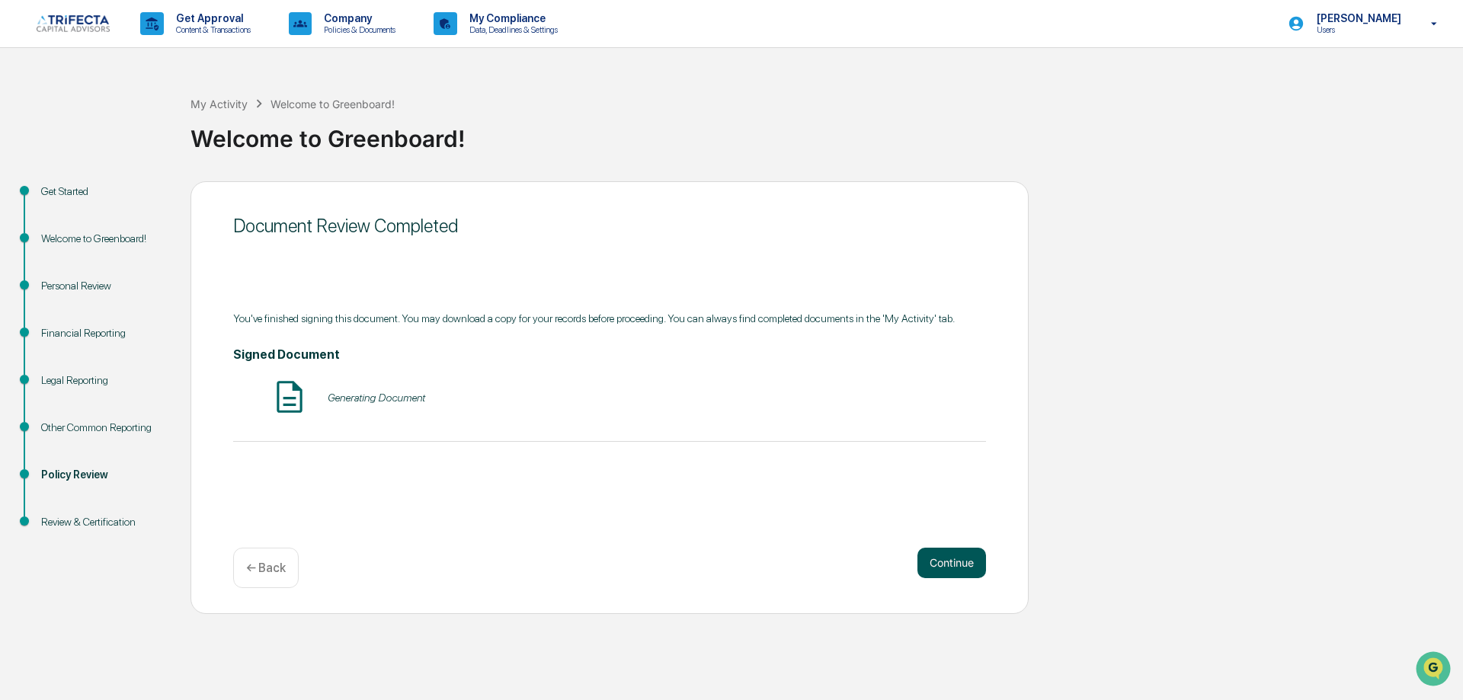
click at [934, 578] on button "Continue" at bounding box center [951, 563] width 69 height 30
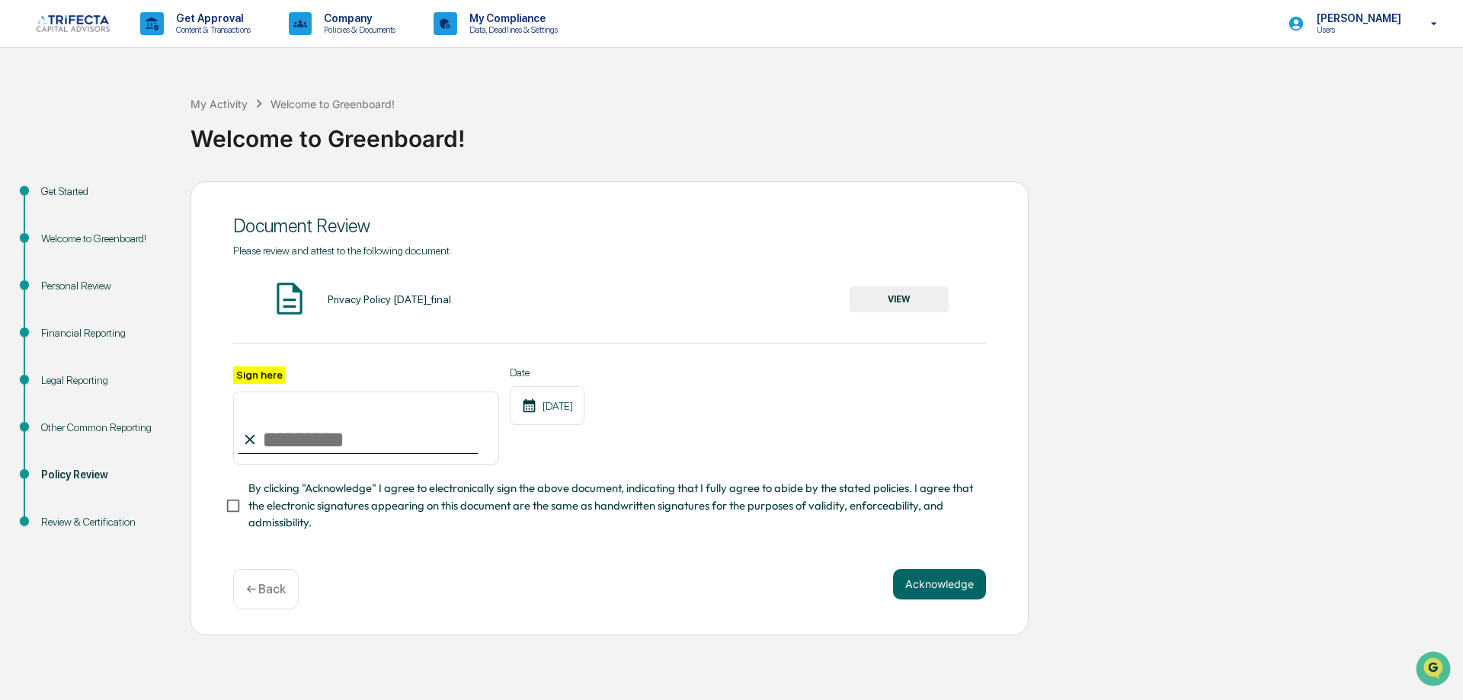
click at [893, 312] on button "VIEW" at bounding box center [899, 299] width 99 height 26
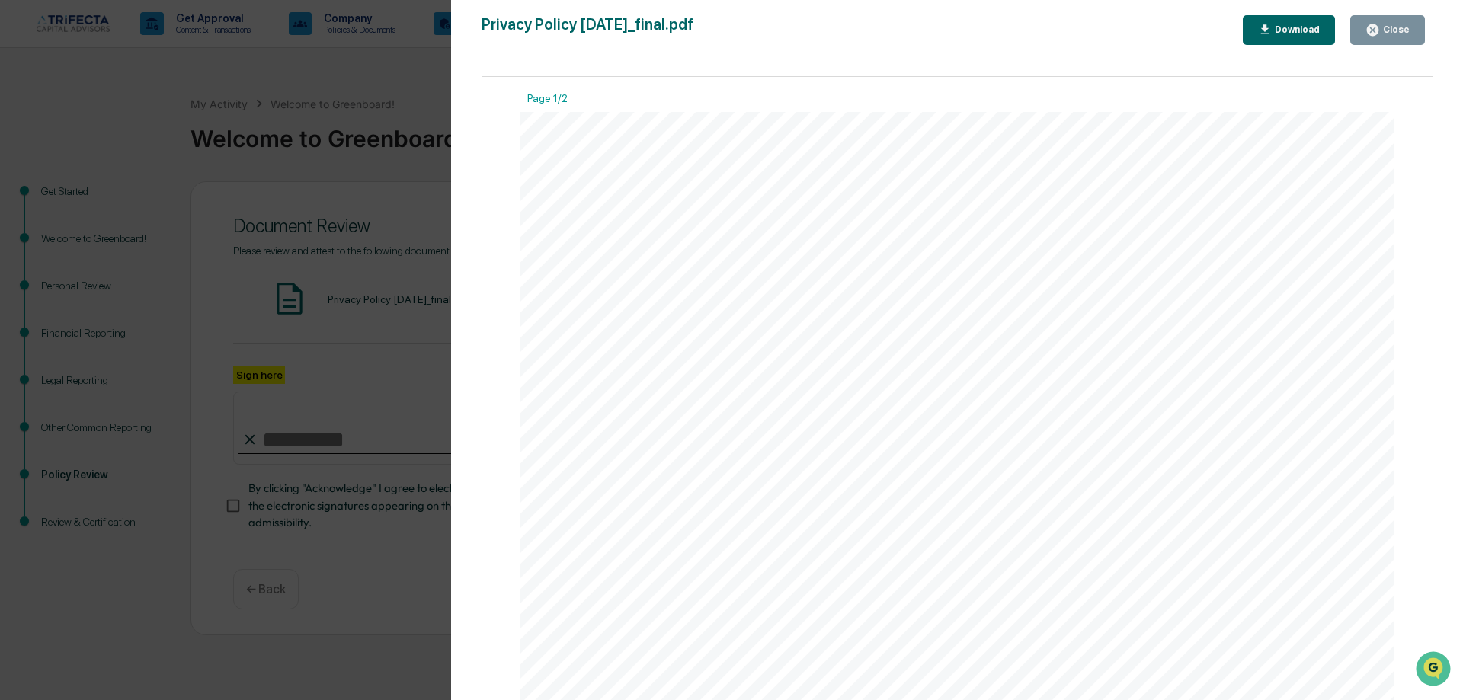
click at [1394, 34] on div "Close" at bounding box center [1395, 29] width 30 height 11
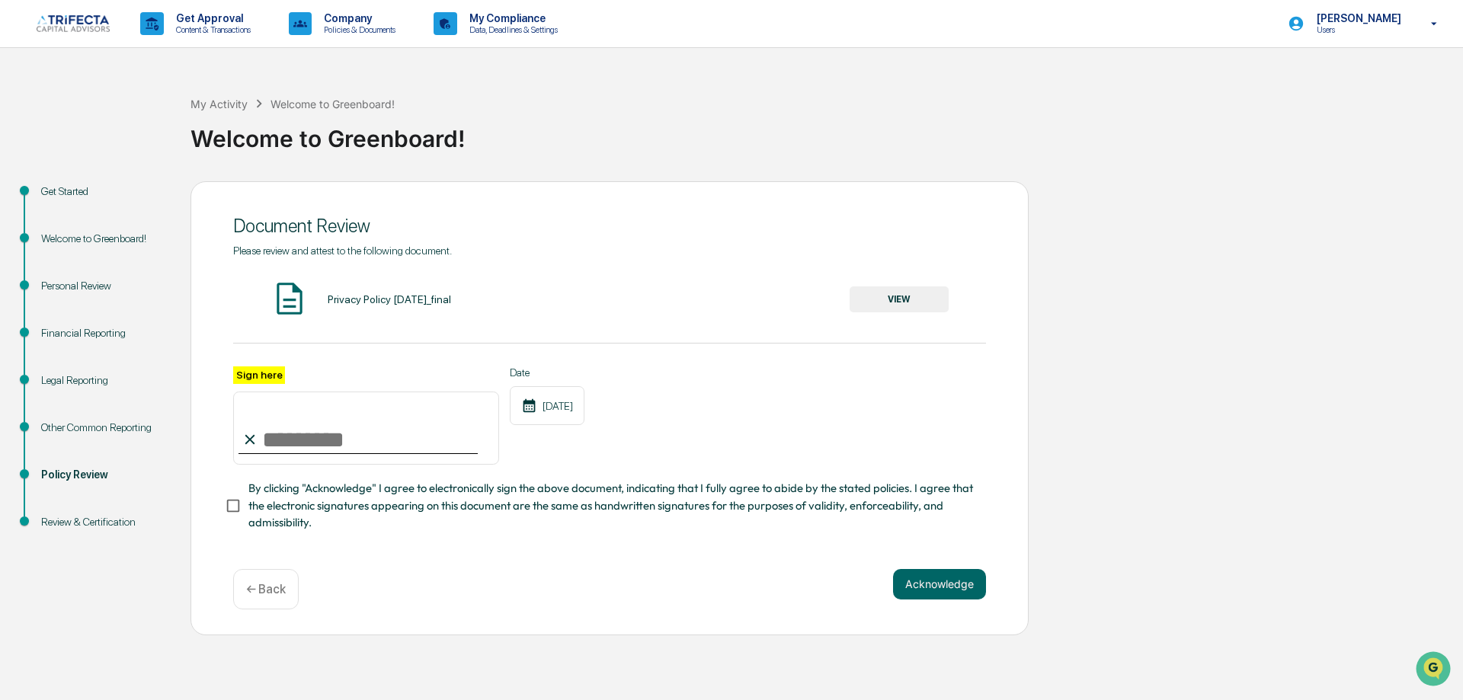
click at [314, 465] on input "Sign here" at bounding box center [366, 428] width 266 height 73
type input "**********"
click at [909, 600] on button "Acknowledge" at bounding box center [939, 584] width 93 height 30
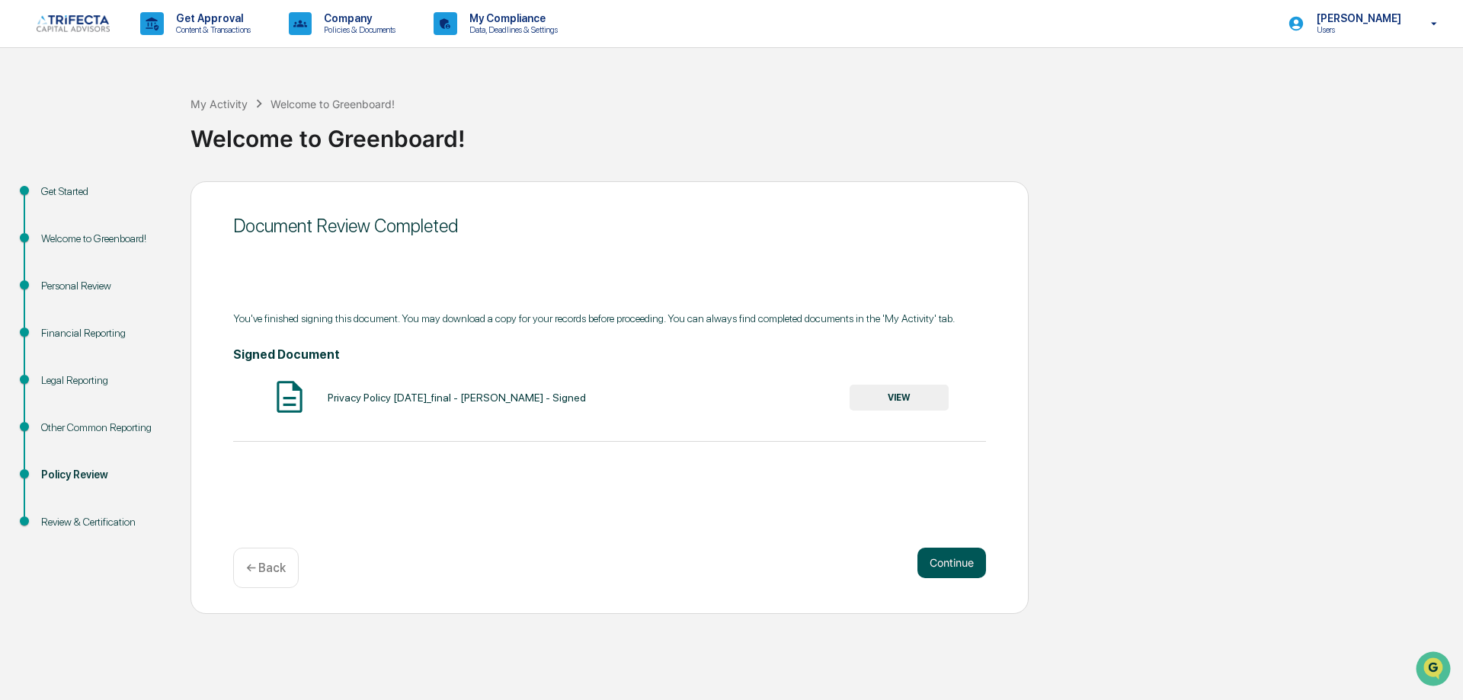
click at [946, 578] on button "Continue" at bounding box center [951, 563] width 69 height 30
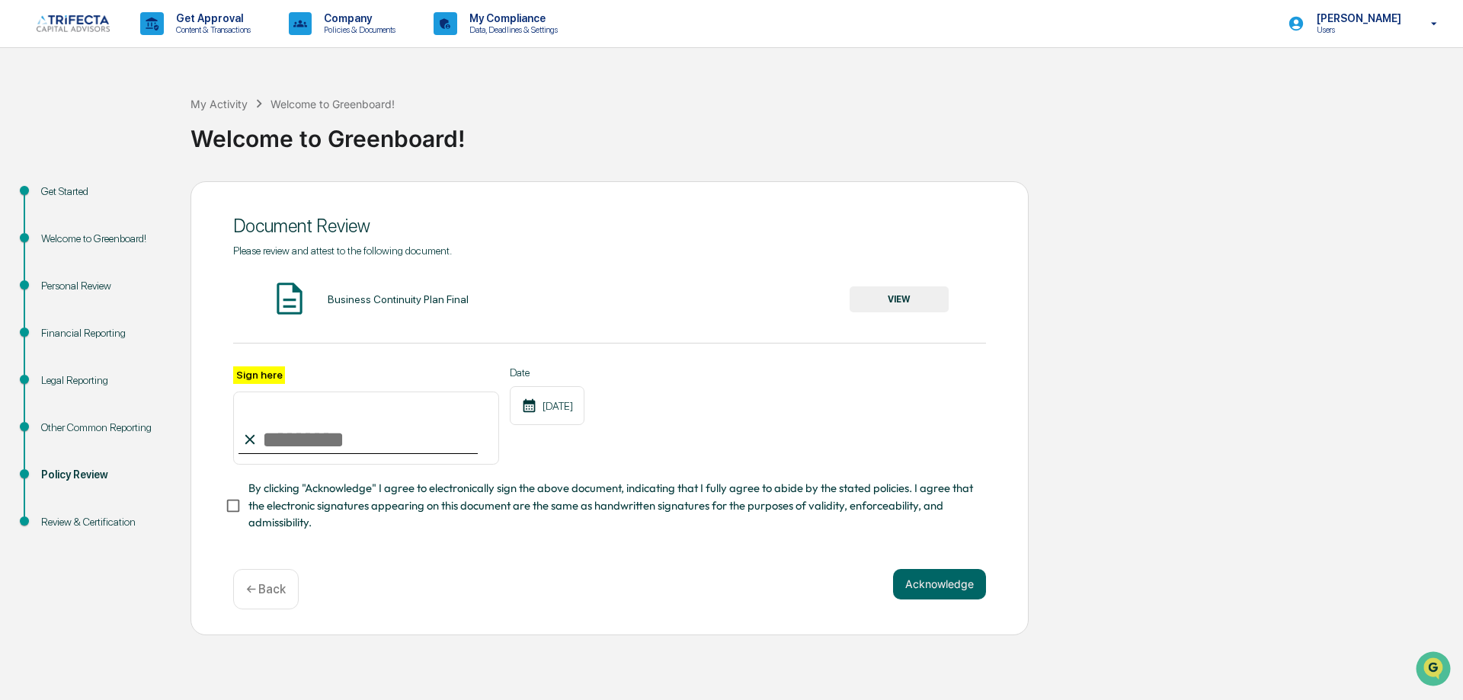
click at [917, 312] on button "VIEW" at bounding box center [899, 299] width 99 height 26
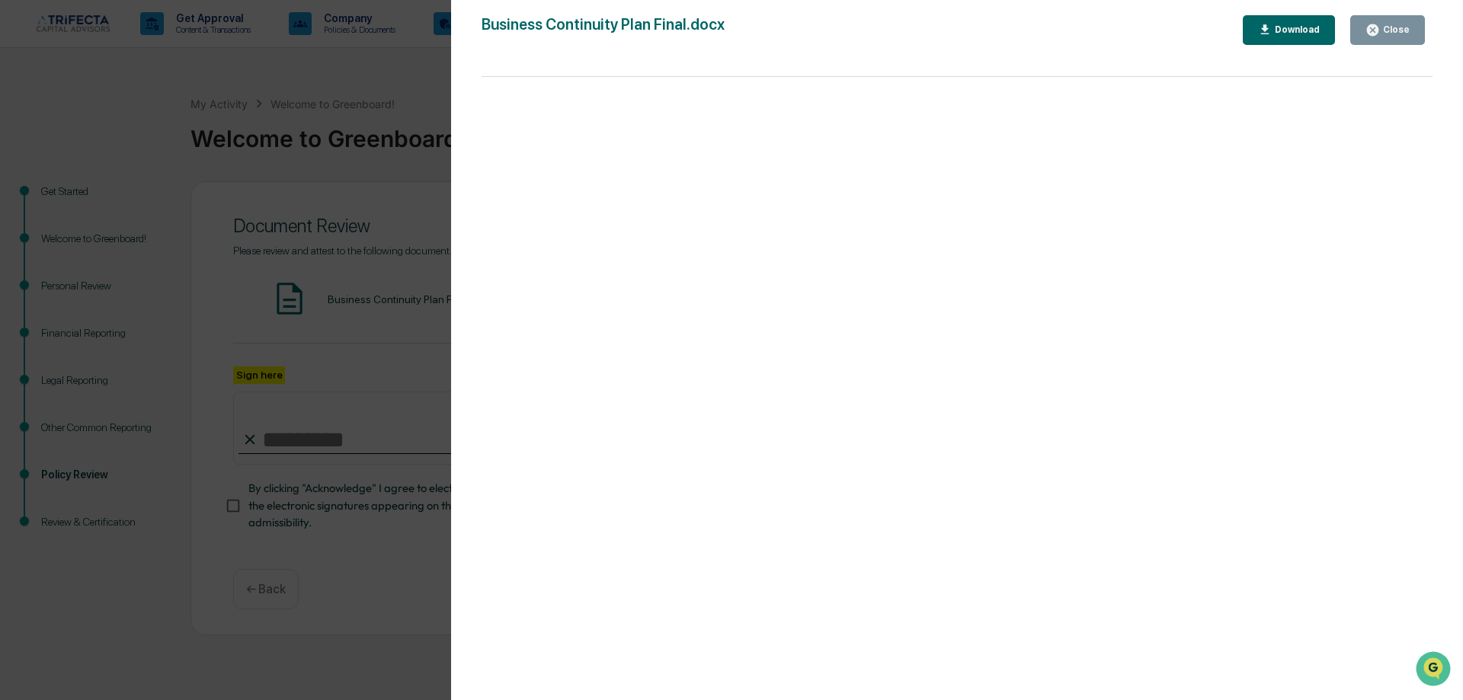
drag, startPoint x: 1399, startPoint y: 33, endPoint x: 885, endPoint y: 249, distance: 557.2
click at [1394, 34] on div "Close" at bounding box center [1395, 29] width 30 height 11
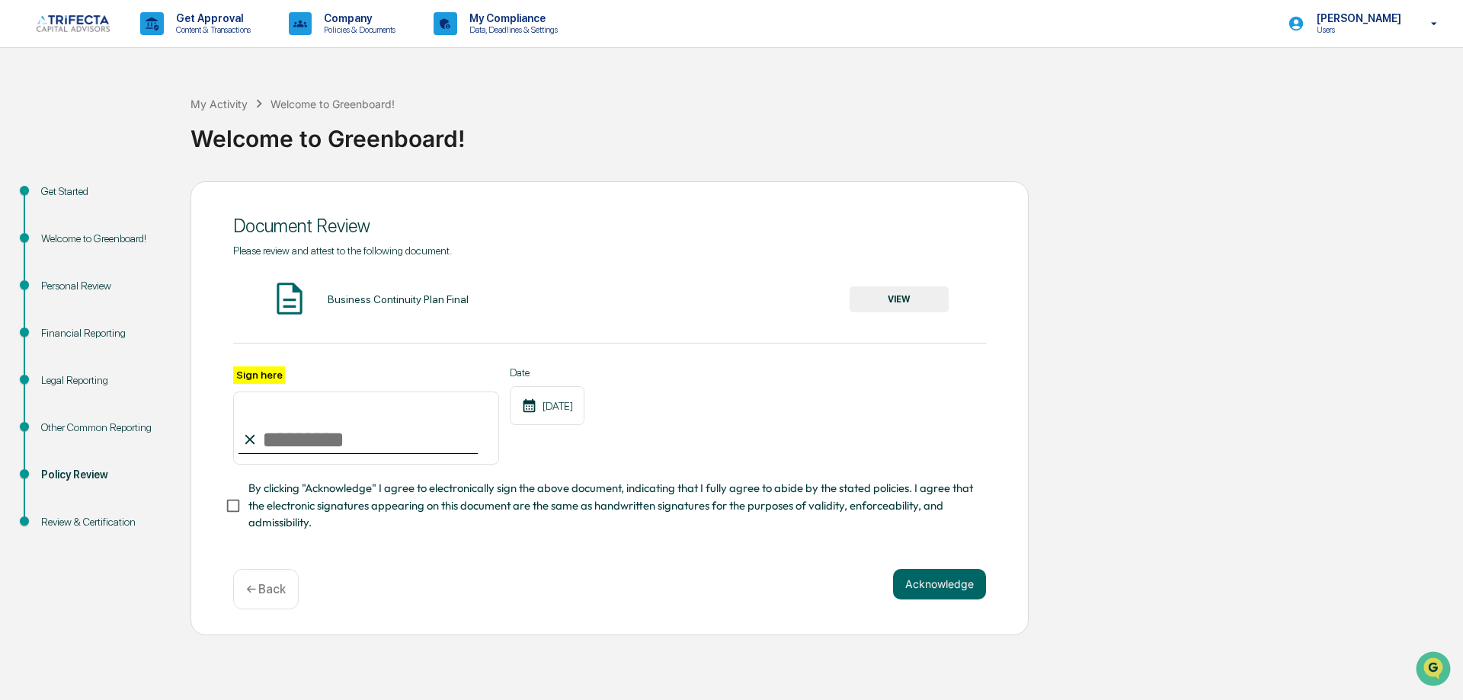
click at [309, 465] on input "Sign here" at bounding box center [366, 428] width 266 height 73
type input "**********"
click at [923, 600] on button "Acknowledge" at bounding box center [939, 584] width 93 height 30
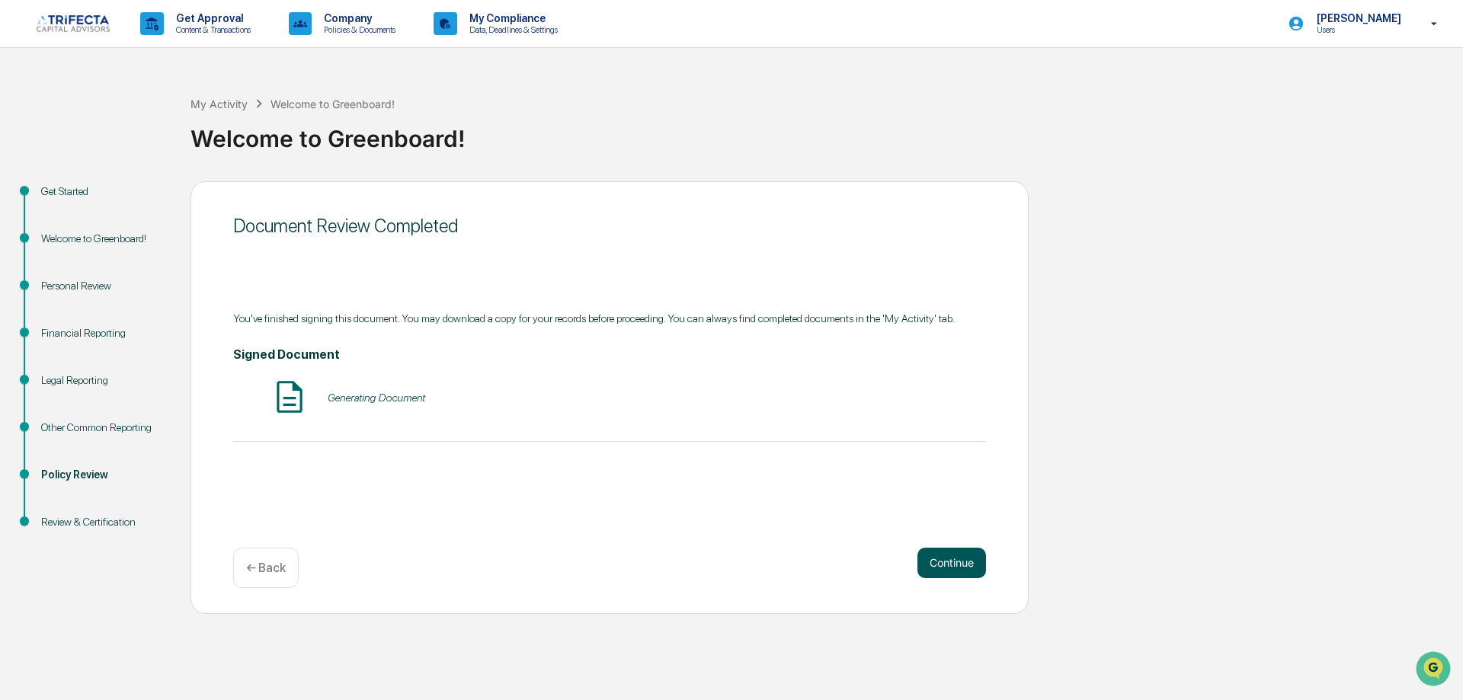
click at [960, 578] on button "Continue" at bounding box center [951, 563] width 69 height 30
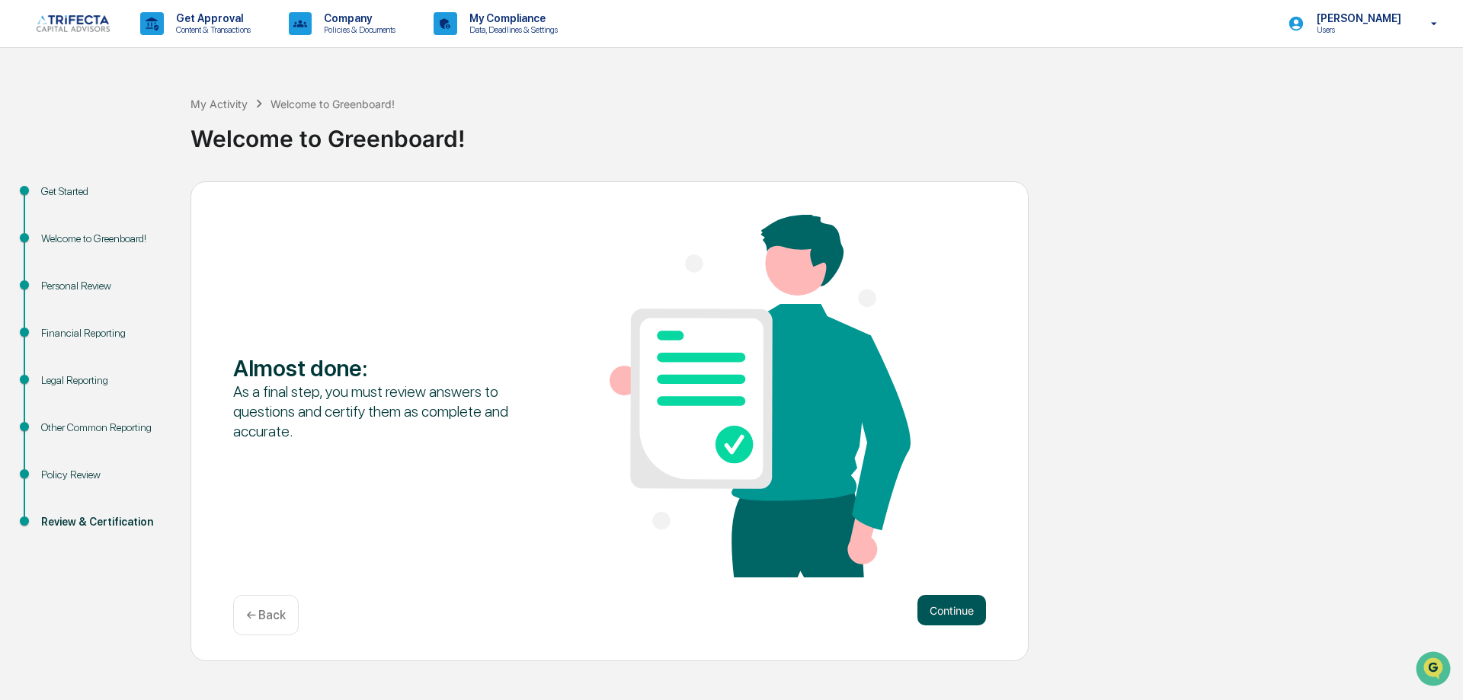
click at [944, 626] on button "Continue" at bounding box center [951, 610] width 69 height 30
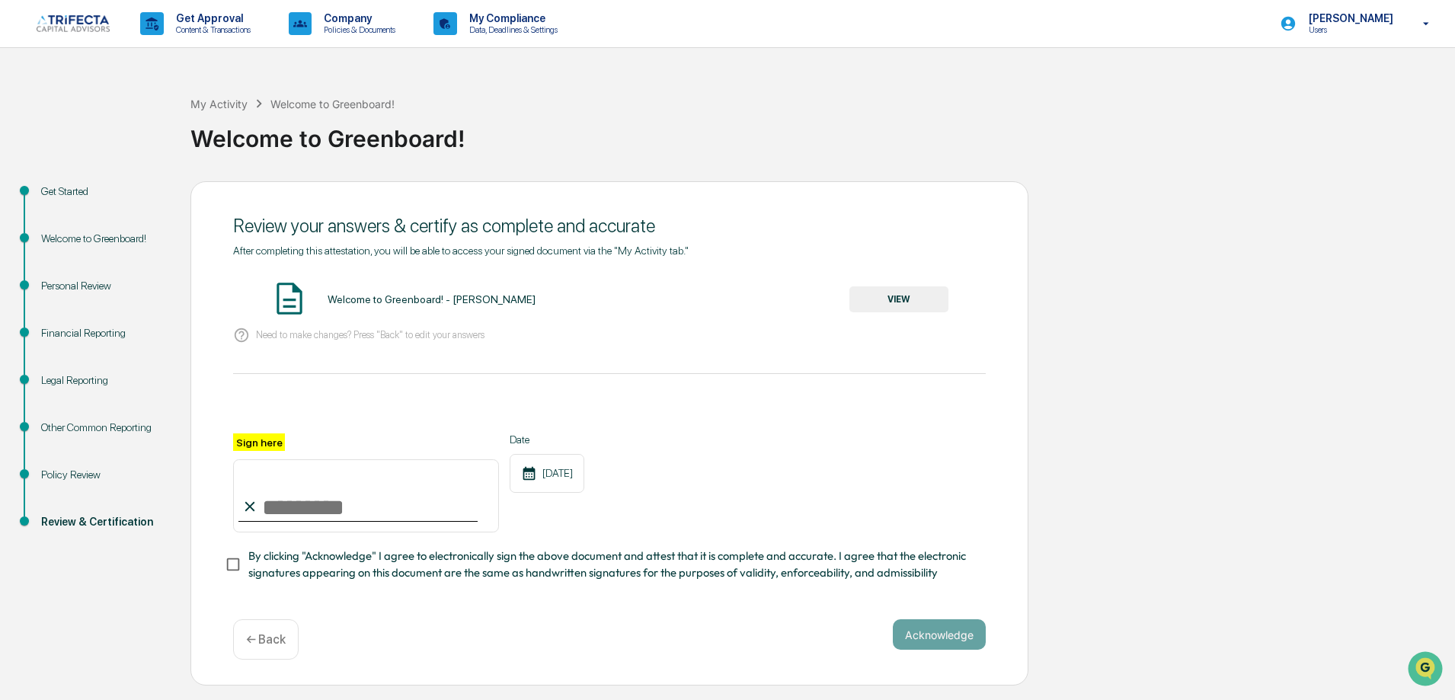
click at [886, 312] on button "VIEW" at bounding box center [899, 299] width 99 height 26
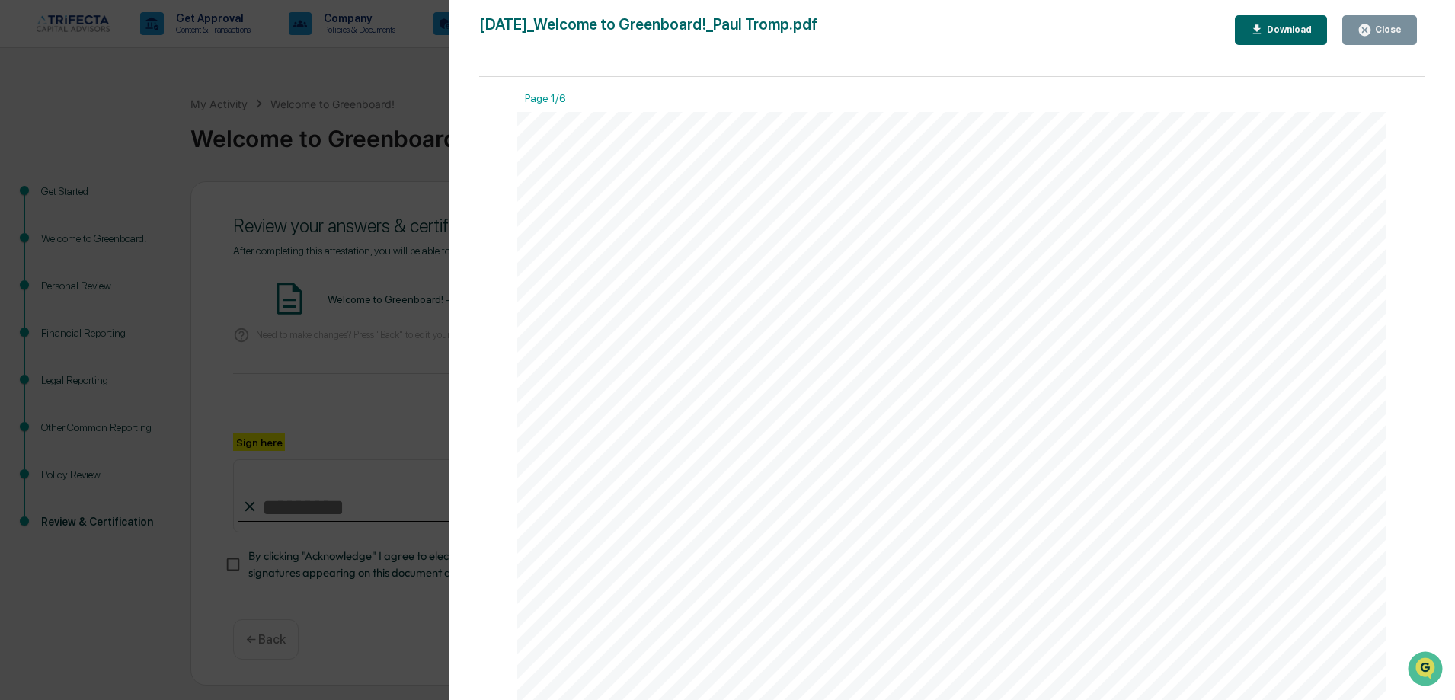
click at [1391, 27] on div "Close" at bounding box center [1387, 29] width 30 height 11
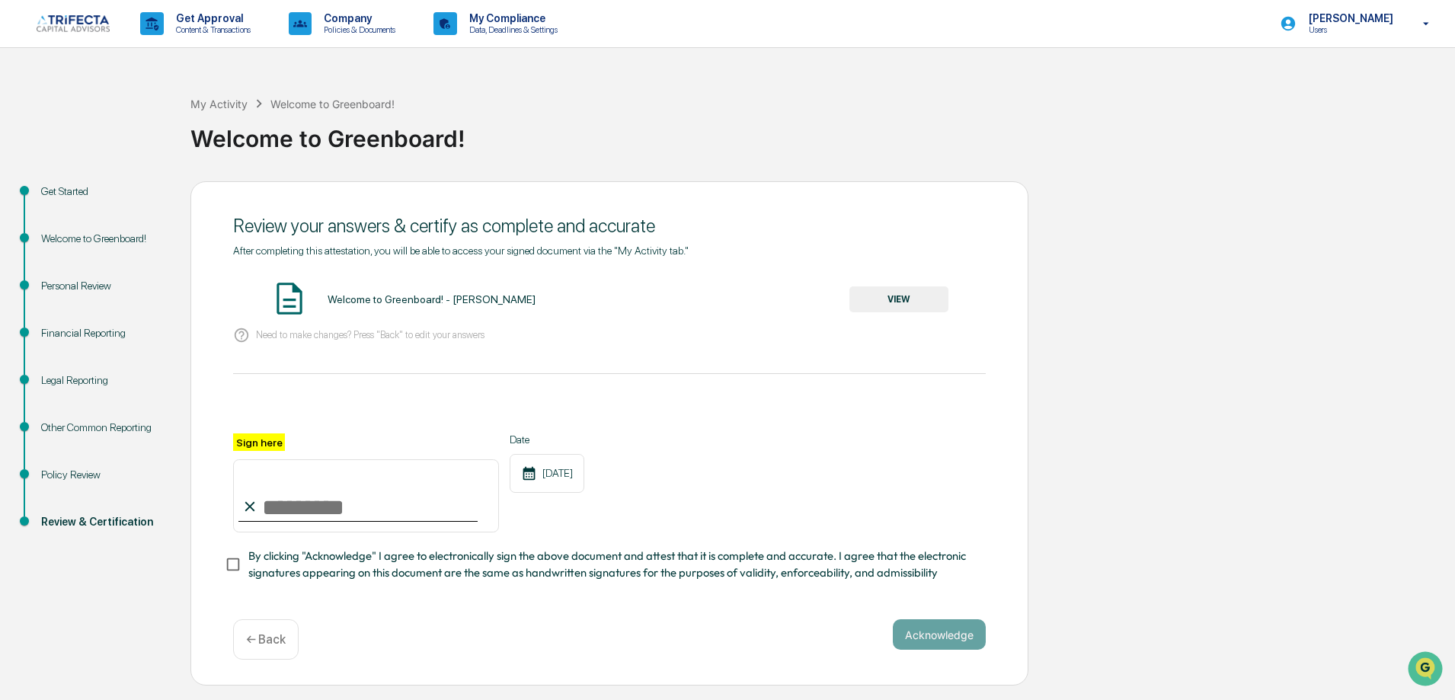
click at [288, 533] on input "Sign here" at bounding box center [366, 495] width 266 height 73
type input "**********"
click at [942, 650] on button "Acknowledge" at bounding box center [939, 634] width 93 height 30
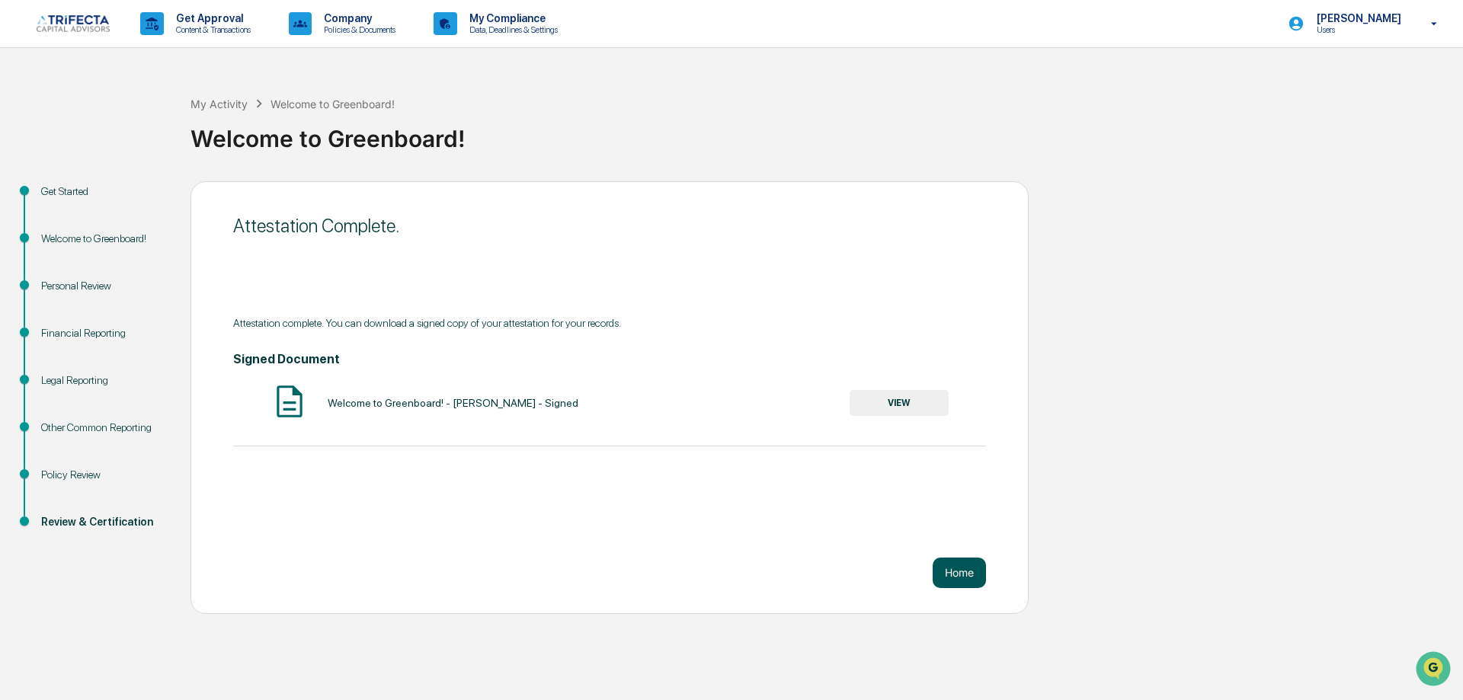
click at [956, 588] on button "Home" at bounding box center [959, 573] width 53 height 30
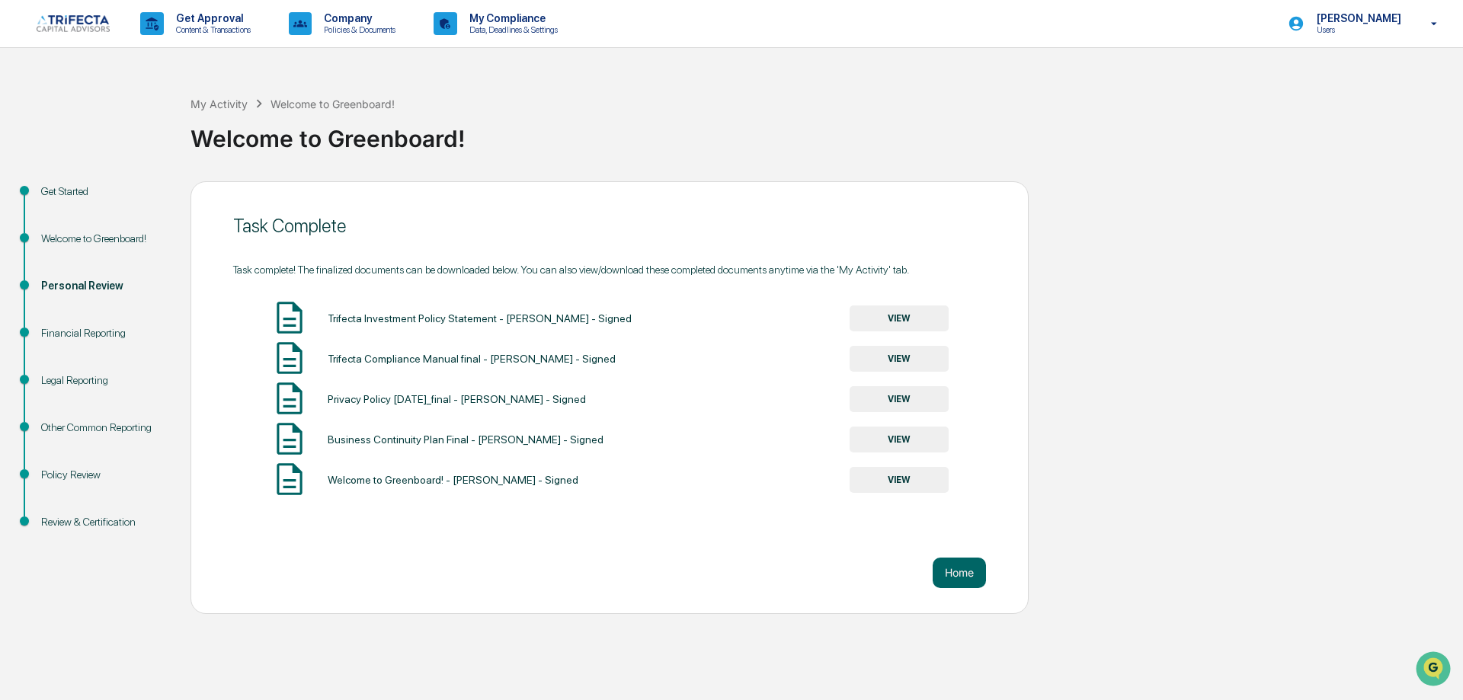
drag, startPoint x: 1104, startPoint y: 193, endPoint x: 1094, endPoint y: 188, distance: 10.9
click at [1096, 181] on div "My Activity Welcome to Greenboard! Welcome to Greenboard!" at bounding box center [822, 126] width 1265 height 109
